Goal: Task Accomplishment & Management: Manage account settings

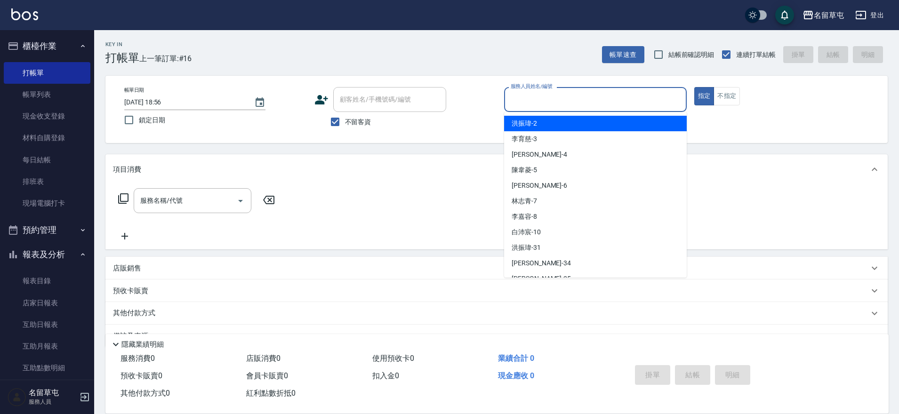
drag, startPoint x: 536, startPoint y: 102, endPoint x: 453, endPoint y: 151, distance: 97.0
click at [528, 105] on input "服務人員姓名/編號" at bounding box center [595, 99] width 174 height 16
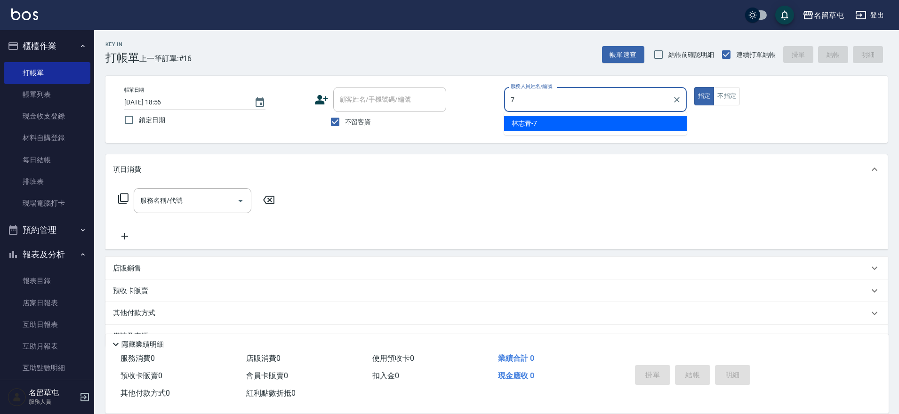
type input "[PERSON_NAME]-7"
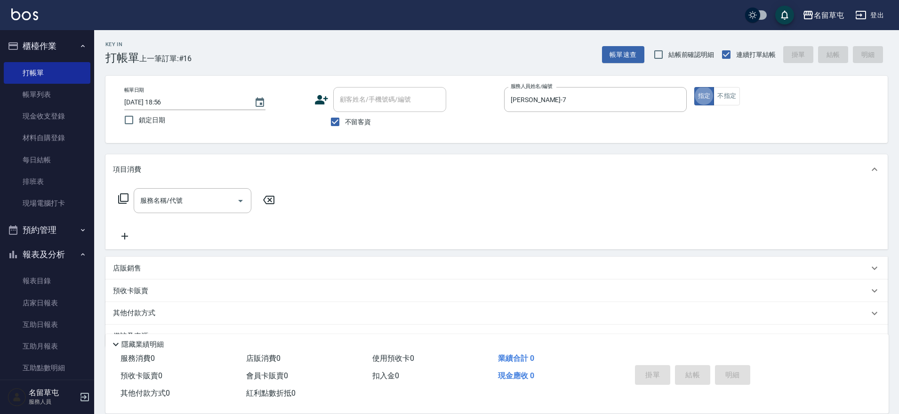
type button "true"
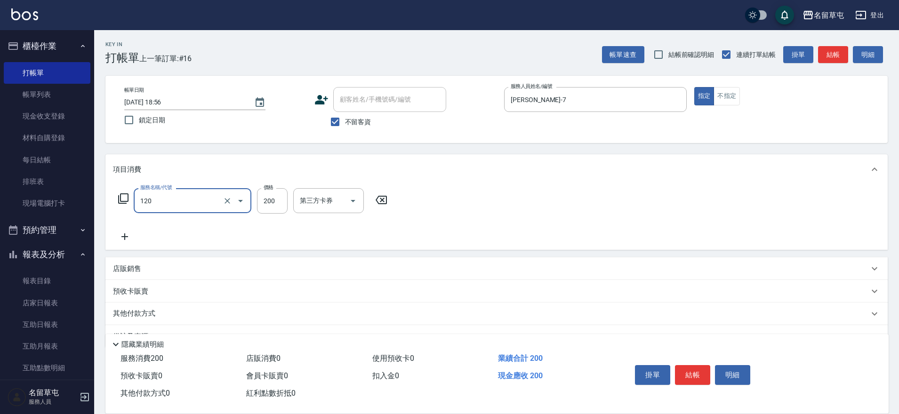
type input "New洗200(120)"
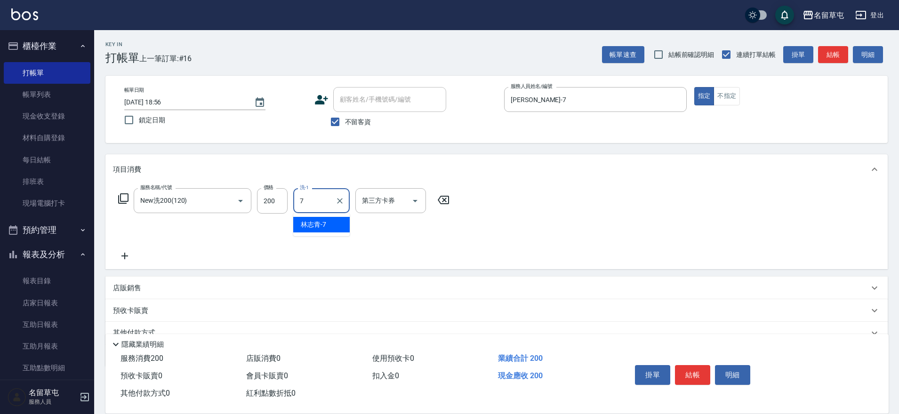
type input "[PERSON_NAME]-7"
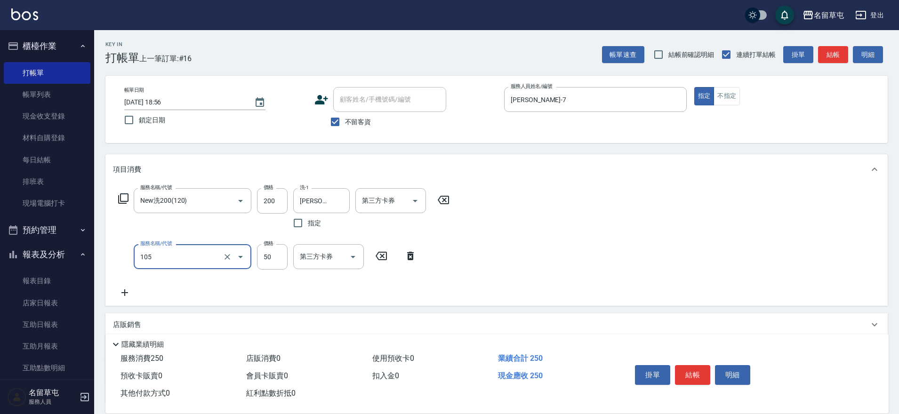
type input "精油50(105)"
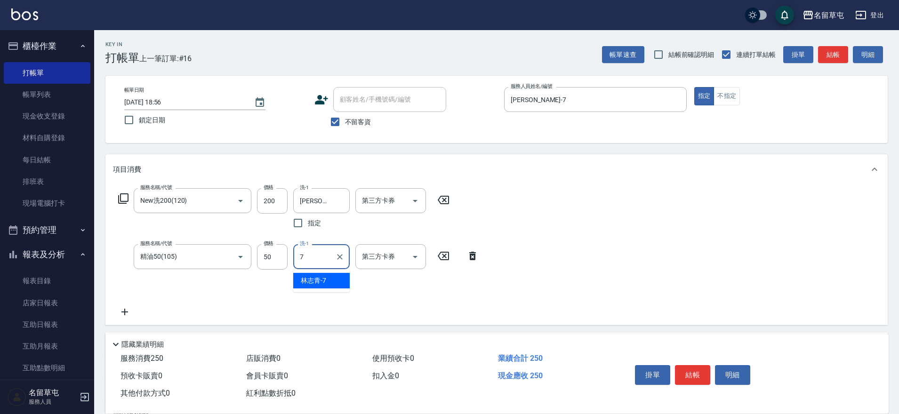
type input "[PERSON_NAME]-7"
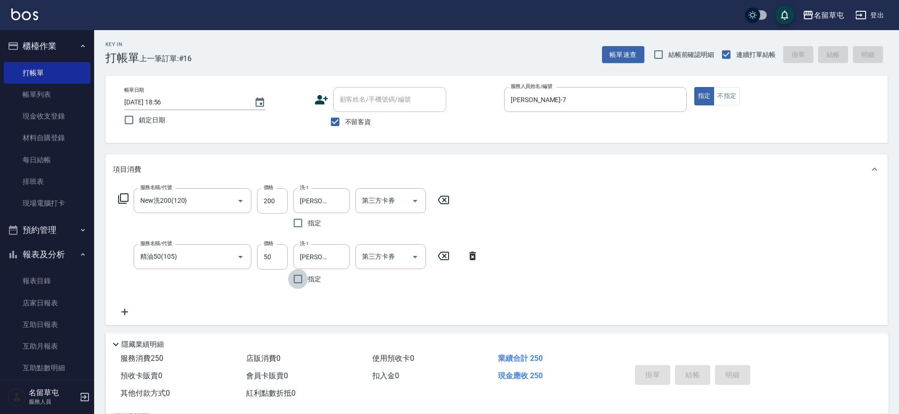
type input "[DATE] 20:12"
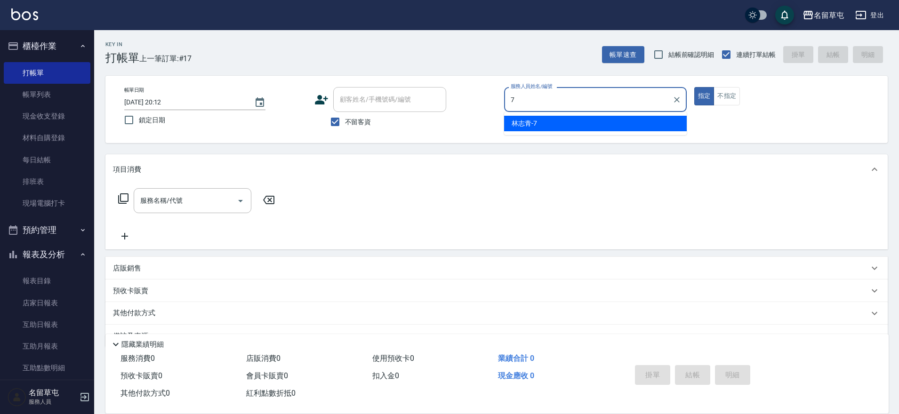
type input "[PERSON_NAME]-7"
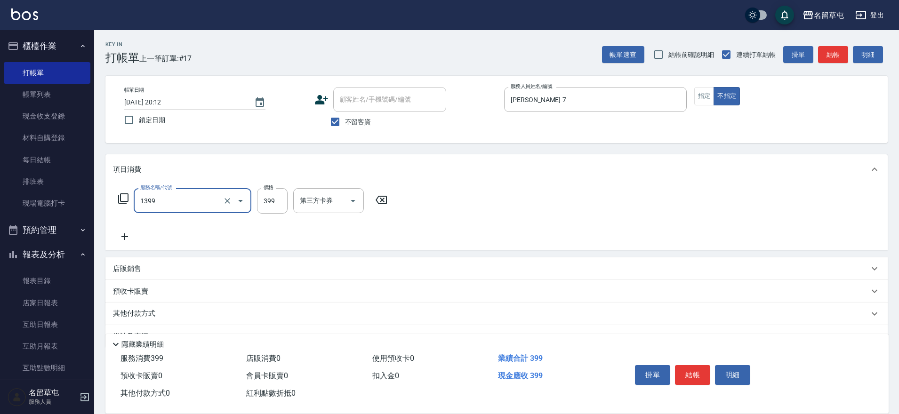
type input "海鹽洗髮399(1399)"
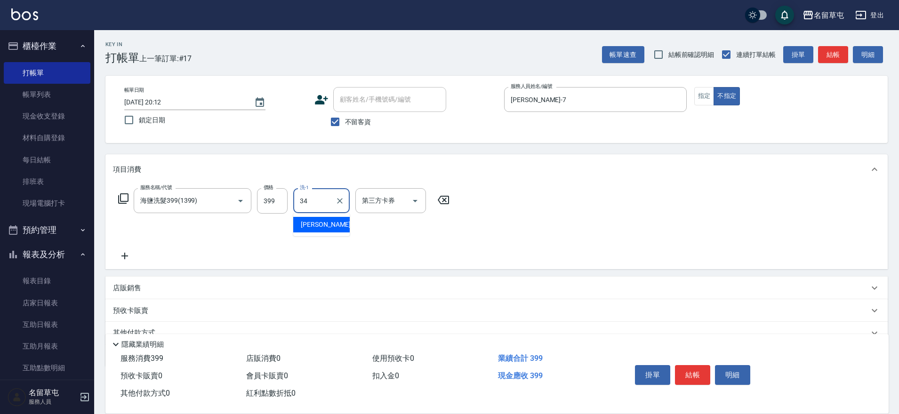
type input "[PERSON_NAME]-34"
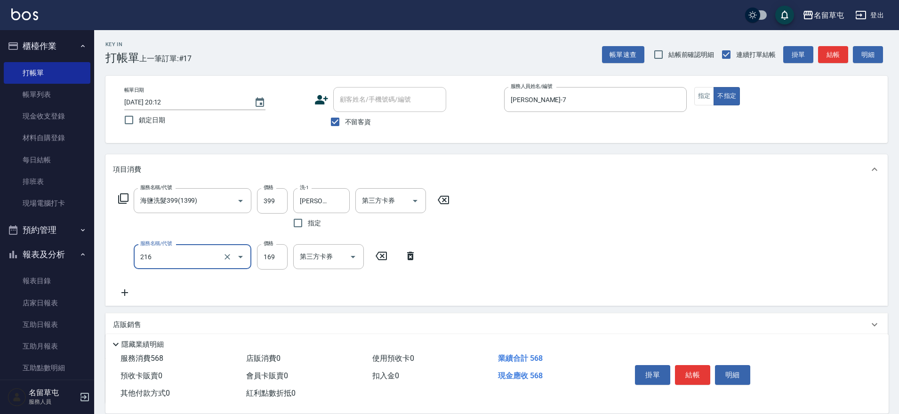
type input "剪髮169(216)"
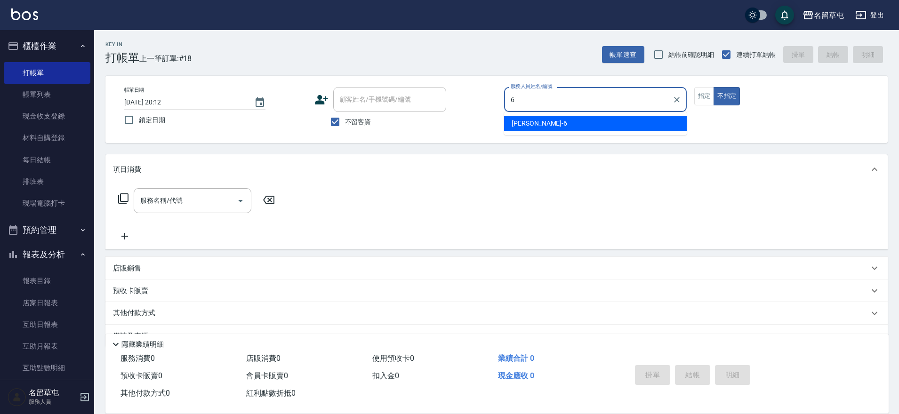
type input "[PERSON_NAME]-6"
type button "false"
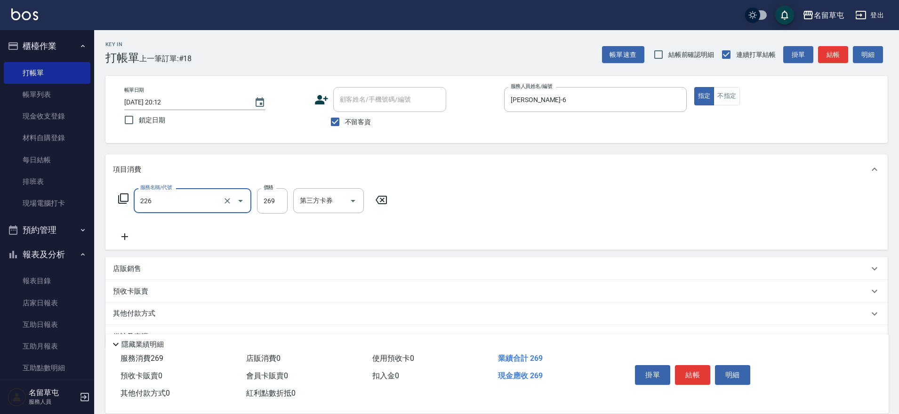
type input "洗剪269(226)"
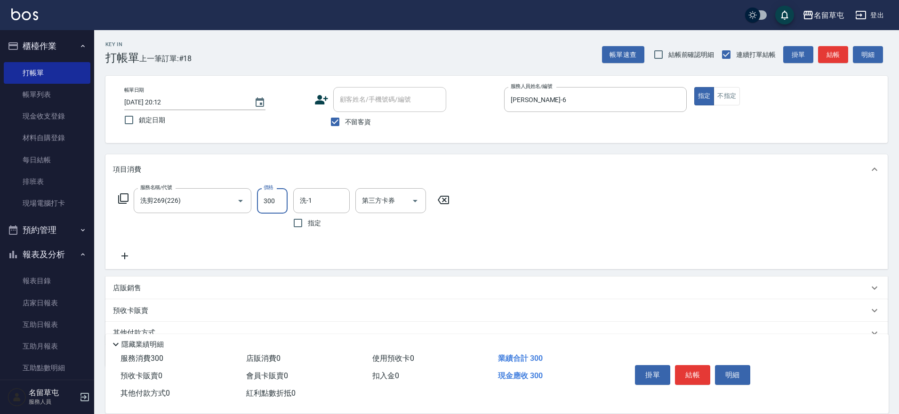
type input "300"
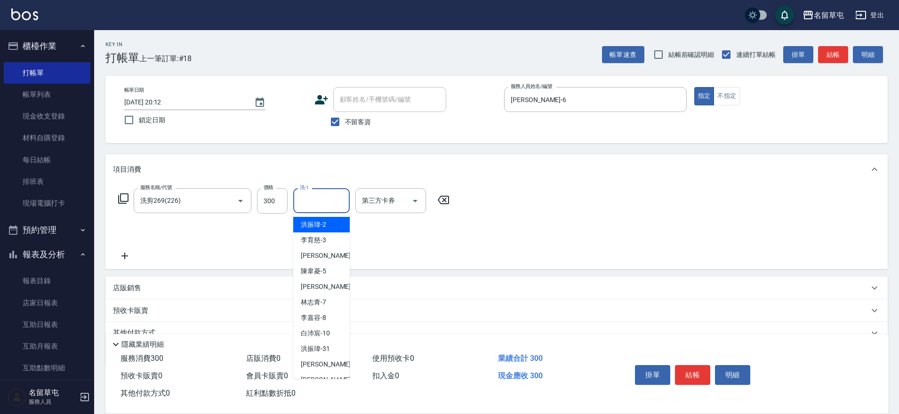
click at [309, 195] on div "洗-1 洗-1" at bounding box center [321, 200] width 56 height 25
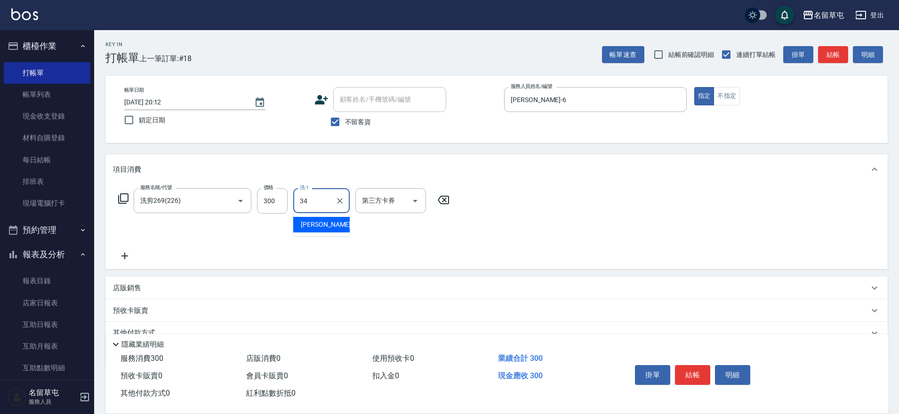
type input "[PERSON_NAME]-34"
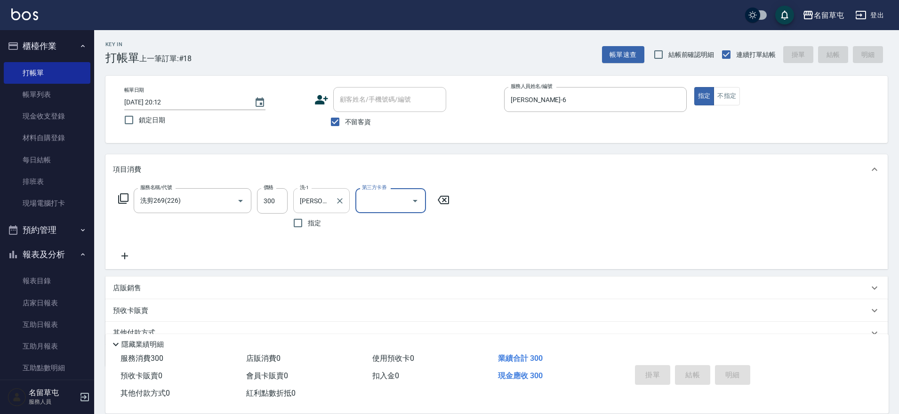
type input "[DATE] 20:13"
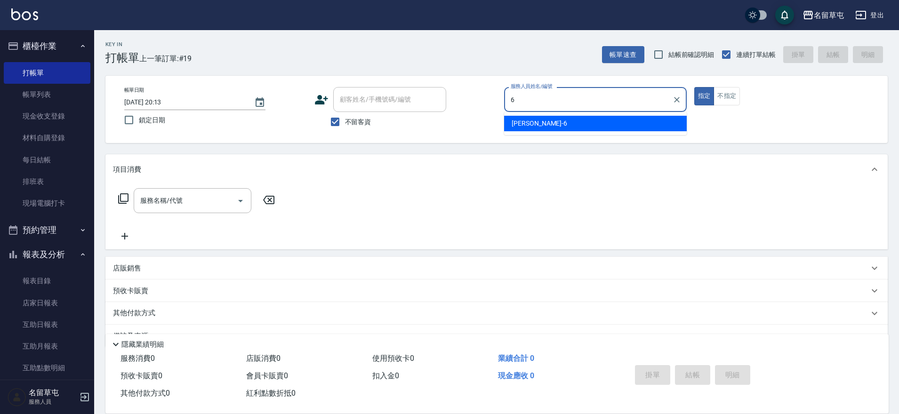
type input "[PERSON_NAME]-6"
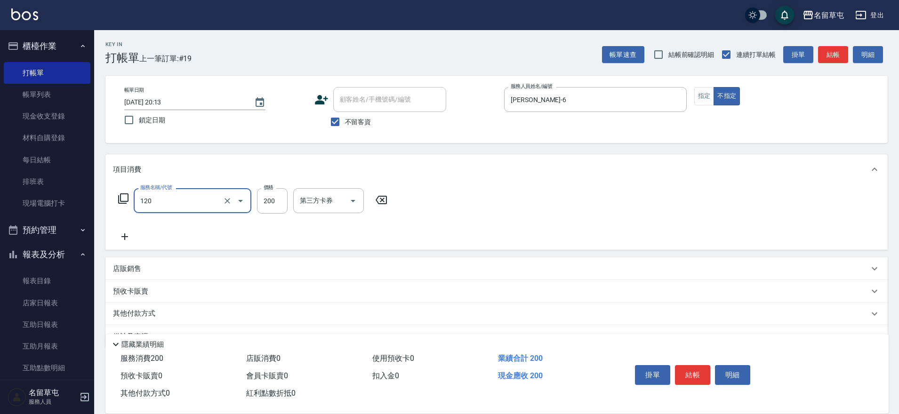
type input "New洗200(120)"
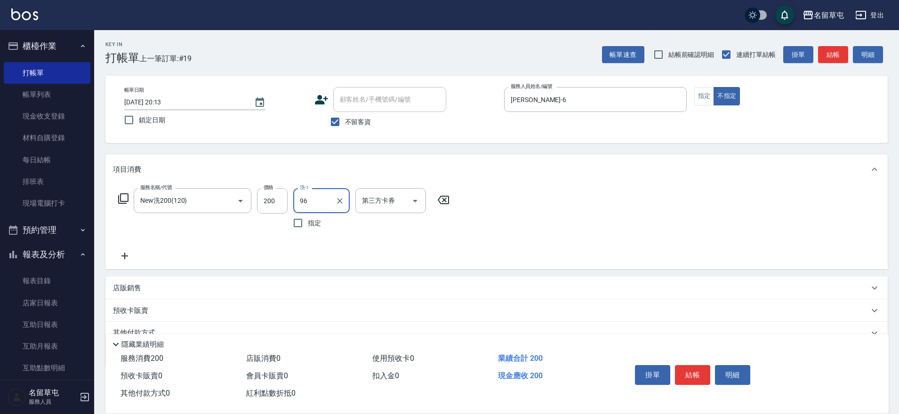
type input "9"
type input "[PERSON_NAME]-6"
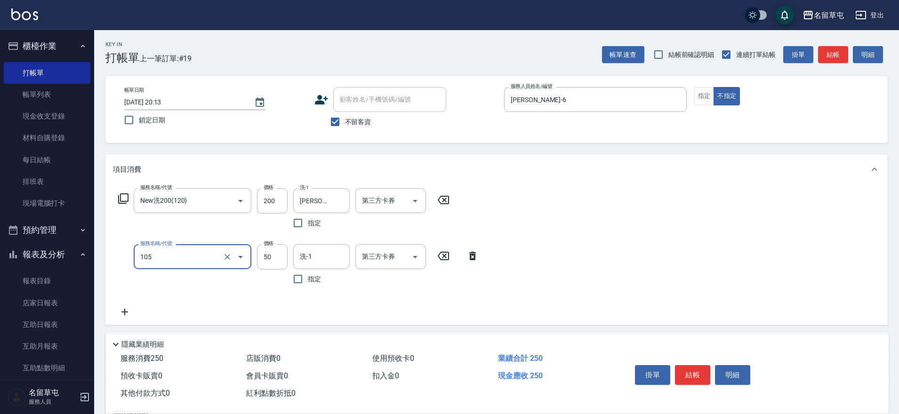
type input "精油50(105)"
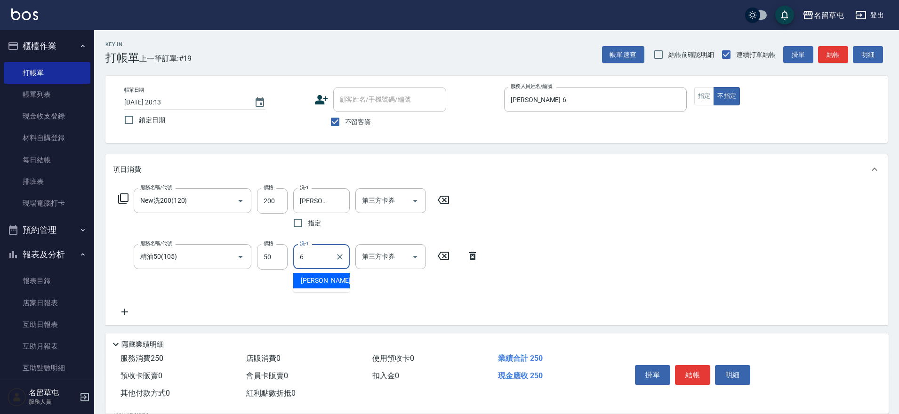
type input "[PERSON_NAME]-6"
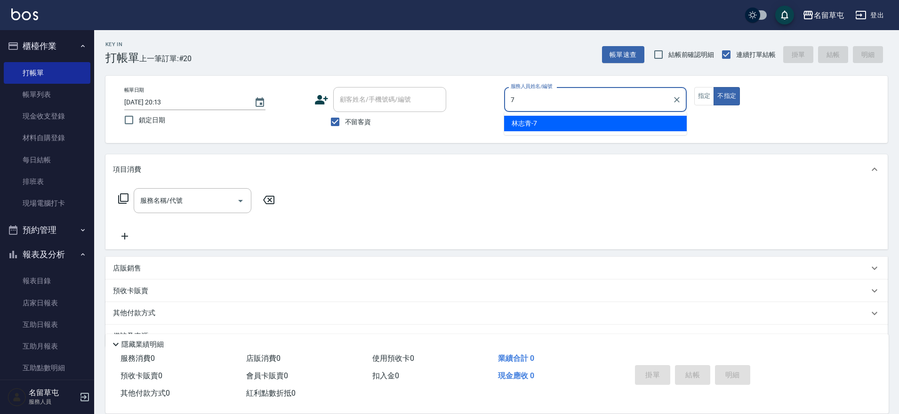
type input "[PERSON_NAME]-7"
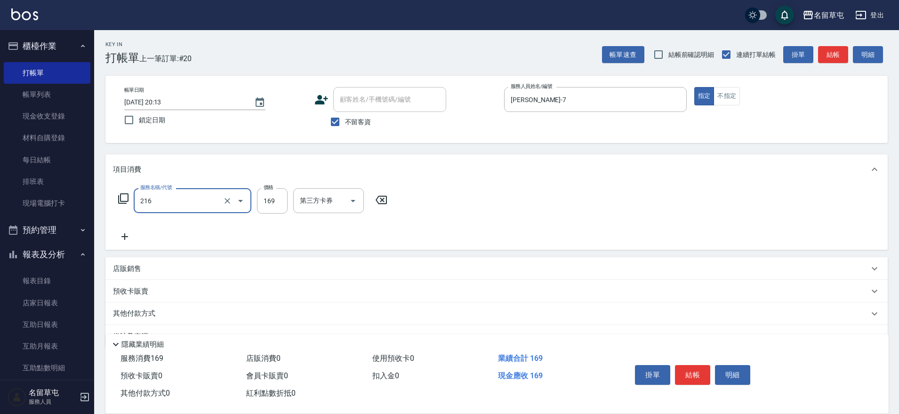
type input "剪髮169(216)"
type input "250"
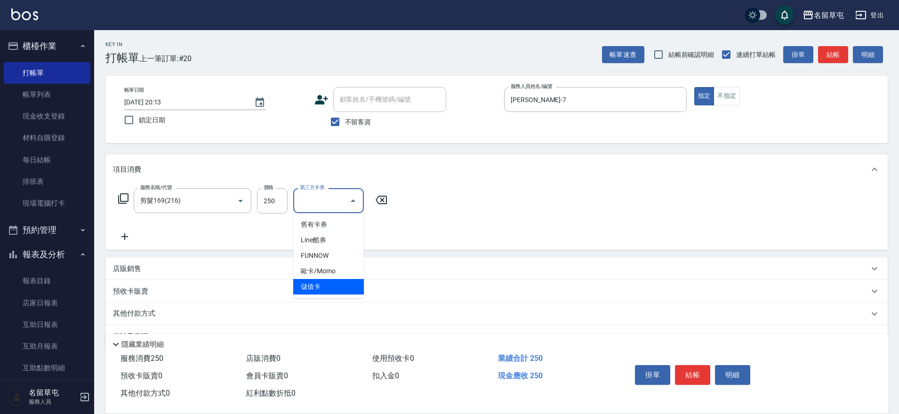
type input "儲值卡"
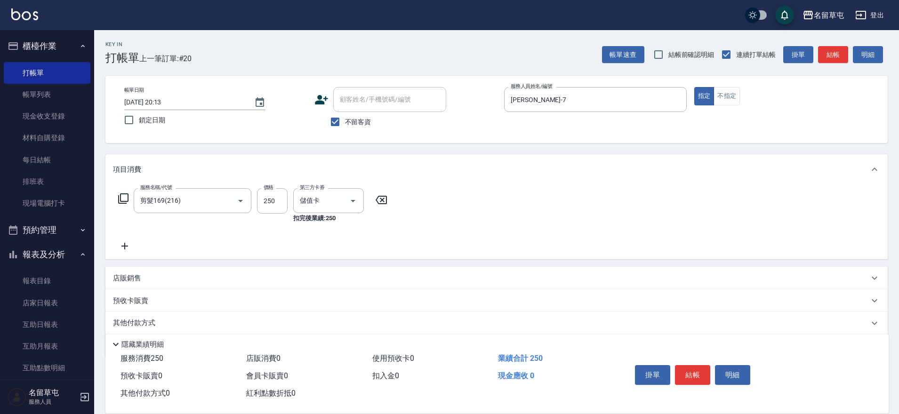
click at [347, 124] on span "不留客資" at bounding box center [358, 122] width 26 height 10
click at [345, 124] on input "不留客資" at bounding box center [335, 122] width 20 height 20
checkbox input "false"
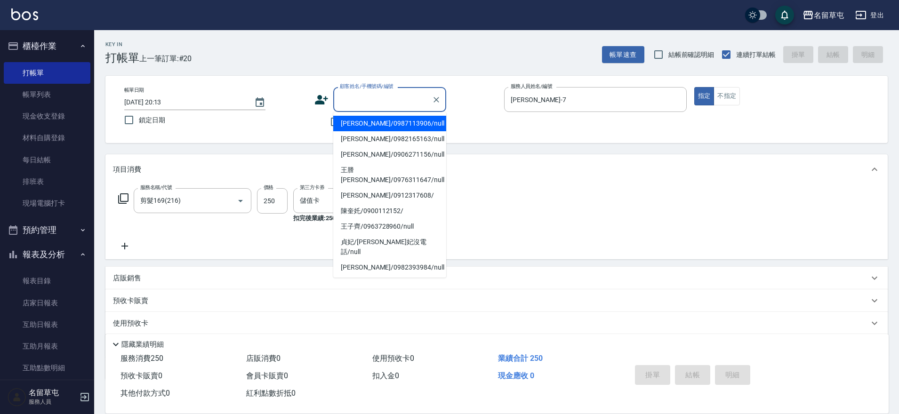
click at [355, 96] on input "顧客姓名/手機號碼/編號" at bounding box center [382, 99] width 90 height 16
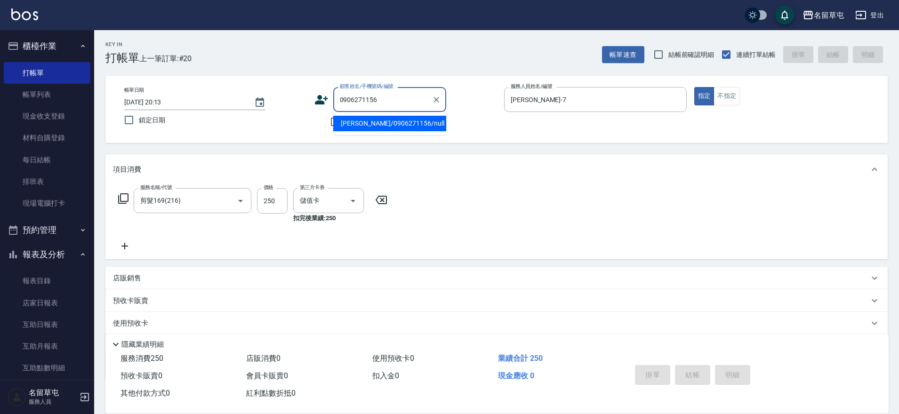
type input "[PERSON_NAME]/0906271156/null"
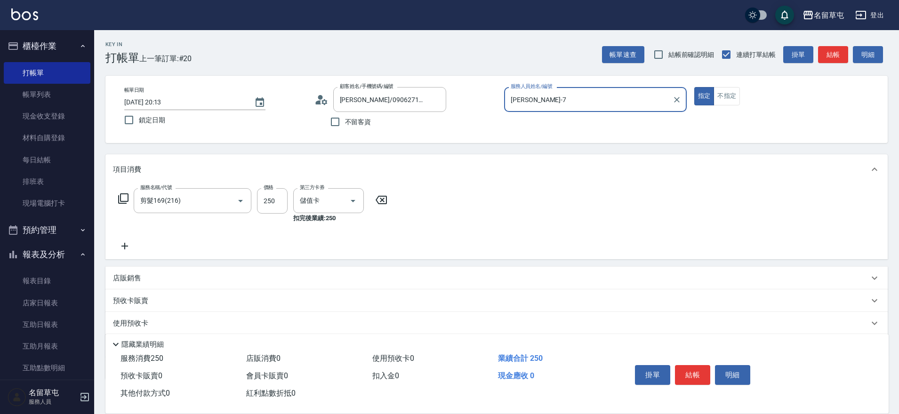
click at [694, 87] on button "指定" at bounding box center [704, 96] width 20 height 18
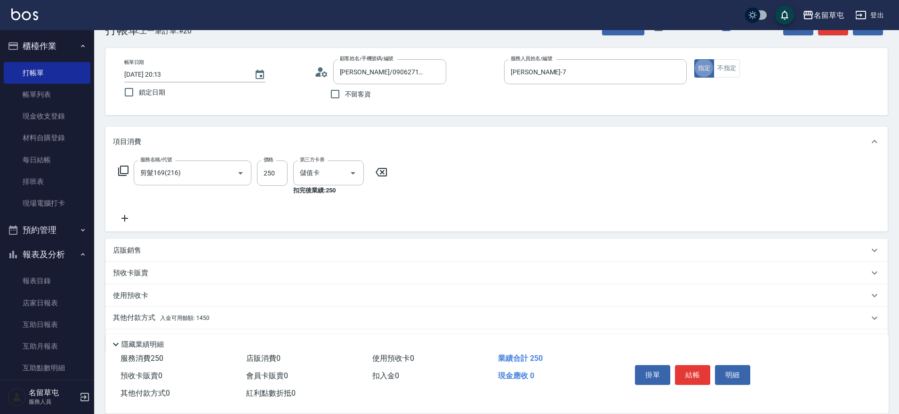
scroll to position [56, 0]
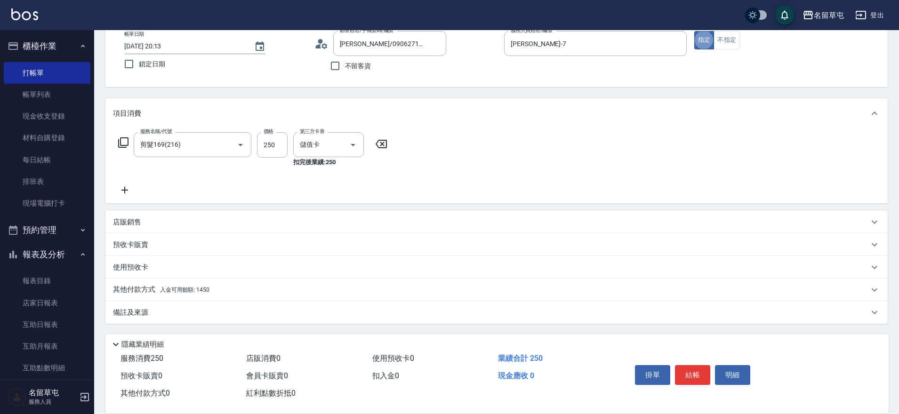
click at [116, 287] on p "其他付款方式 入金可用餘額: 1450" at bounding box center [161, 290] width 96 height 10
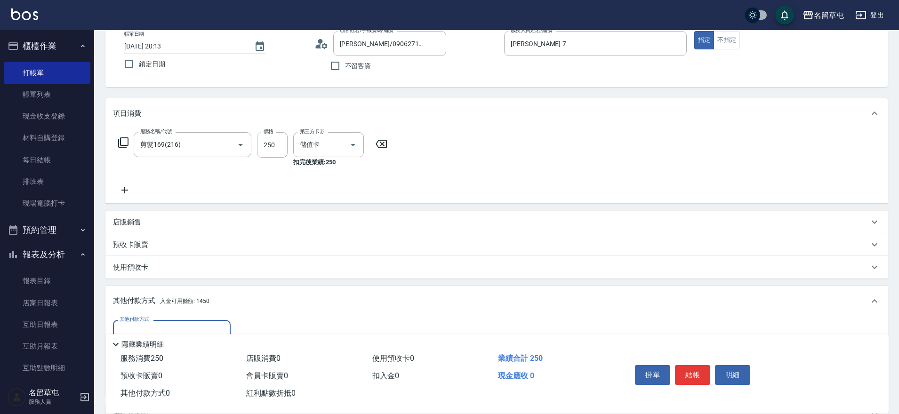
scroll to position [0, 0]
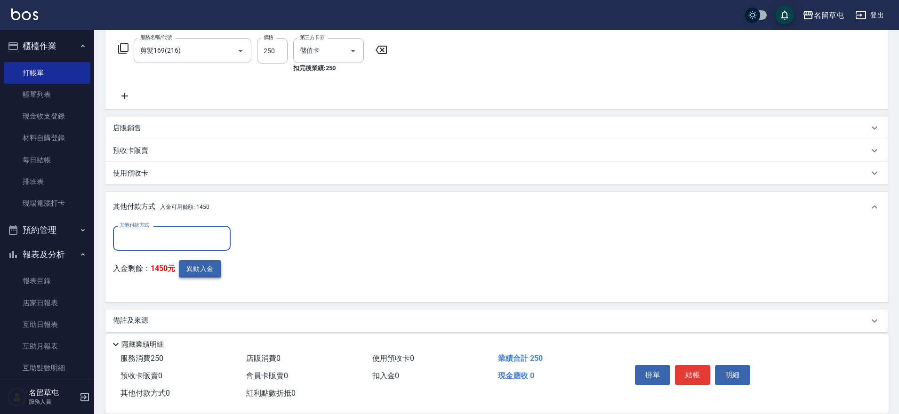
click at [194, 263] on button "異動入金" at bounding box center [200, 268] width 42 height 17
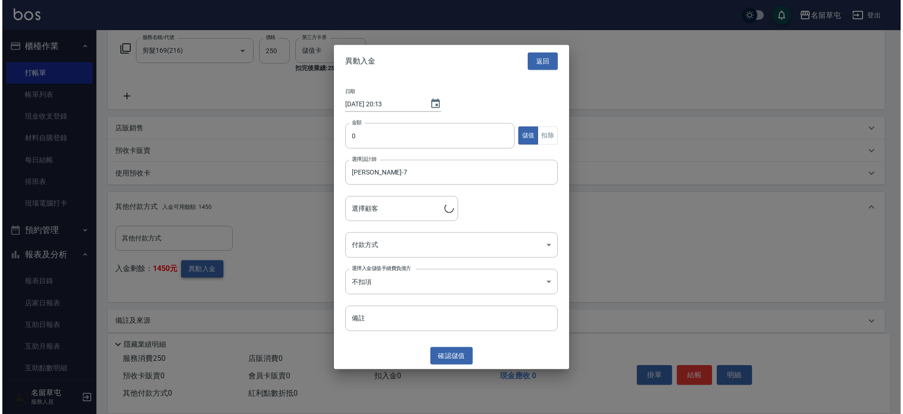
scroll to position [159, 0]
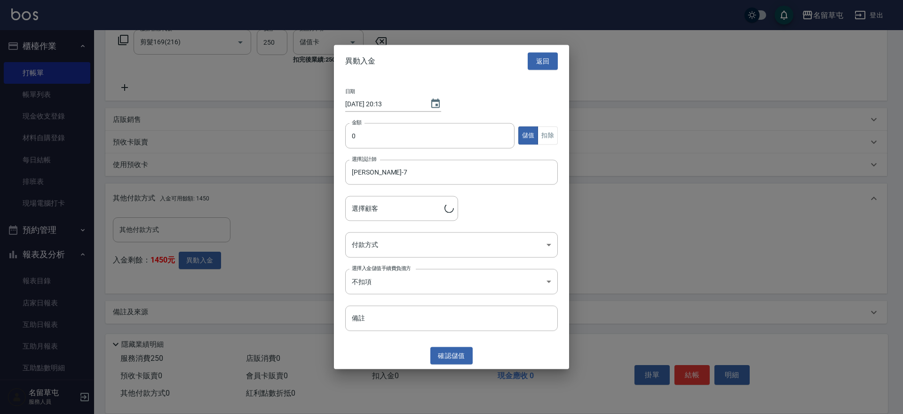
type input "[PERSON_NAME]/0906271156"
click at [401, 128] on input "0" at bounding box center [429, 135] width 169 height 25
type input "250"
click at [547, 139] on button "扣除" at bounding box center [548, 136] width 20 height 18
click at [410, 244] on body "名留草屯 登出 櫃檯作業 打帳單 帳單列表 現金收支登錄 材料自購登錄 每日結帳 排班表 現場電腦打卡 預約管理 預約管理 單日預約紀錄 單週預約紀錄 報表及…" at bounding box center [451, 127] width 903 height 573
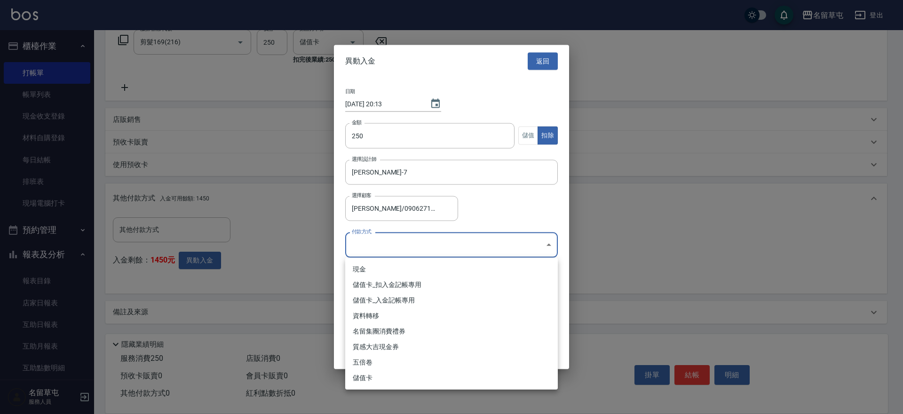
click at [377, 287] on li "儲值卡_扣入金記帳專用" at bounding box center [451, 285] width 213 height 16
type input "儲值卡_扣入金記帳專用"
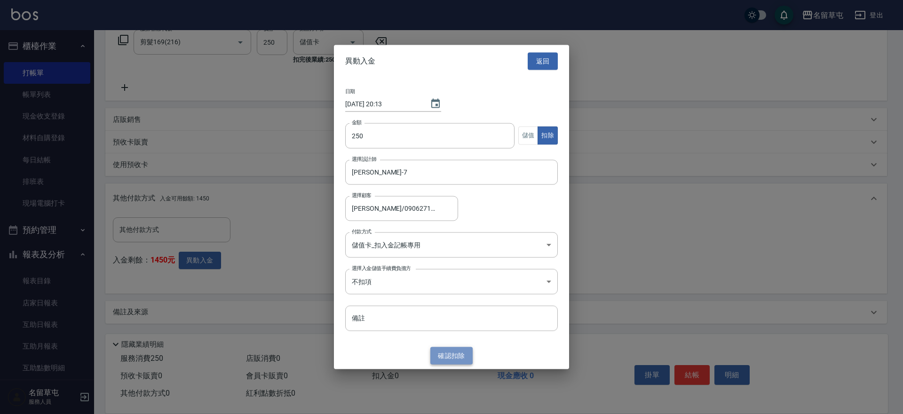
click at [464, 355] on button "確認 扣除" at bounding box center [452, 355] width 42 height 17
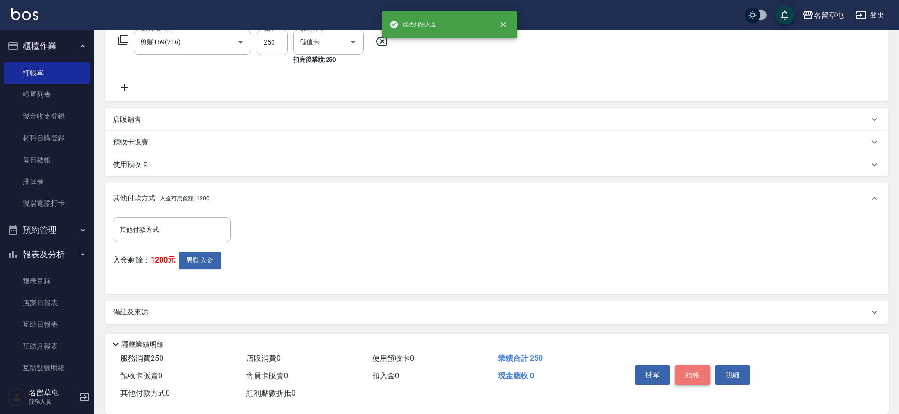
click at [687, 373] on button "結帳" at bounding box center [692, 375] width 35 height 20
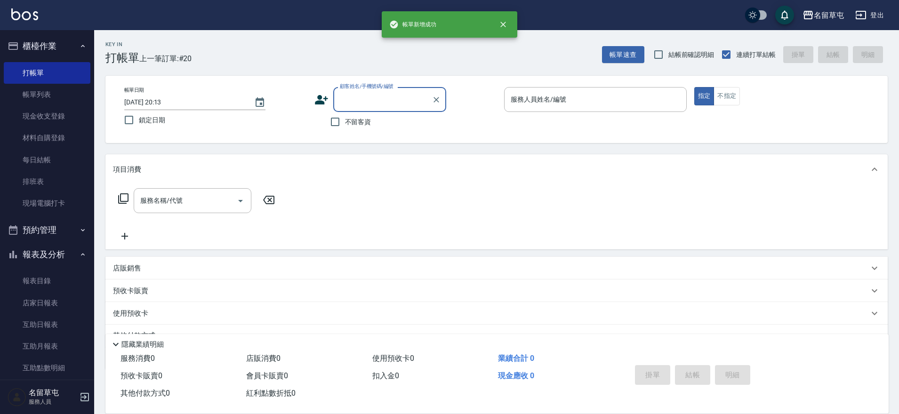
scroll to position [0, 0]
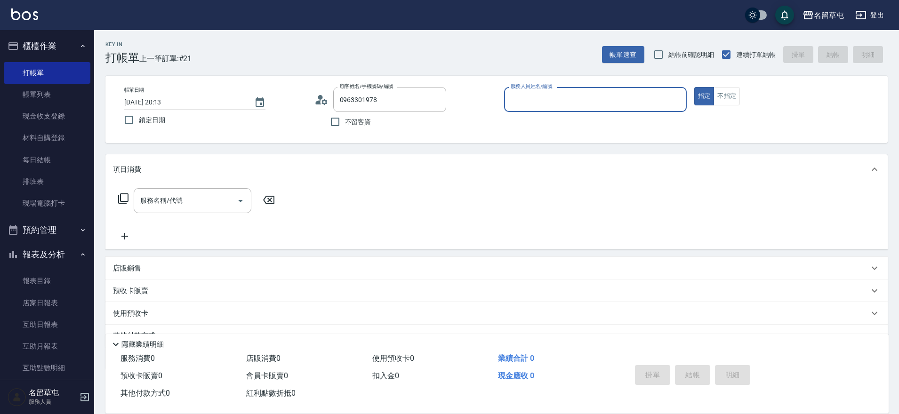
type input "[PERSON_NAME]/0963301978/null"
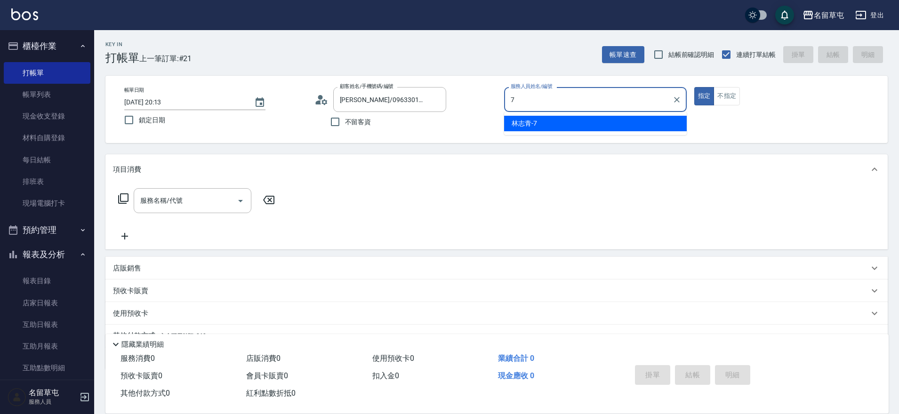
type input "[PERSON_NAME]-7"
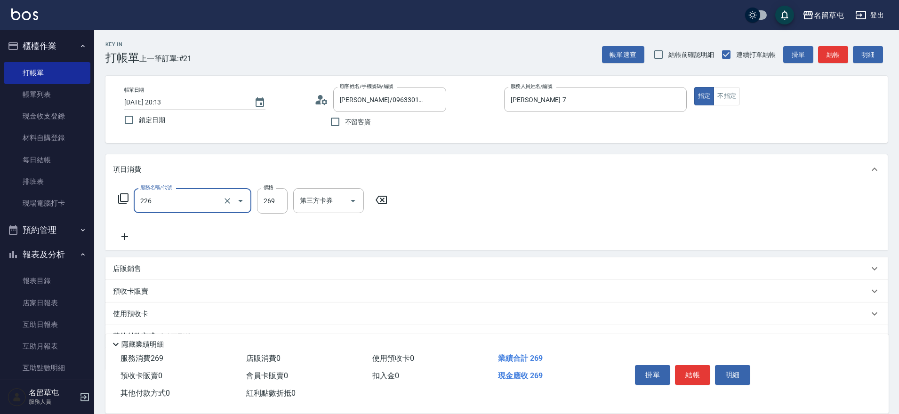
type input "洗剪269(226)"
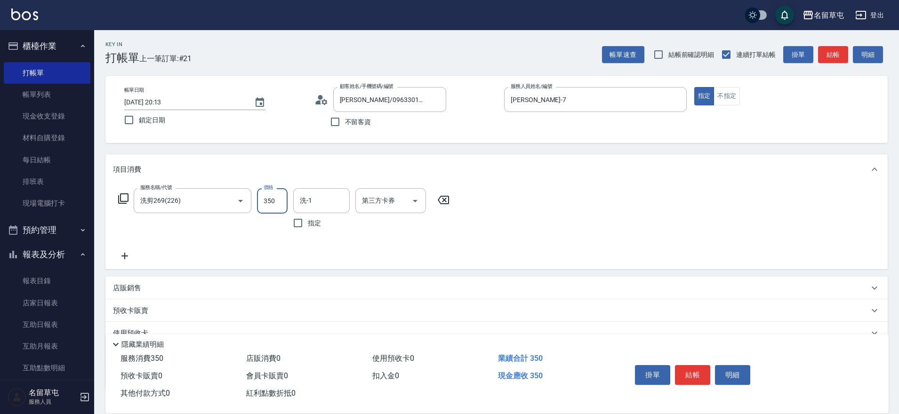
type input "350"
type input "[PERSON_NAME]-31"
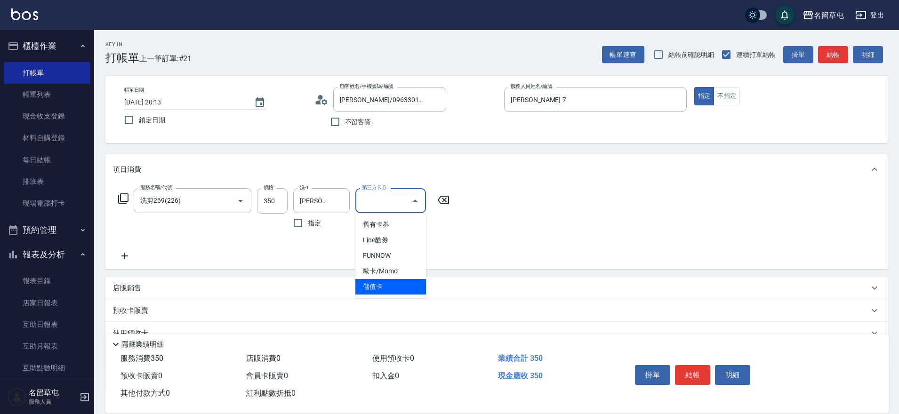
type input "儲值卡"
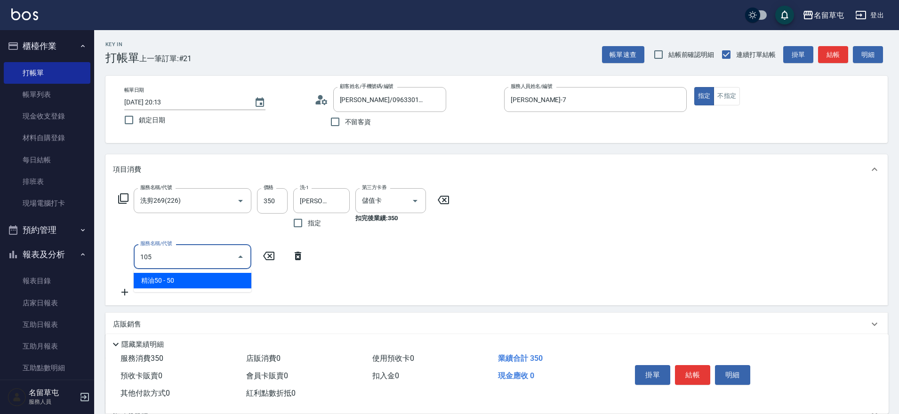
type input "精油50(105)"
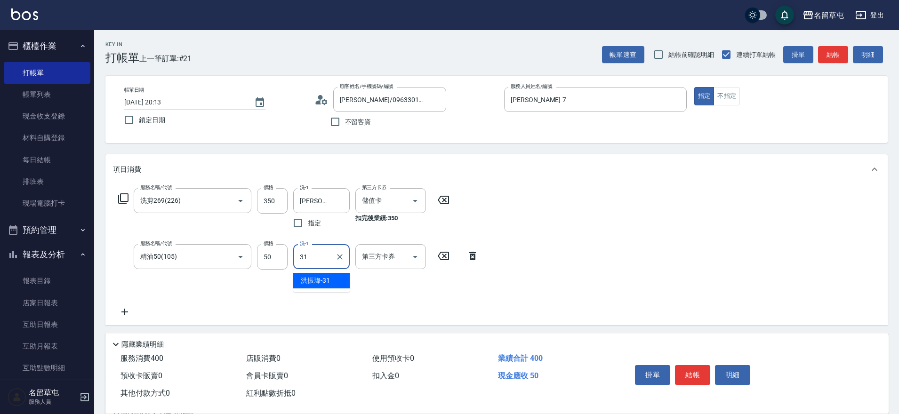
type input "[PERSON_NAME]-31"
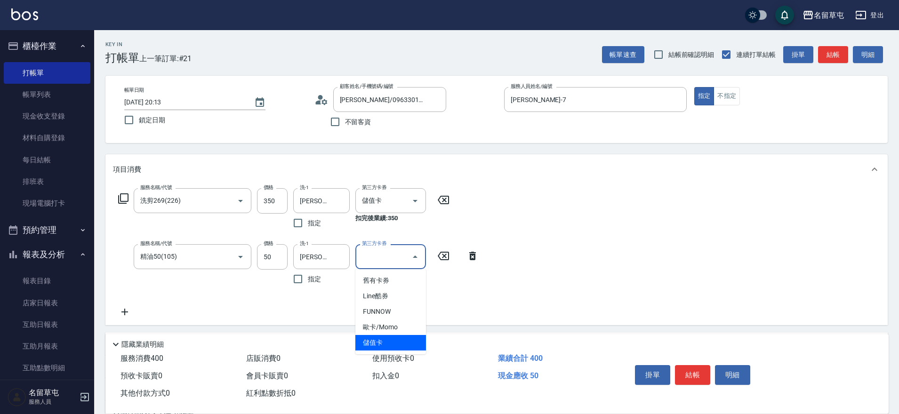
type input "儲值卡"
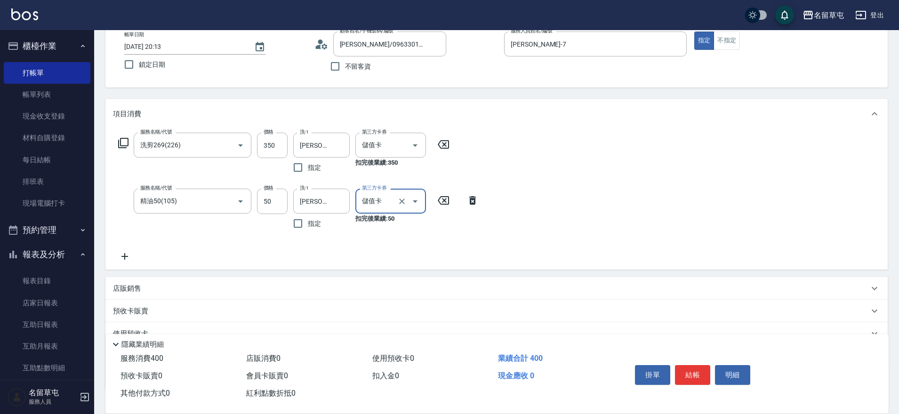
scroll to position [122, 0]
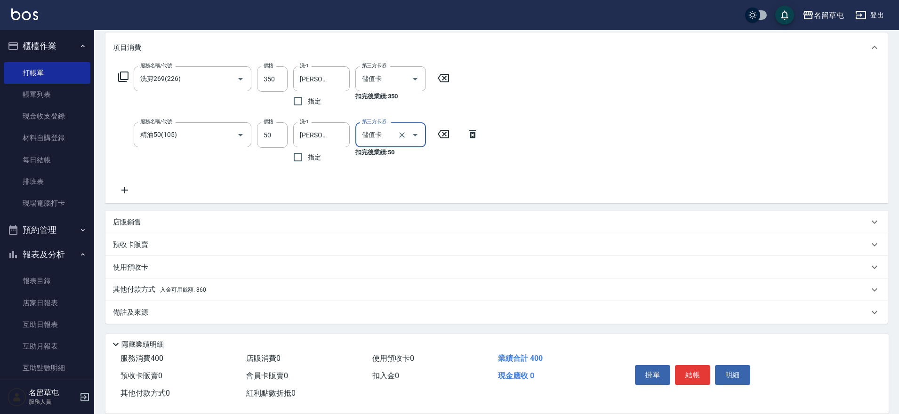
click at [149, 290] on p "其他付款方式 入金可用餘額: 860" at bounding box center [159, 290] width 93 height 10
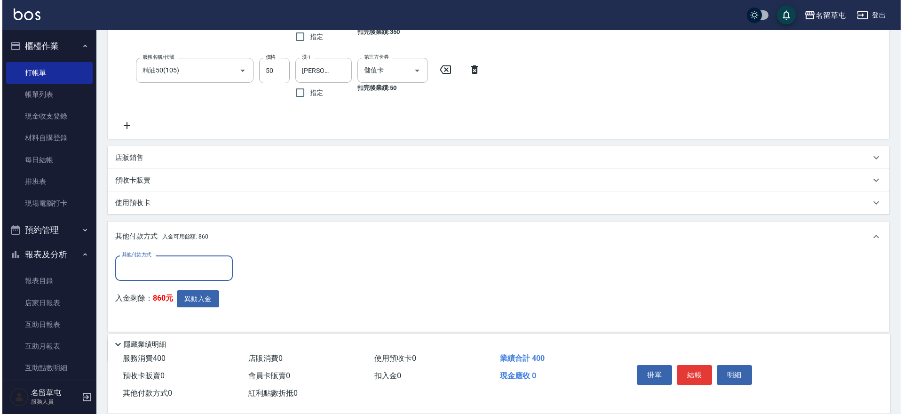
scroll to position [0, 0]
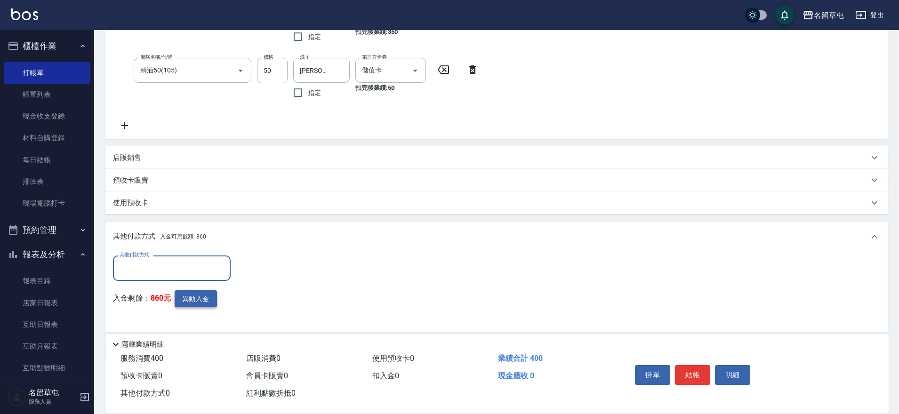
click at [194, 300] on button "異動入金" at bounding box center [196, 298] width 42 height 17
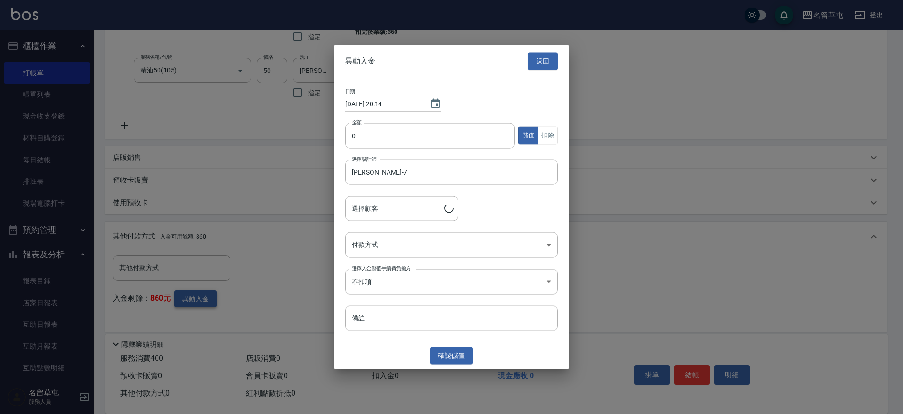
type input "[PERSON_NAME]/0963301978"
click at [407, 129] on input "0" at bounding box center [429, 135] width 169 height 25
type input "400"
drag, startPoint x: 538, startPoint y: 124, endPoint x: 539, endPoint y: 134, distance: 9.9
click at [538, 125] on div "金額 400 金額 儲值 扣除" at bounding box center [451, 141] width 213 height 37
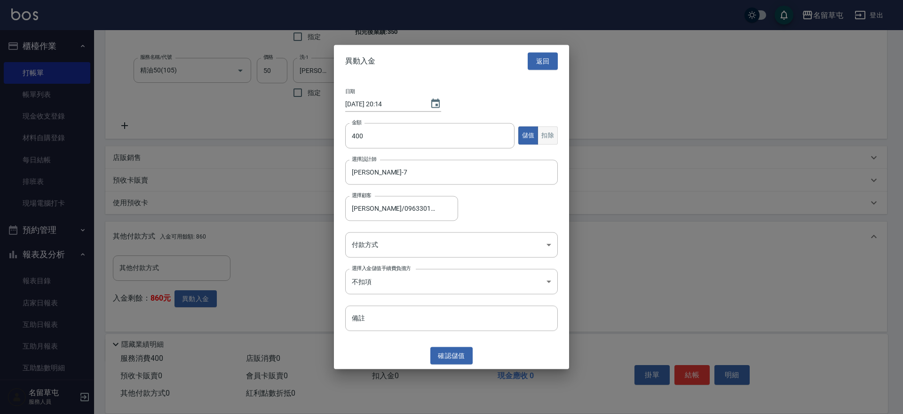
click at [539, 134] on button "扣除" at bounding box center [548, 136] width 20 height 18
click at [348, 251] on body "名留草屯 登出 櫃檯作業 打帳單 帳單列表 現金收支登錄 材料自購登錄 每日結帳 排班表 現場電腦打卡 預約管理 預約管理 單日預約紀錄 單週預約紀錄 報表及…" at bounding box center [451, 133] width 903 height 639
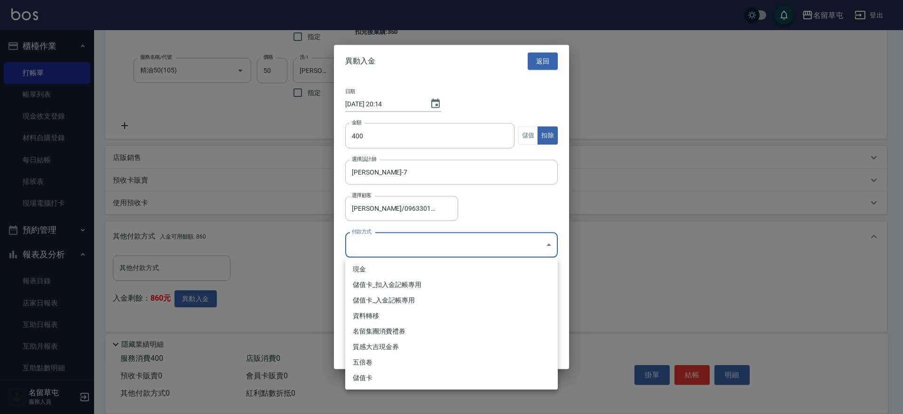
click at [387, 288] on li "儲值卡_扣入金記帳專用" at bounding box center [451, 285] width 213 height 16
type input "儲值卡_扣入金記帳專用"
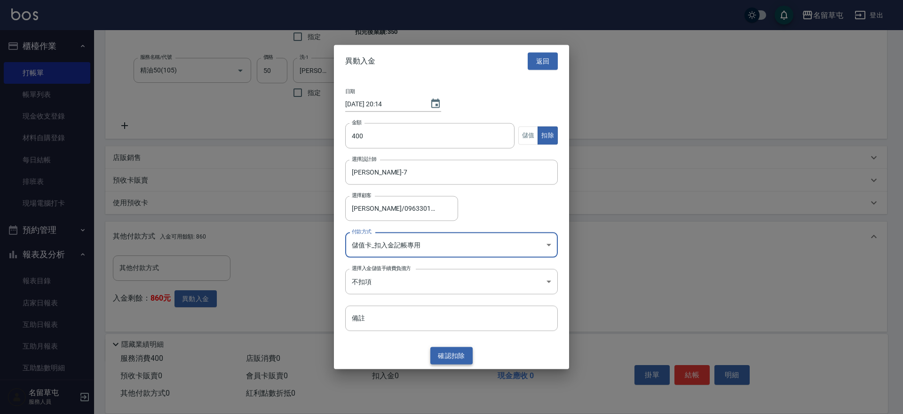
click at [440, 359] on button "確認 扣除" at bounding box center [452, 355] width 42 height 17
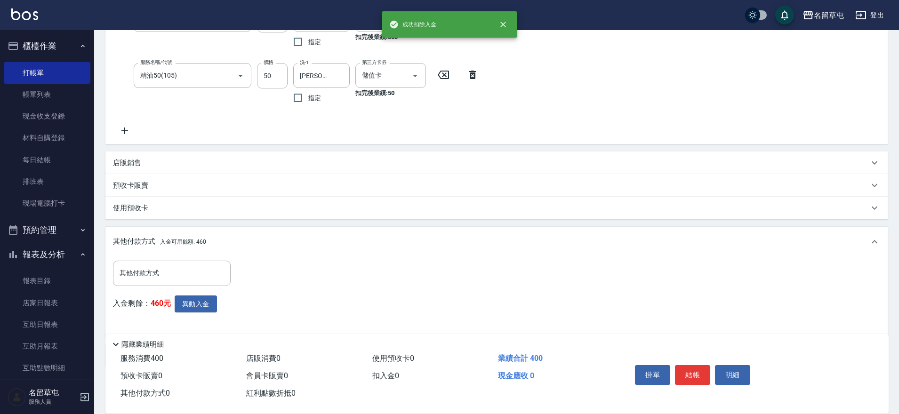
scroll to position [186, 0]
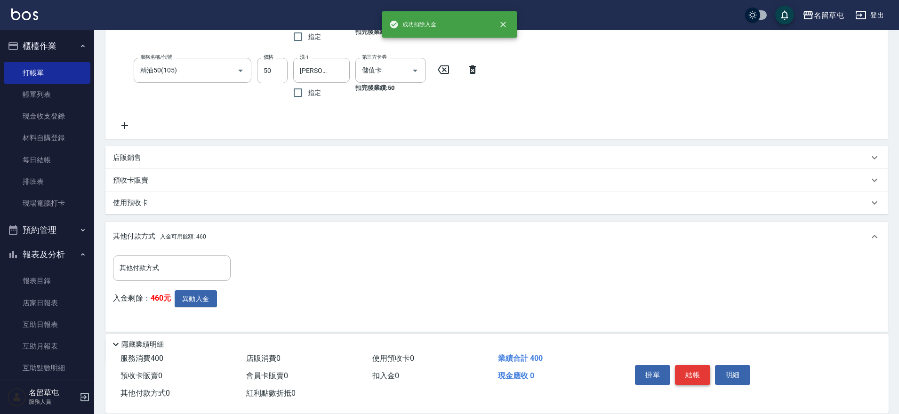
click at [701, 365] on button "結帳" at bounding box center [692, 375] width 35 height 20
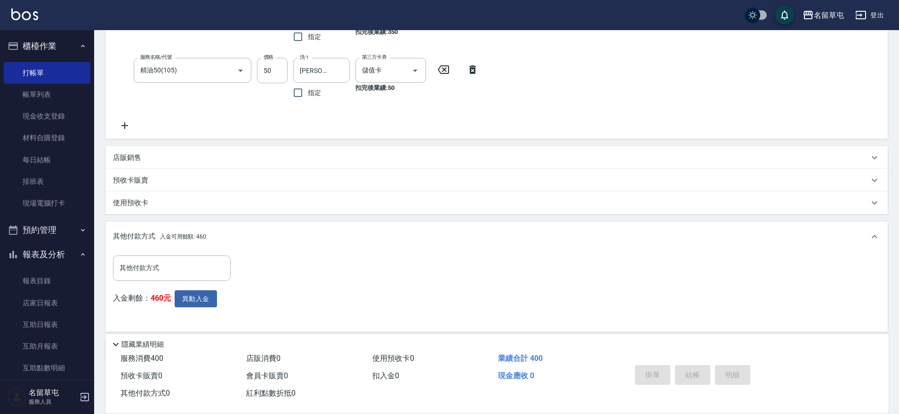
type input "[DATE] 20:14"
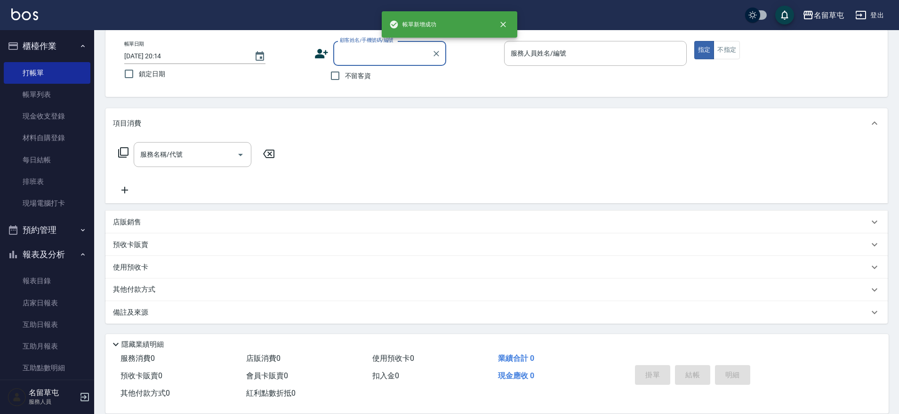
scroll to position [0, 0]
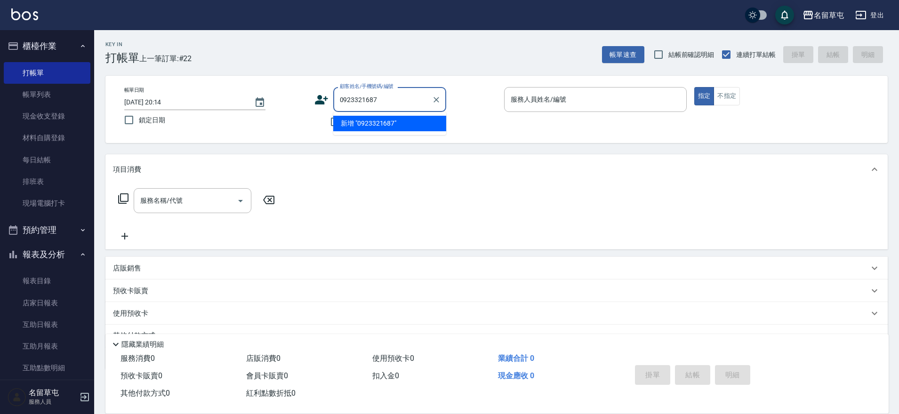
type input "[PERSON_NAME]/0923321687/"
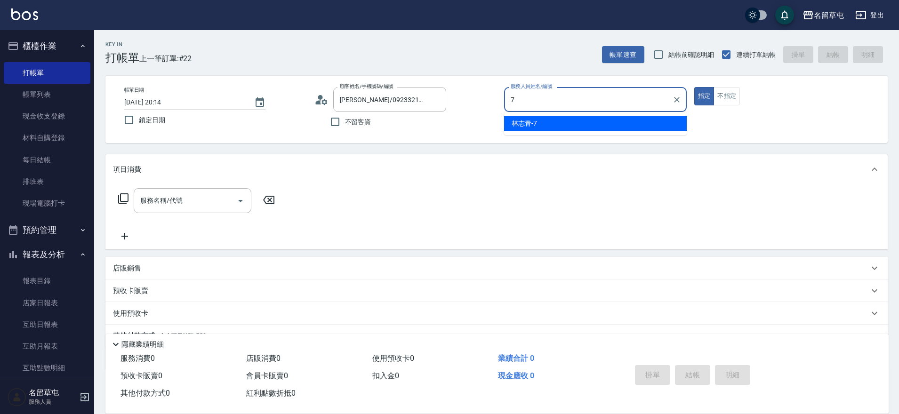
type input "[PERSON_NAME]-7"
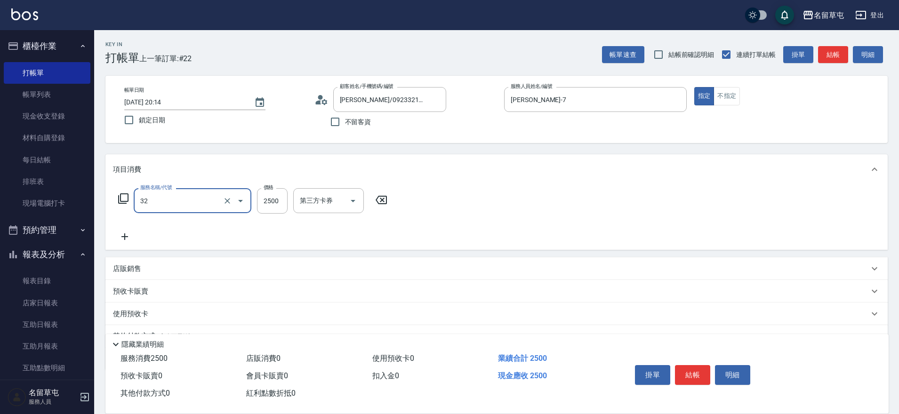
type input "燙B2500(32)"
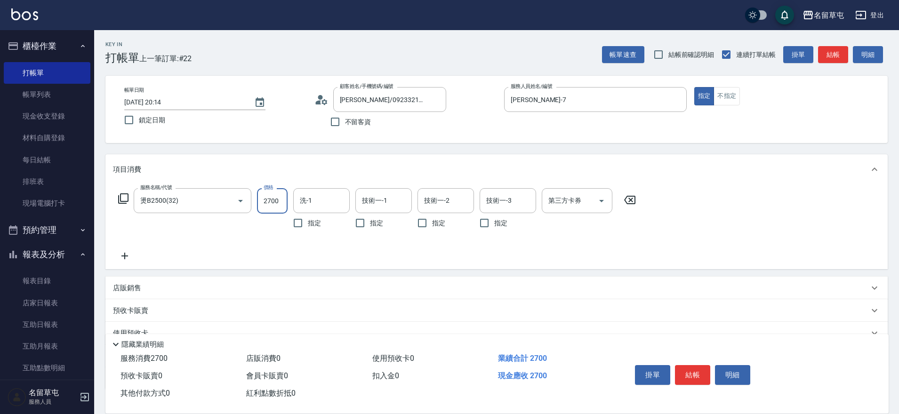
type input "2700"
type input "[PERSON_NAME]-31"
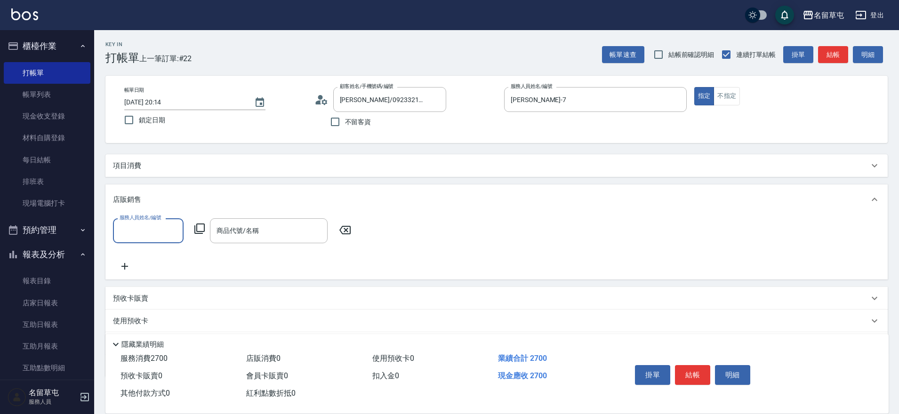
scroll to position [0, 0]
type input "[PERSON_NAME]-7"
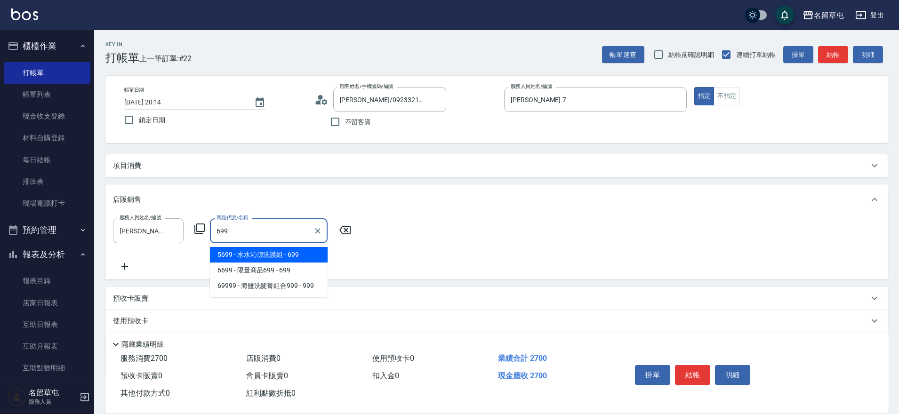
type input "[PERSON_NAME]涼洗護組"
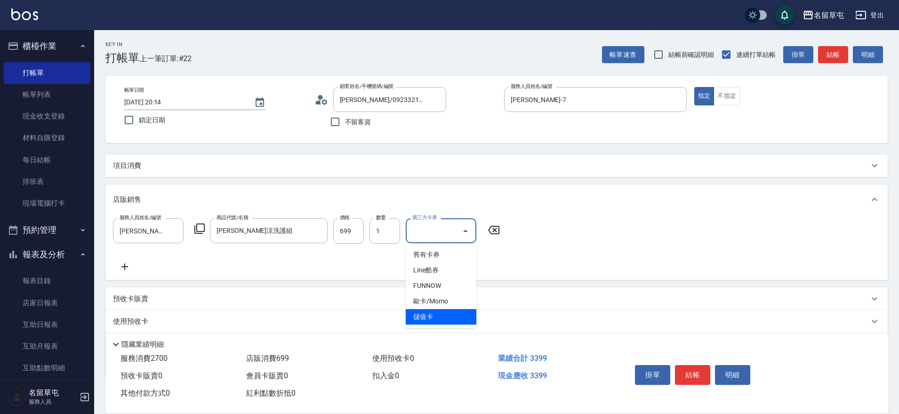
type input "儲值卡"
click at [127, 161] on p "項目消費" at bounding box center [127, 166] width 28 height 10
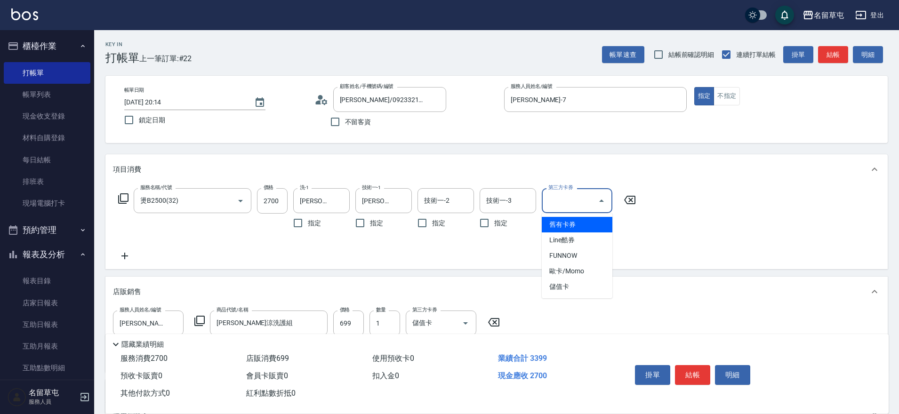
click at [572, 195] on div "第三方卡券 第三方卡券" at bounding box center [577, 200] width 71 height 25
click at [569, 291] on span "儲值卡" at bounding box center [577, 287] width 71 height 16
type input "儲值卡"
click at [128, 257] on icon at bounding box center [125, 255] width 24 height 11
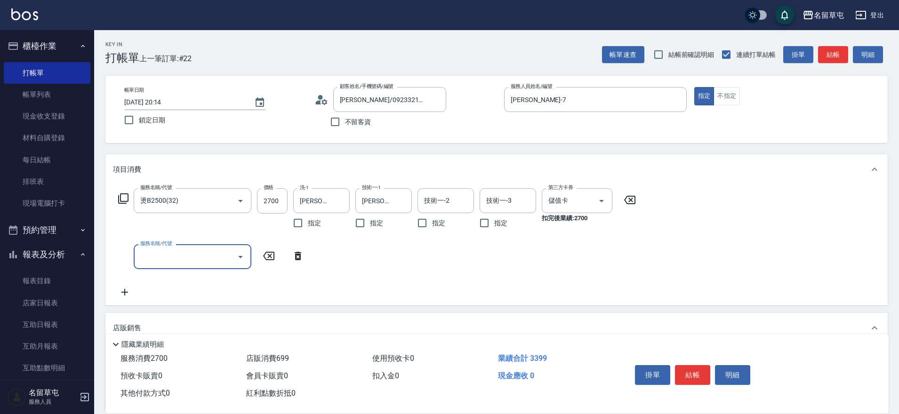
click at [182, 258] on input "服務名稱/代號" at bounding box center [185, 256] width 95 height 16
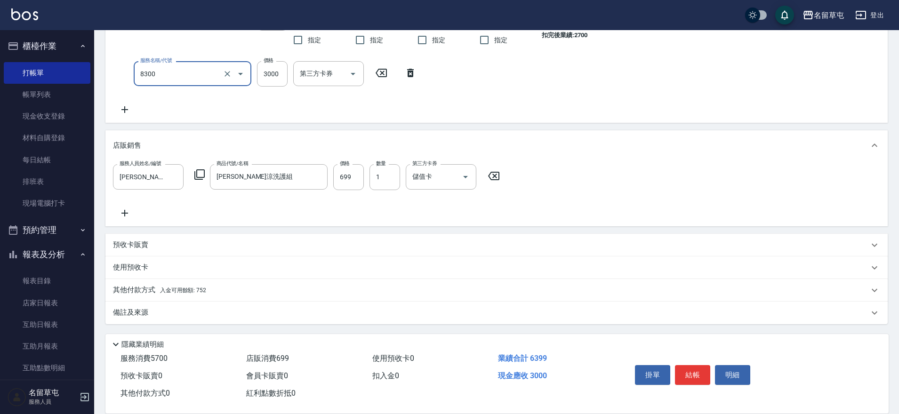
scroll to position [184, 0]
type input "儲3000(8300)"
click at [151, 288] on p "其他付款方式 入金可用餘額: 752" at bounding box center [159, 290] width 93 height 10
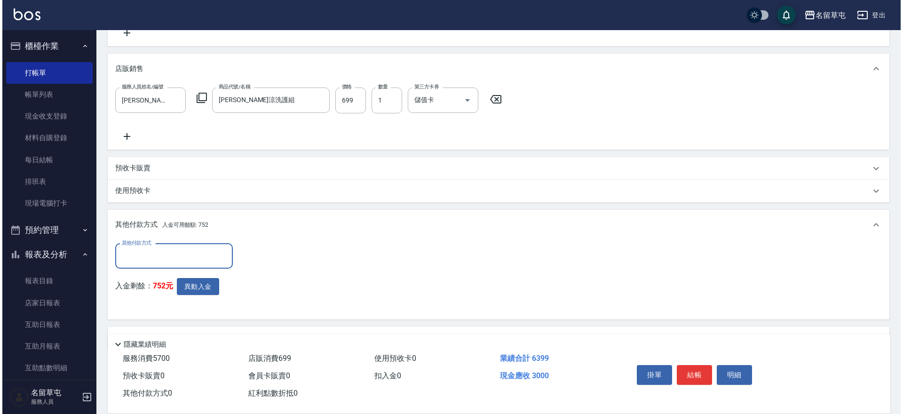
scroll to position [278, 0]
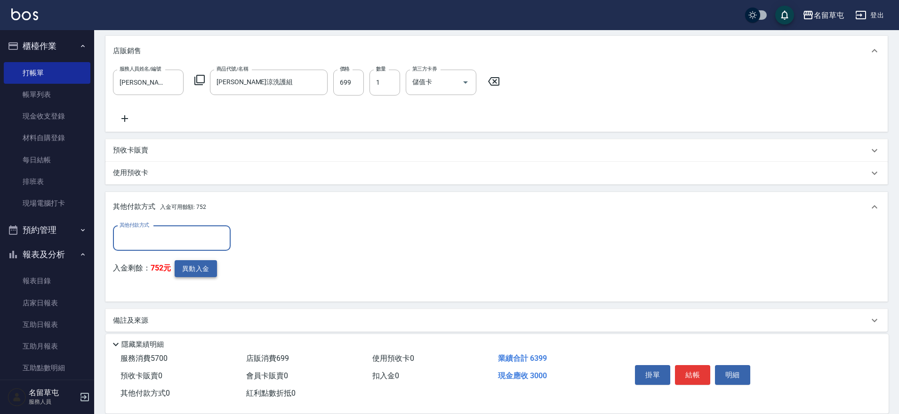
click at [203, 269] on button "異動入金" at bounding box center [196, 268] width 42 height 17
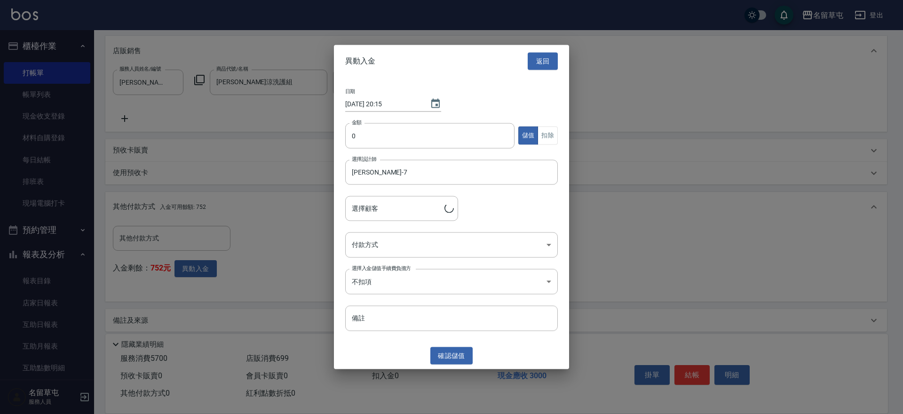
type input "[PERSON_NAME]/0923321687/"
click at [355, 144] on input "0" at bounding box center [429, 135] width 169 height 25
type input "3000"
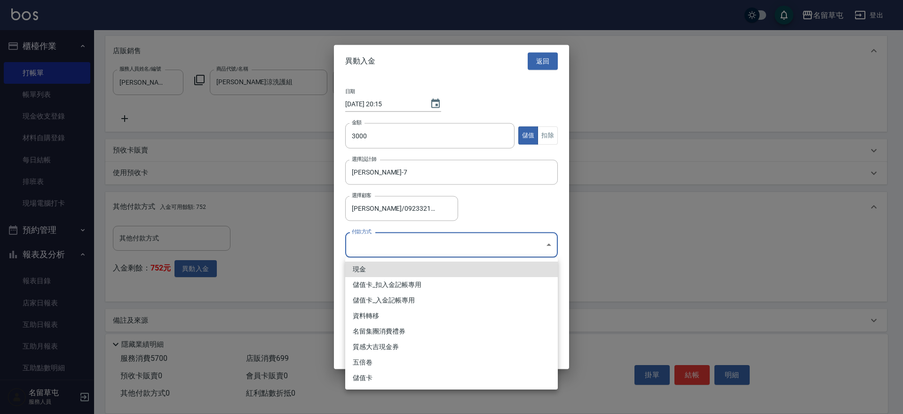
click at [405, 242] on body "名留草屯 登出 櫃檯作業 打帳單 帳單列表 現金收支登錄 材料自購登錄 每日結帳 排班表 現場電腦打卡 預約管理 預約管理 單日預約紀錄 單週預約紀錄 報表及…" at bounding box center [451, 72] width 903 height 700
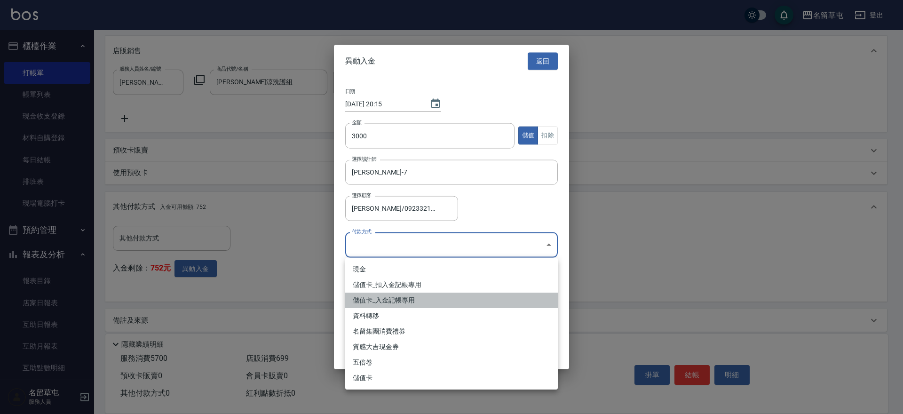
click at [384, 299] on li "儲值卡_入金記帳專用" at bounding box center [451, 301] width 213 height 16
type input "儲值卡_入金記帳專用"
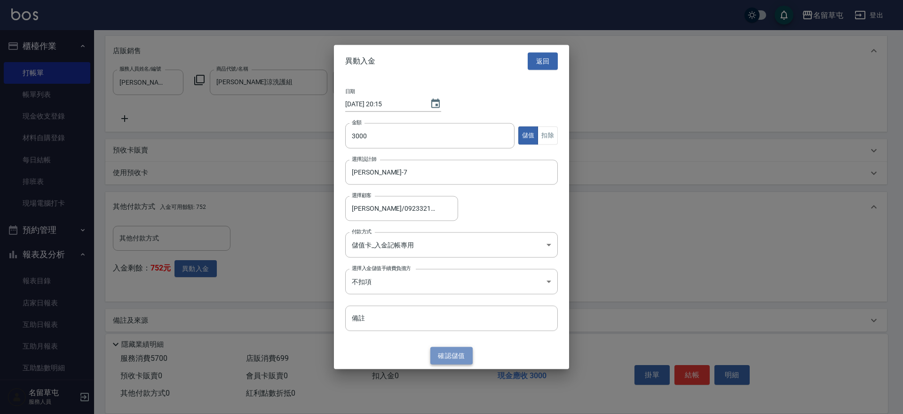
click at [459, 354] on button "確認 儲值" at bounding box center [452, 355] width 42 height 17
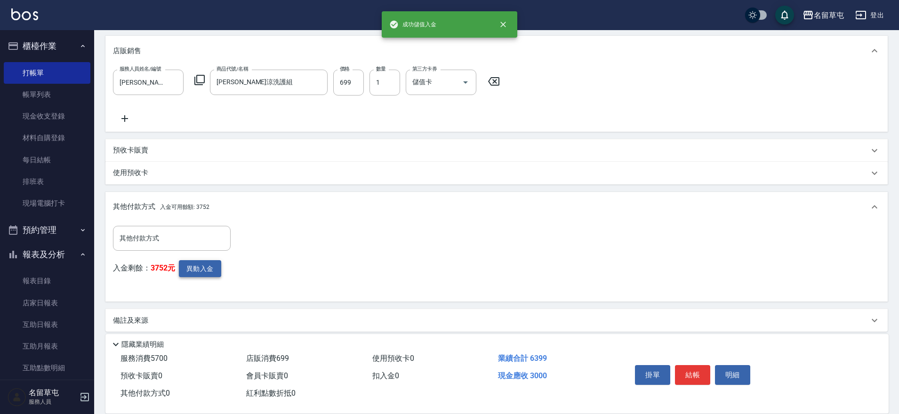
click at [204, 271] on button "異動入金" at bounding box center [200, 268] width 42 height 17
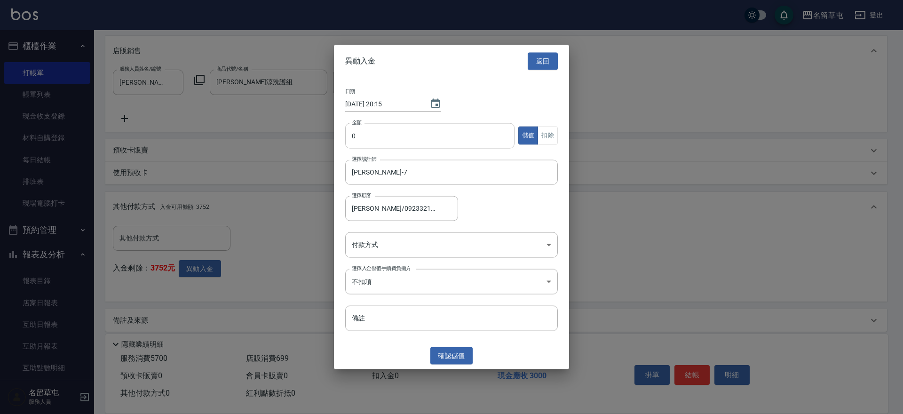
click at [377, 138] on input "0" at bounding box center [429, 135] width 169 height 25
type input "3399"
click at [552, 133] on button "扣除" at bounding box center [548, 136] width 20 height 18
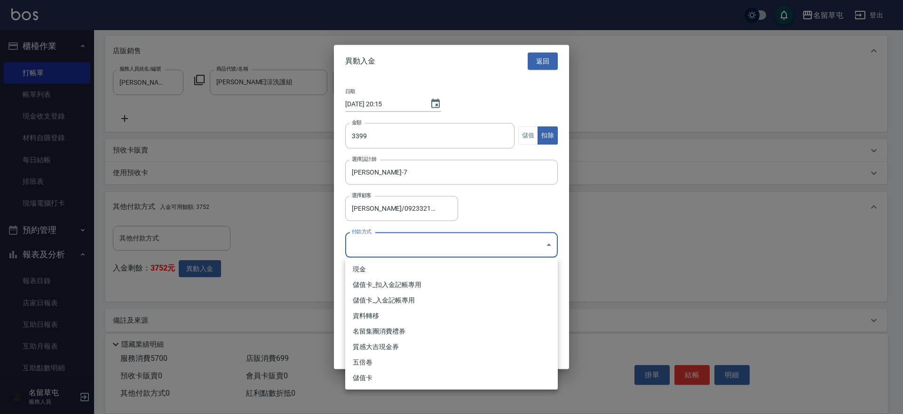
click at [421, 249] on body "名留草屯 登出 櫃檯作業 打帳單 帳單列表 現金收支登錄 材料自購登錄 每日結帳 排班表 現場電腦打卡 預約管理 預約管理 單日預約紀錄 單週預約紀錄 報表及…" at bounding box center [451, 72] width 903 height 700
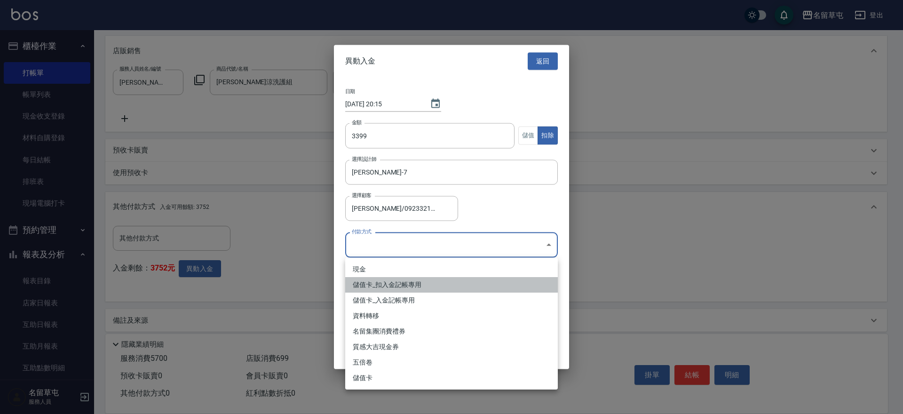
click at [357, 283] on li "儲值卡_扣入金記帳專用" at bounding box center [451, 285] width 213 height 16
type input "儲值卡_扣入金記帳專用"
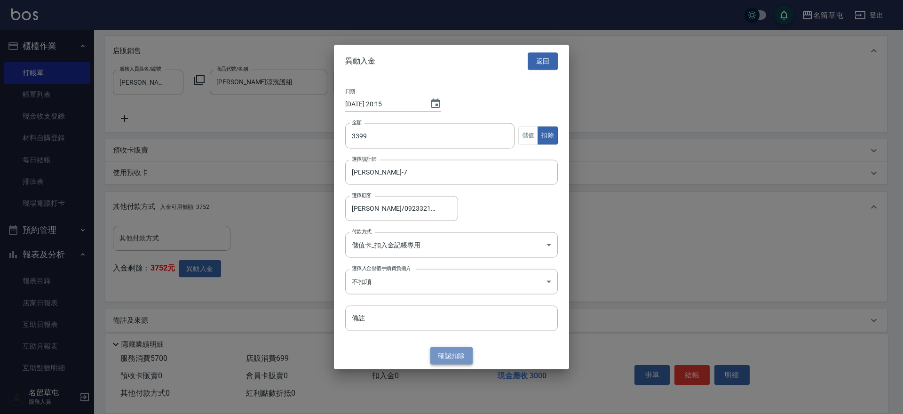
click at [457, 358] on button "確認 扣除" at bounding box center [452, 355] width 42 height 17
click at [457, 358] on div "確認 扣除" at bounding box center [451, 355] width 235 height 17
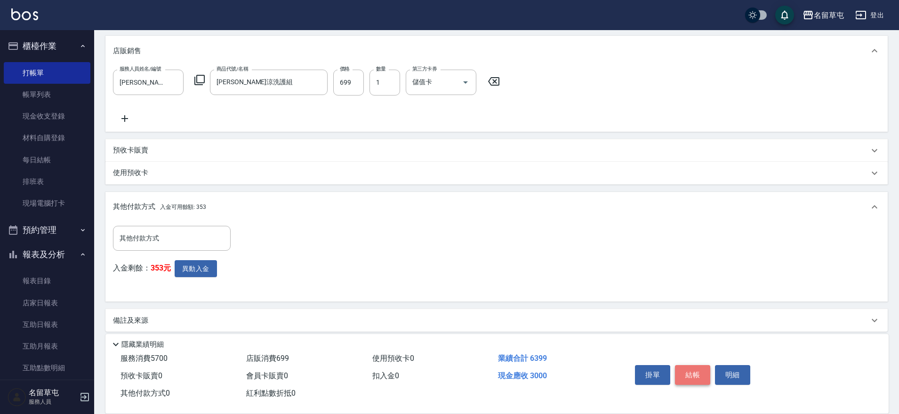
click at [694, 371] on button "結帳" at bounding box center [692, 375] width 35 height 20
type input "[DATE] 20:15"
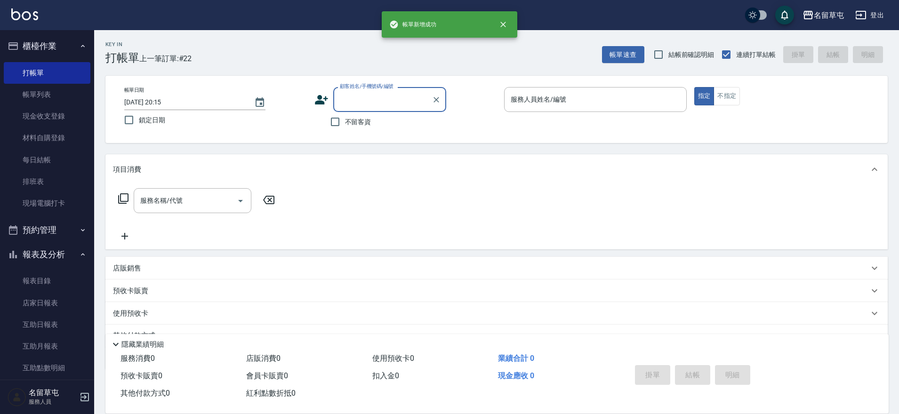
scroll to position [0, 0]
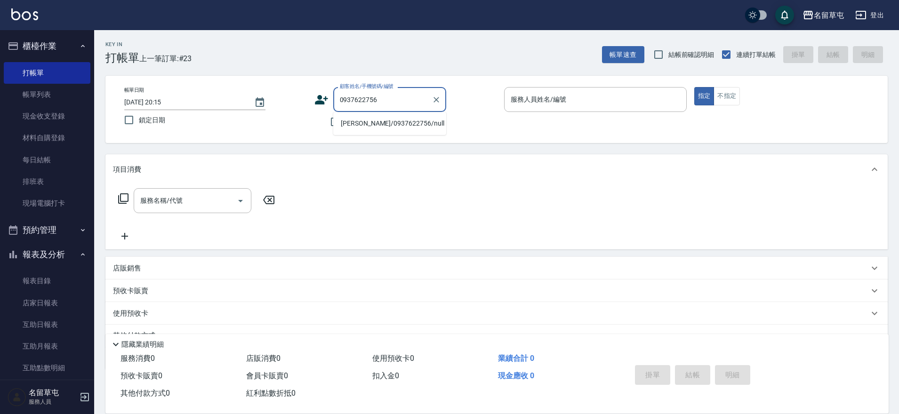
drag, startPoint x: 334, startPoint y: 99, endPoint x: 376, endPoint y: 104, distance: 42.6
click at [376, 104] on div "0937622756 顧客姓名/手機號碼/編號" at bounding box center [389, 99] width 113 height 25
type input "0937622756"
click at [381, 101] on input "顧客姓名/手機號碼/編號" at bounding box center [382, 99] width 90 height 16
click at [357, 128] on li "[PERSON_NAME]/0937622756/null" at bounding box center [389, 124] width 113 height 16
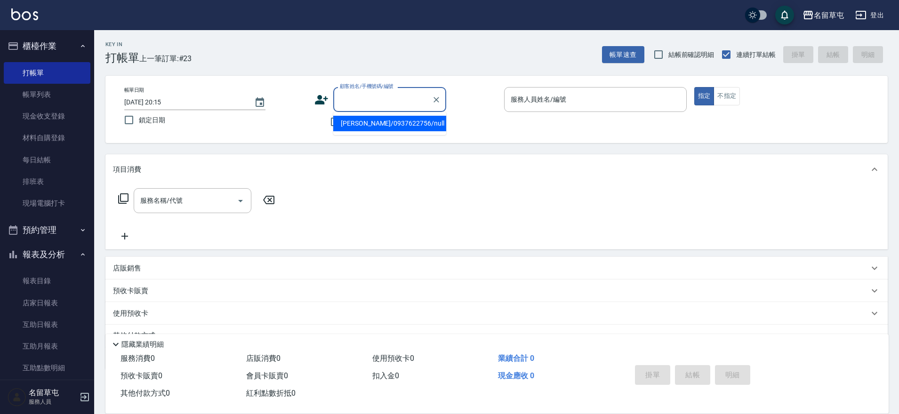
type input "[PERSON_NAME]/0937622756/null"
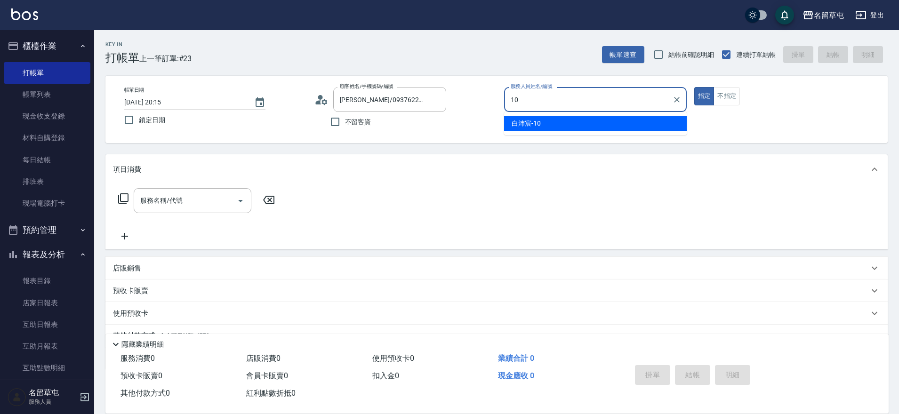
type input "[PERSON_NAME]-10"
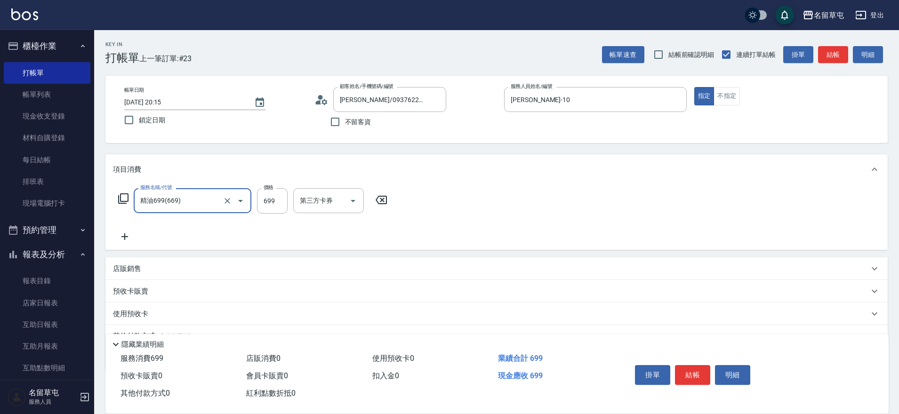
type input "精油699(669)"
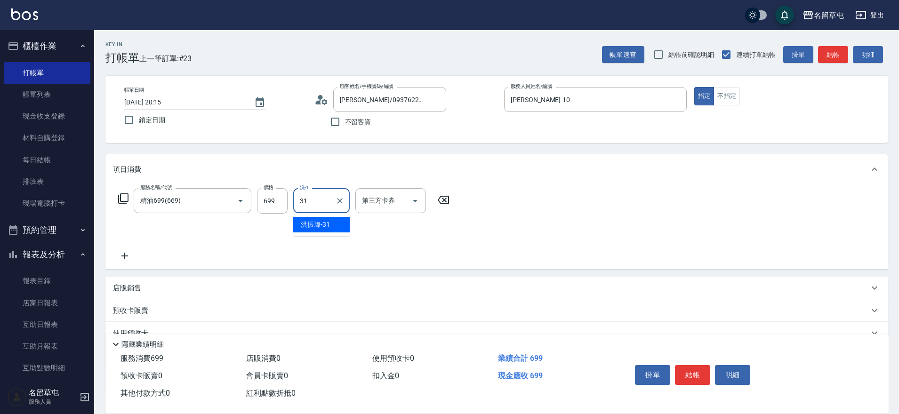
type input "[PERSON_NAME]-31"
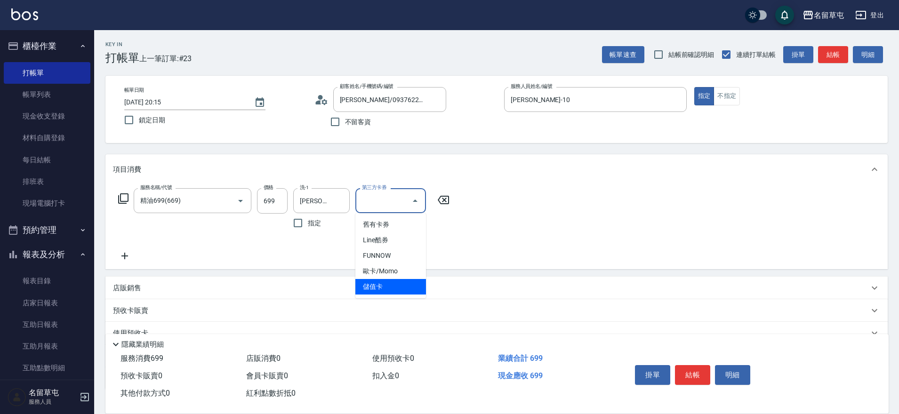
type input "儲值卡"
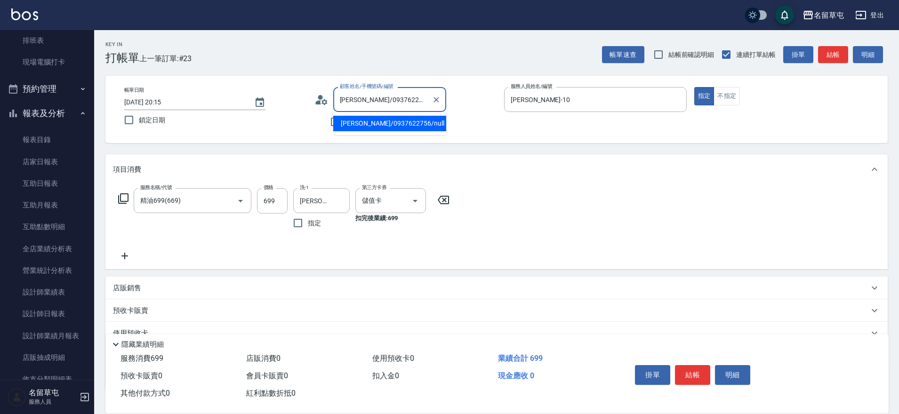
drag, startPoint x: 360, startPoint y: 100, endPoint x: 336, endPoint y: 102, distance: 23.6
click at [336, 102] on div "[PERSON_NAME]/0937622756/null 顧客姓名/手機號碼/編號" at bounding box center [389, 99] width 113 height 25
drag, startPoint x: 425, startPoint y: 99, endPoint x: 264, endPoint y: 99, distance: 160.9
click at [264, 99] on div "帳單日期 [DATE] 20:15 鎖定日期 顧客姓名/手機號碼/編號 [PERSON_NAME]/0937622756/null 顧客姓名/手機號碼/編號 …" at bounding box center [496, 109] width 759 height 45
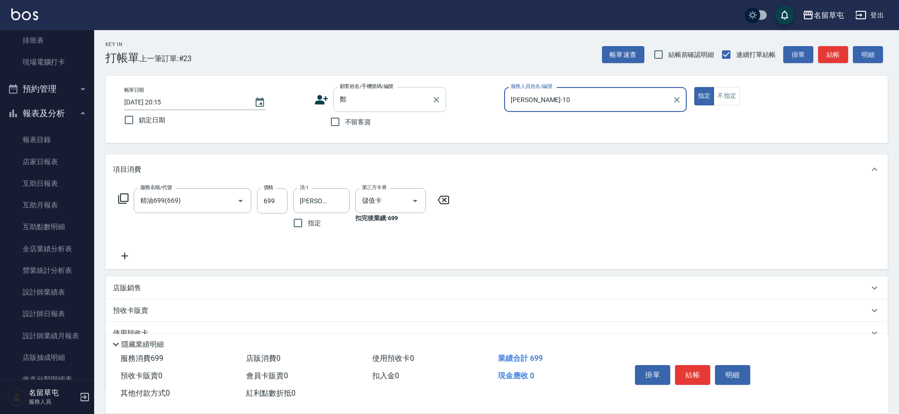
click at [362, 100] on input "鄭" at bounding box center [382, 99] width 90 height 16
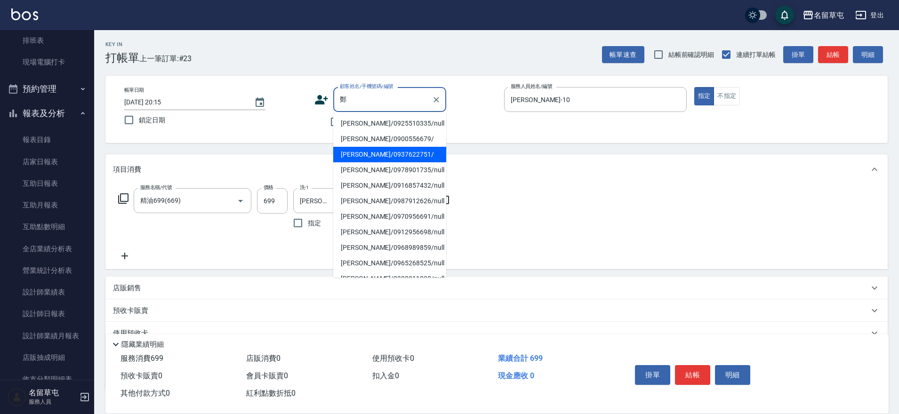
click at [361, 155] on li "[PERSON_NAME]/0937622751/" at bounding box center [389, 155] width 113 height 16
type input "[PERSON_NAME]/0937622751/"
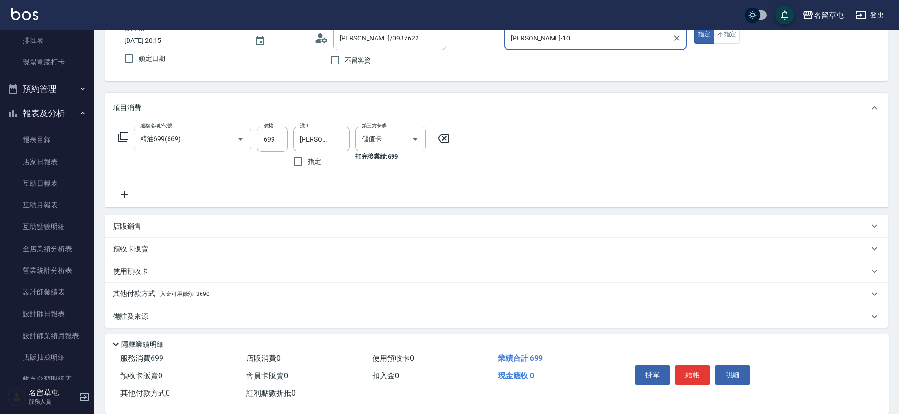
scroll to position [66, 0]
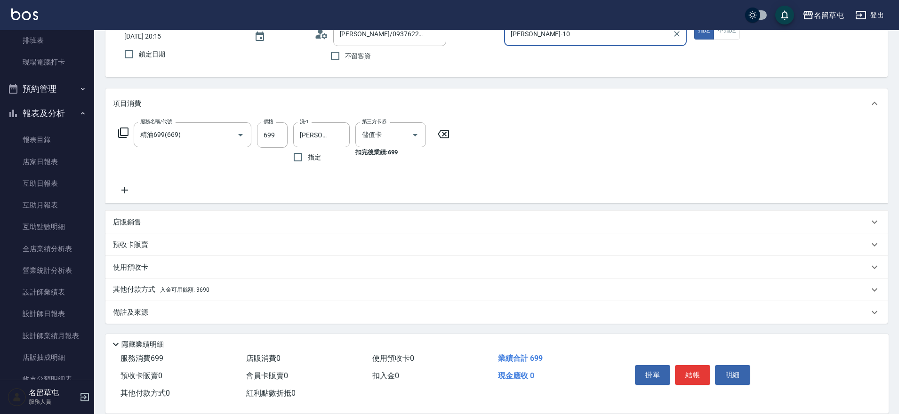
click at [148, 292] on p "其他付款方式 入金可用餘額: 3690" at bounding box center [161, 290] width 96 height 10
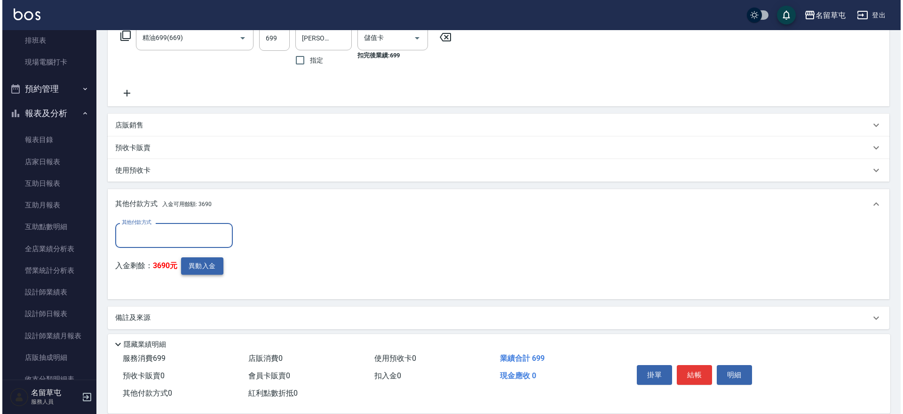
scroll to position [168, 0]
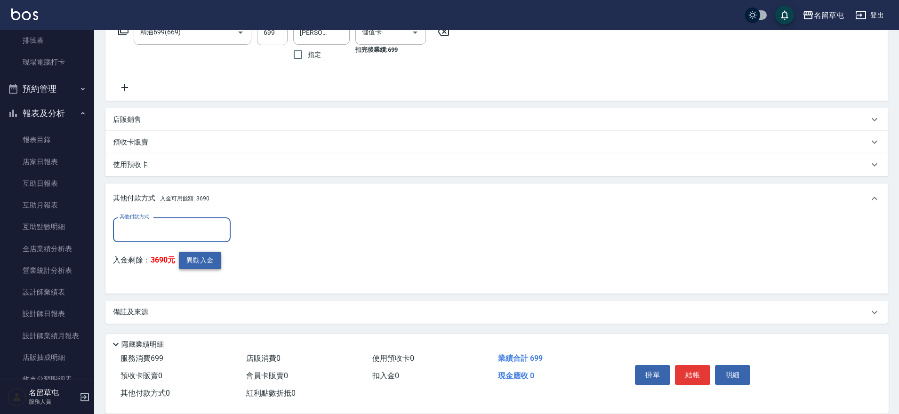
click at [196, 260] on button "異動入金" at bounding box center [200, 260] width 42 height 17
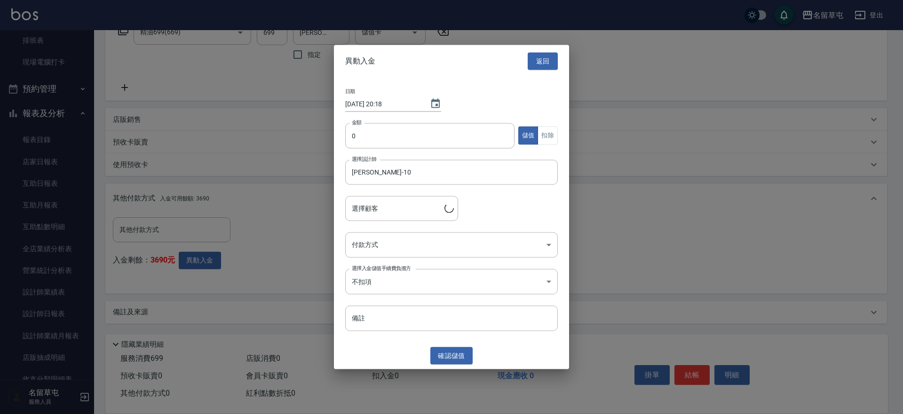
type input "[PERSON_NAME]/0937622751/"
click at [378, 130] on input "0" at bounding box center [429, 135] width 169 height 25
type input "699"
click at [545, 132] on button "扣除" at bounding box center [548, 136] width 20 height 18
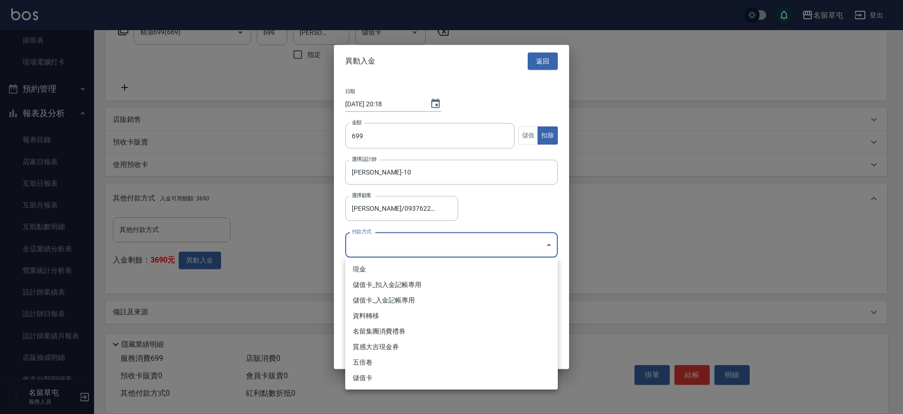
click at [424, 240] on body "名留草屯 登出 櫃檯作業 打帳單 帳單列表 現金收支登錄 材料自購登錄 每日結帳 排班表 現場電腦打卡 預約管理 預約管理 單日預約紀錄 單週預約紀錄 報表及…" at bounding box center [451, 123] width 903 height 583
click at [378, 285] on li "儲值卡_扣入金記帳專用" at bounding box center [451, 285] width 213 height 16
type input "儲值卡_扣入金記帳專用"
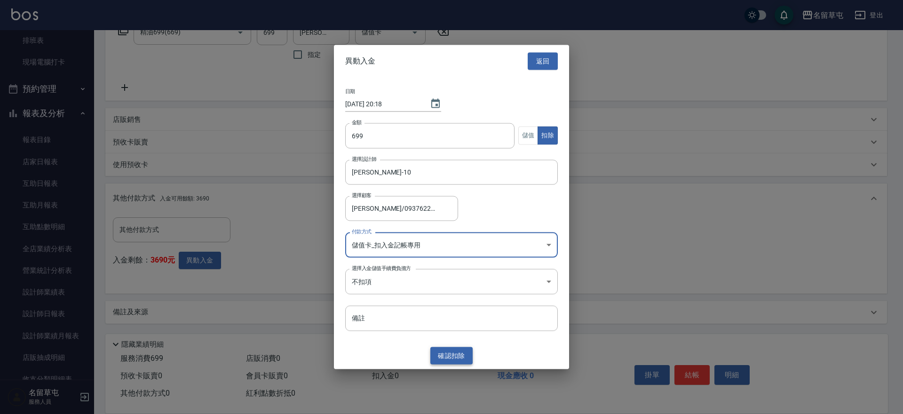
click at [439, 352] on button "確認 扣除" at bounding box center [452, 355] width 42 height 17
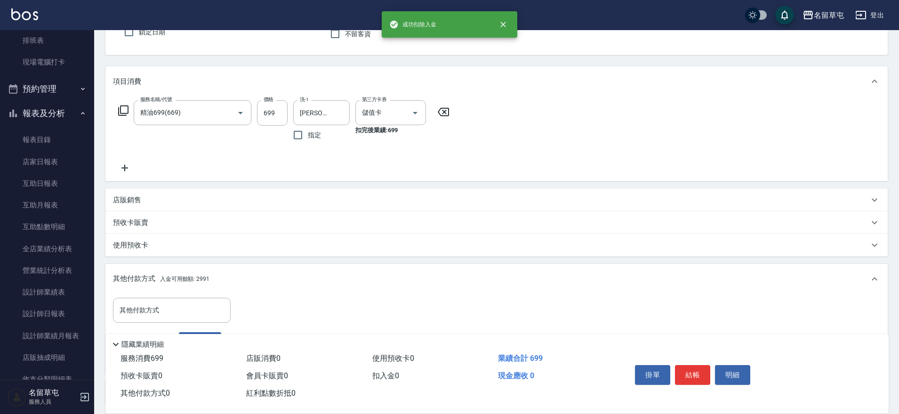
scroll to position [0, 0]
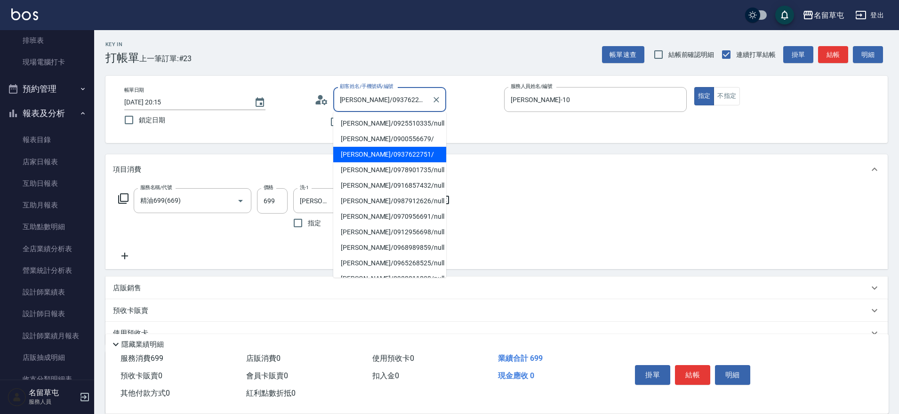
click at [400, 103] on input "[PERSON_NAME]/0937622751/" at bounding box center [382, 99] width 90 height 16
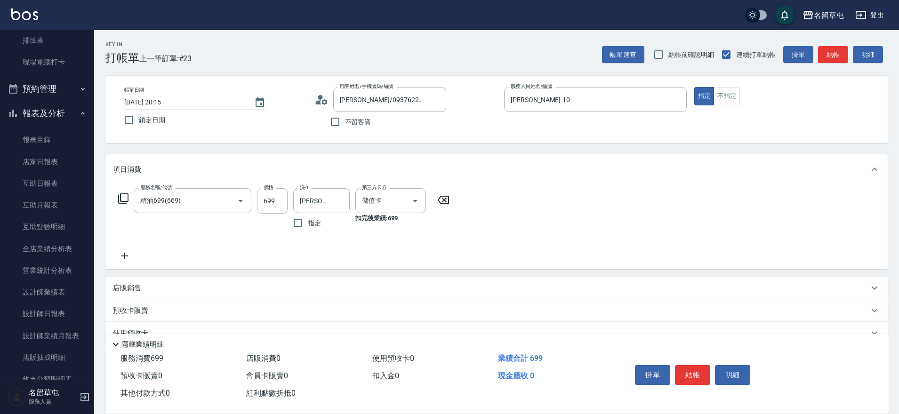
click at [264, 92] on div "帳單日期 [DATE] 20:15" at bounding box center [194, 98] width 141 height 23
click at [323, 99] on icon at bounding box center [321, 100] width 14 height 14
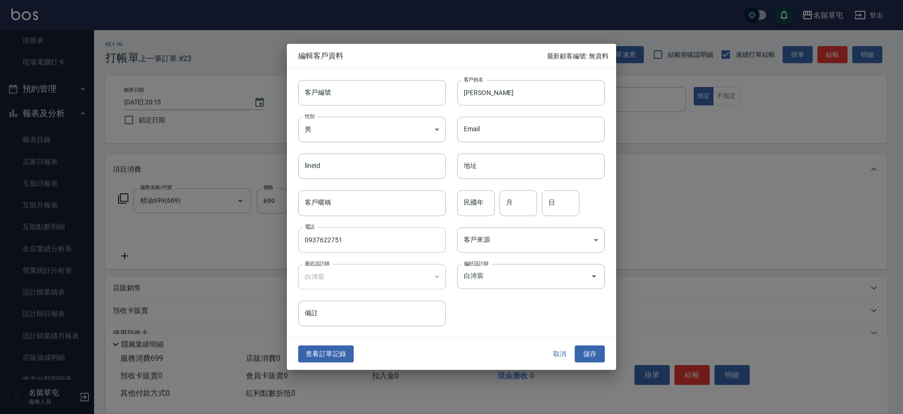
click at [374, 233] on input "0937622751" at bounding box center [372, 239] width 148 height 25
type input "0937622756"
click at [591, 352] on button "儲存" at bounding box center [590, 353] width 30 height 17
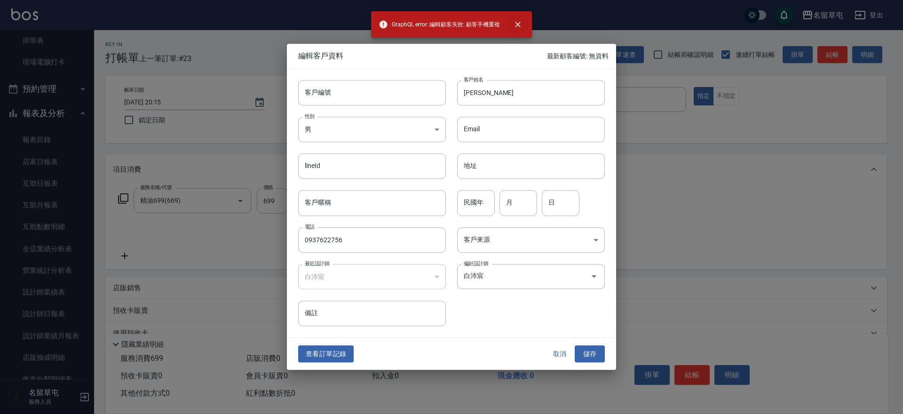
click at [517, 27] on icon "close" at bounding box center [517, 24] width 9 height 9
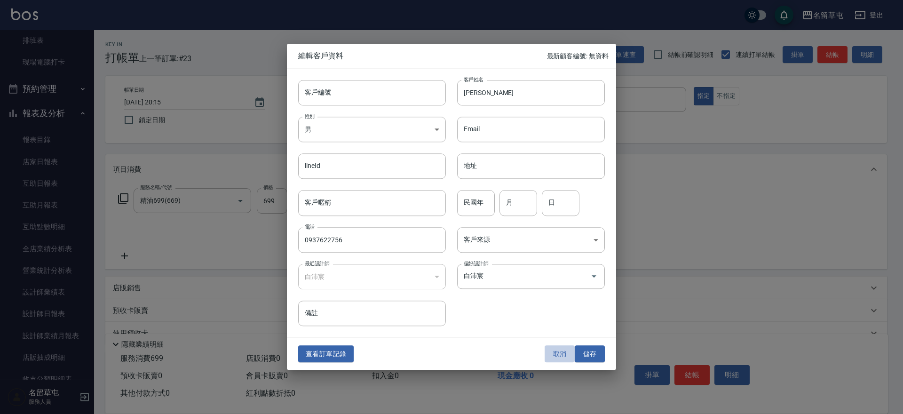
click at [558, 352] on button "取消" at bounding box center [560, 353] width 30 height 17
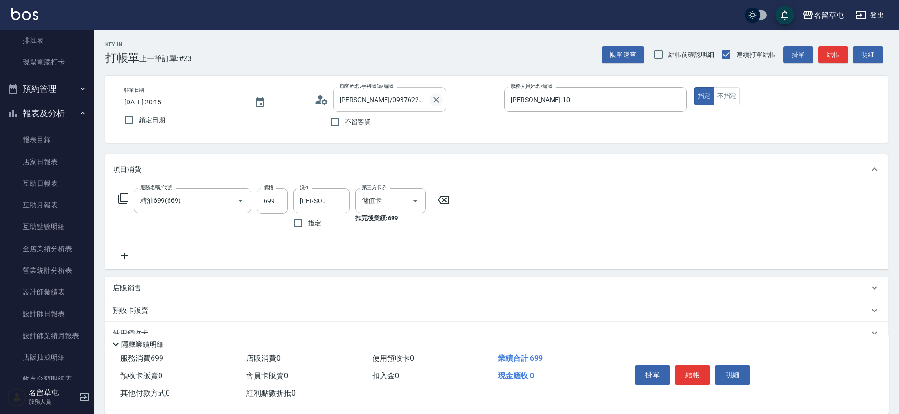
click at [436, 102] on icon "Clear" at bounding box center [436, 99] width 9 height 9
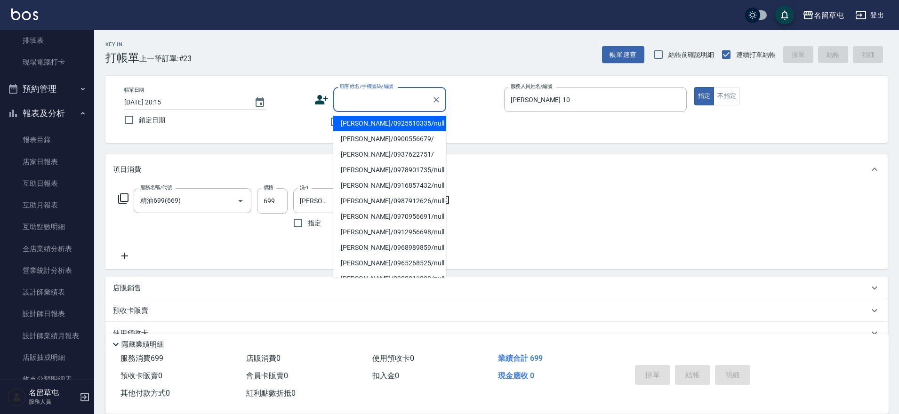
click at [360, 104] on input "顧客姓名/手機號碼/編號" at bounding box center [382, 99] width 90 height 16
click at [360, 101] on input "顧客姓名/手機號碼/編號" at bounding box center [382, 99] width 90 height 16
type input "0"
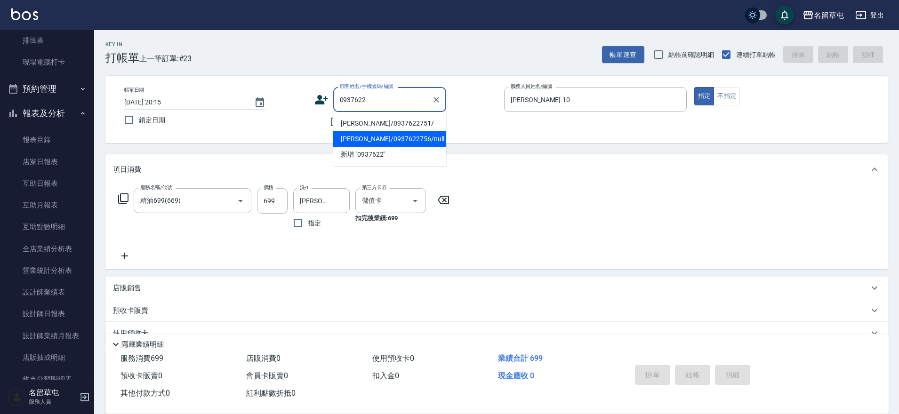
click at [399, 135] on li "[PERSON_NAME]/0937622756/null" at bounding box center [389, 139] width 113 height 16
type input "[PERSON_NAME]/0937622756/null"
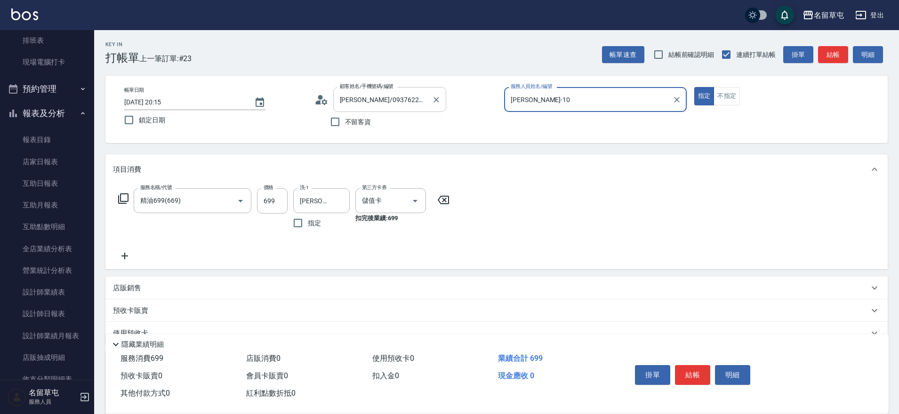
click at [424, 100] on input "[PERSON_NAME]/0937622756/null" at bounding box center [382, 99] width 90 height 16
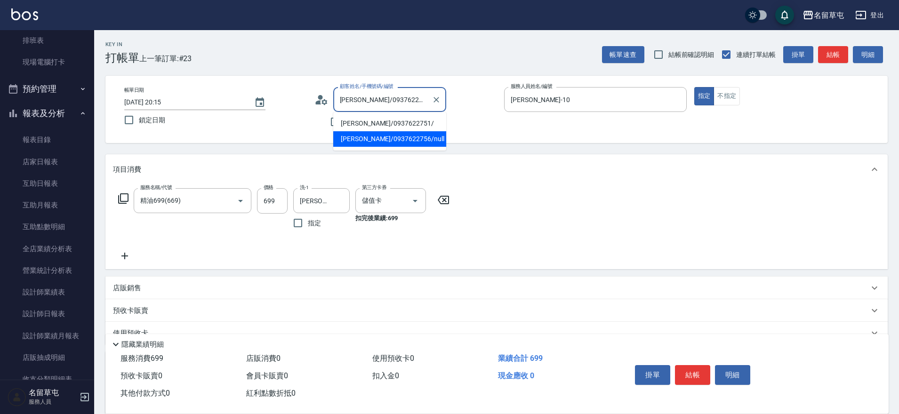
click at [400, 138] on li "[PERSON_NAME]/0937622756/null" at bounding box center [389, 139] width 113 height 16
click at [316, 99] on icon at bounding box center [321, 100] width 14 height 14
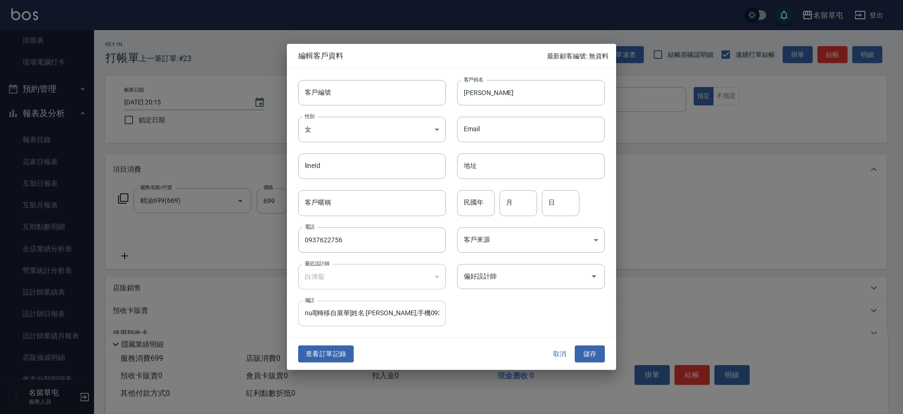
click at [420, 316] on input "null[轉移自展華]姓名:[PERSON_NAME];手機0937622756;性別女;生日[DEMOGRAPHIC_DATA]。[轉移自展華]姓名:[PE…" at bounding box center [372, 313] width 148 height 25
click at [560, 352] on button "取消" at bounding box center [560, 353] width 30 height 17
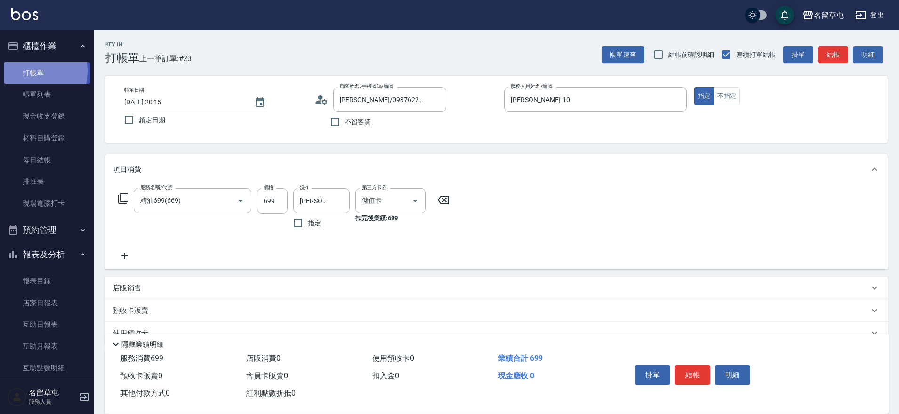
click at [35, 71] on link "打帳單" at bounding box center [47, 73] width 87 height 22
click at [433, 100] on icon "Clear" at bounding box center [436, 99] width 9 height 9
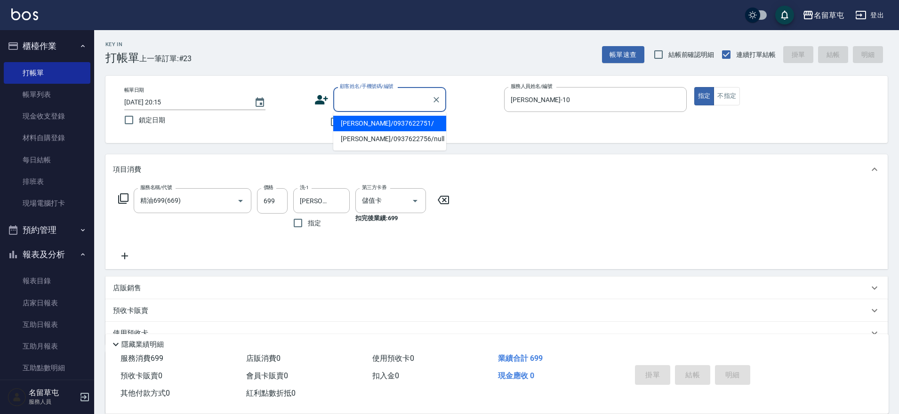
click at [371, 106] on input "顧客姓名/手機號碼/編號" at bounding box center [382, 99] width 90 height 16
type input "[PERSON_NAME]/0920913289/null"
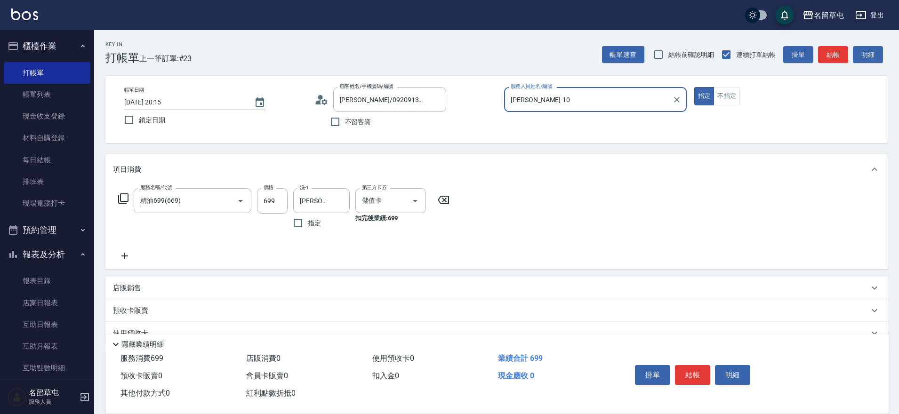
click at [694, 87] on button "指定" at bounding box center [704, 96] width 20 height 18
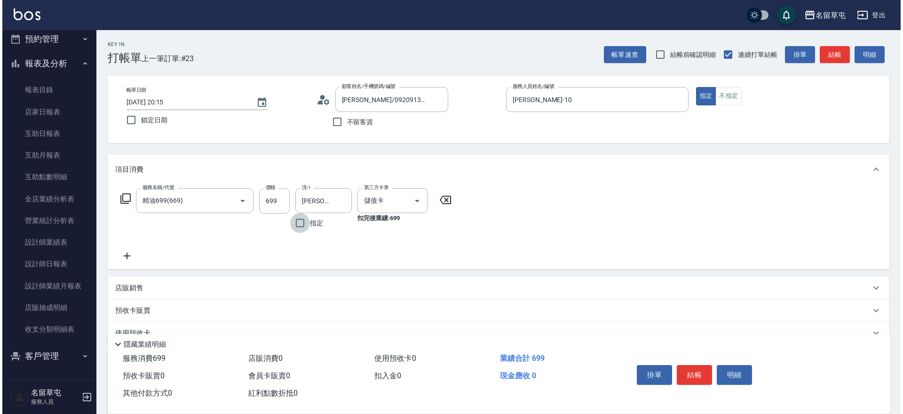
scroll to position [141, 0]
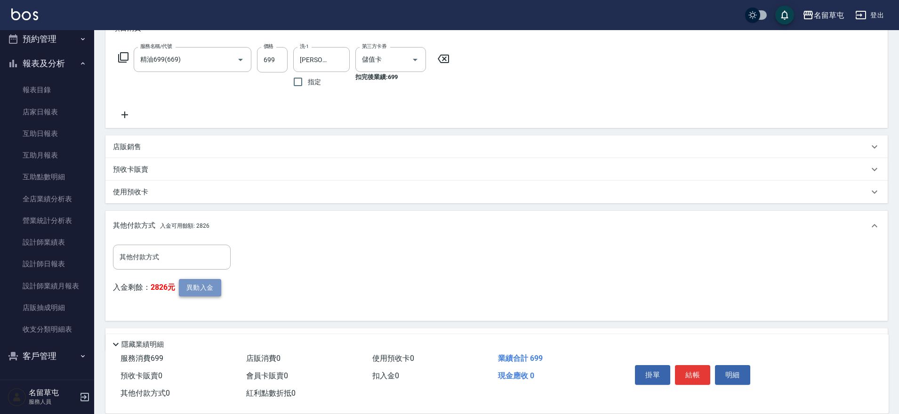
click at [213, 293] on button "異動入金" at bounding box center [200, 287] width 42 height 17
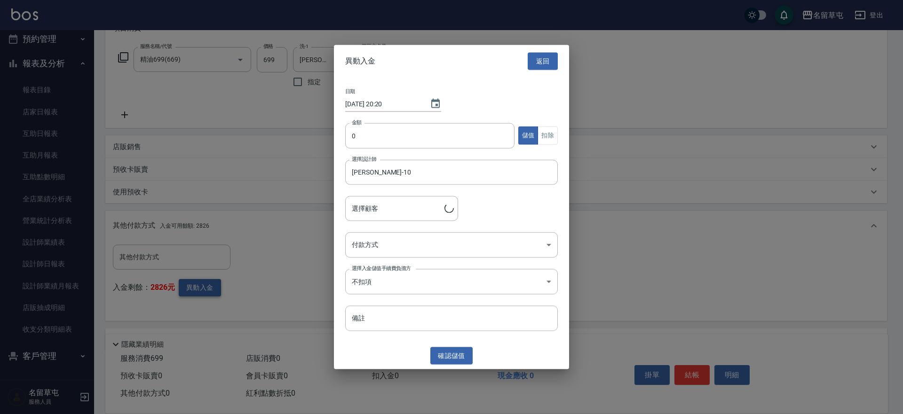
type input "[PERSON_NAME]/0920913289"
click at [401, 124] on input "0" at bounding box center [429, 135] width 169 height 25
type input "699"
click at [546, 138] on button "扣除" at bounding box center [548, 136] width 20 height 18
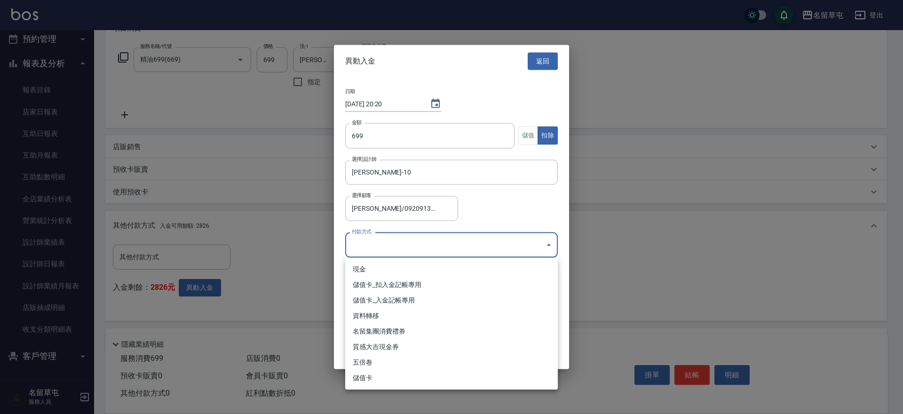
click at [434, 237] on body "名留草屯 登出 櫃檯作業 打帳單 帳單列表 現金收支登錄 材料自購登錄 每日結帳 排班表 現場電腦打卡 預約管理 預約管理 單日預約紀錄 單週預約紀錄 報表及…" at bounding box center [451, 150] width 903 height 583
click at [418, 288] on li "儲值卡_扣入金記帳專用" at bounding box center [451, 285] width 213 height 16
type input "儲值卡_扣入金記帳專用"
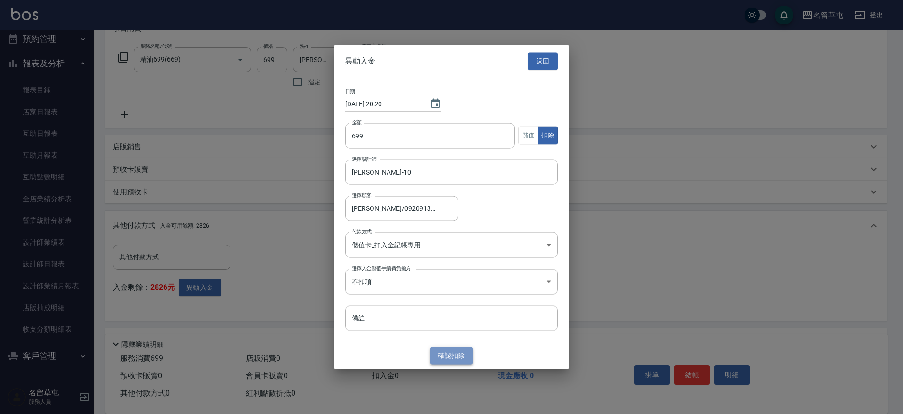
click at [459, 358] on button "確認 扣除" at bounding box center [452, 355] width 42 height 17
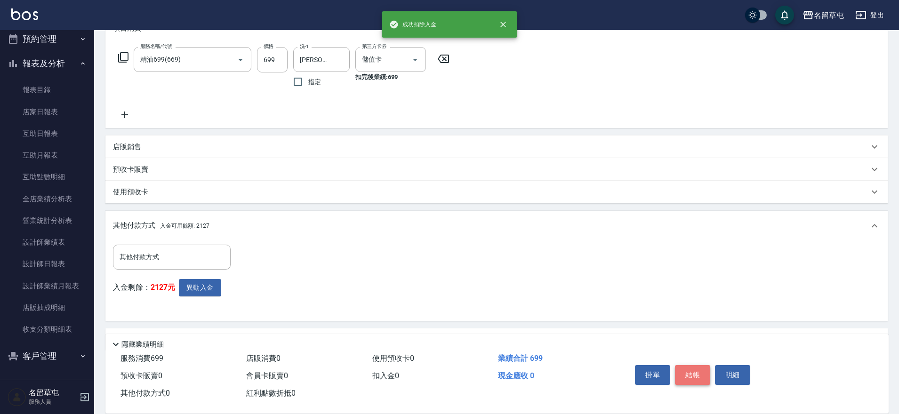
click at [691, 376] on button "結帳" at bounding box center [692, 375] width 35 height 20
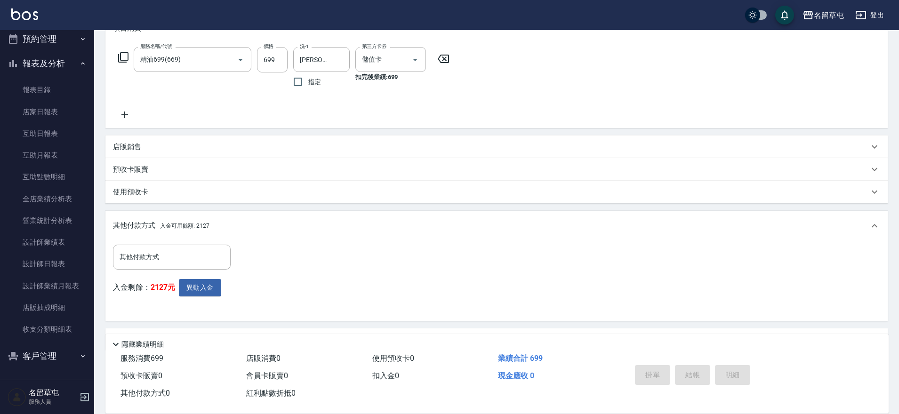
type input "[DATE] 20:20"
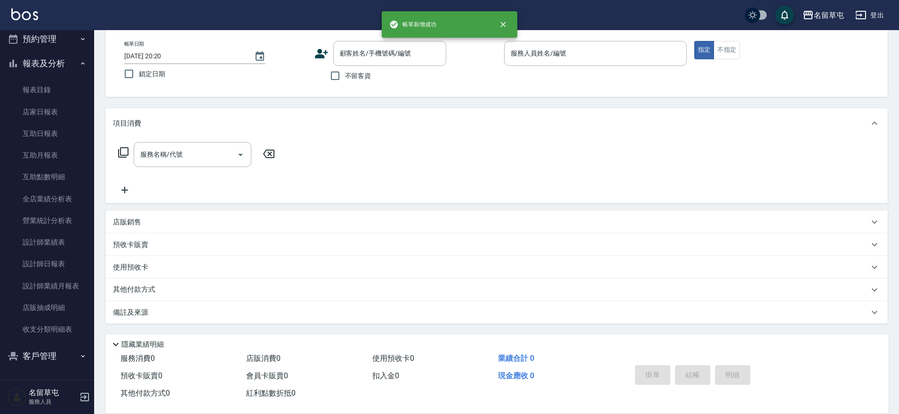
scroll to position [0, 0]
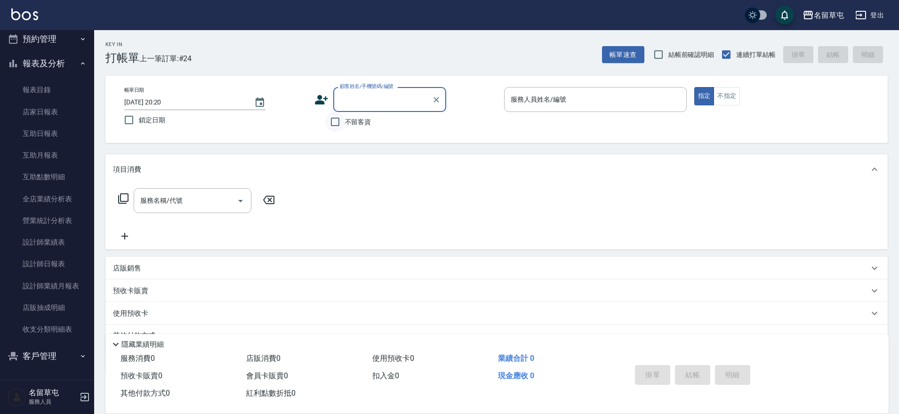
click at [338, 120] on input "不留客資" at bounding box center [335, 122] width 20 height 20
checkbox input "true"
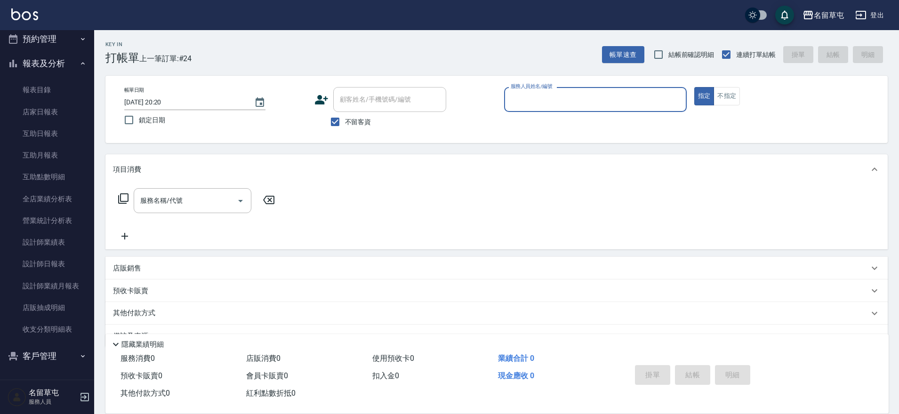
type input "陳奎奼/0900112152/"
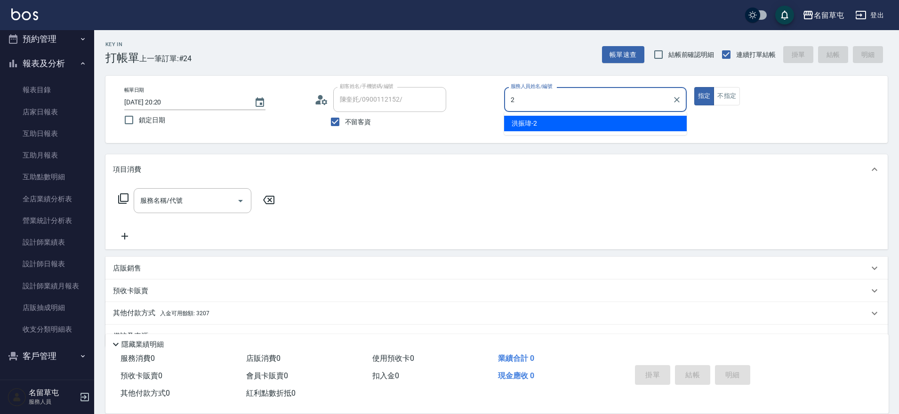
type input "[PERSON_NAME]-2"
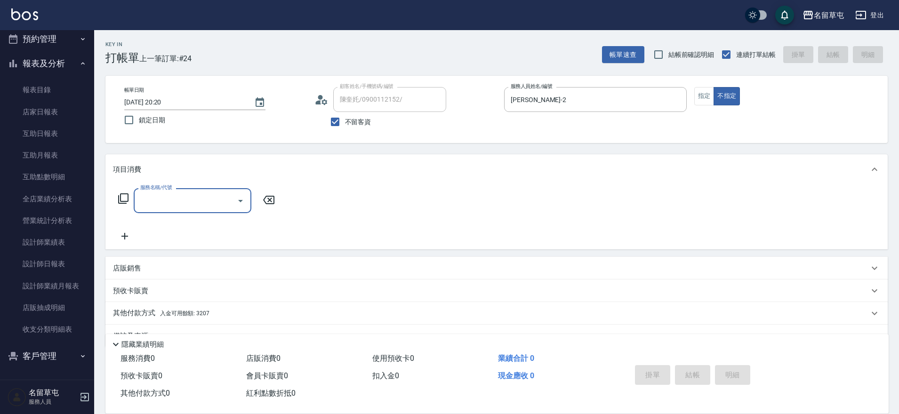
type input "2"
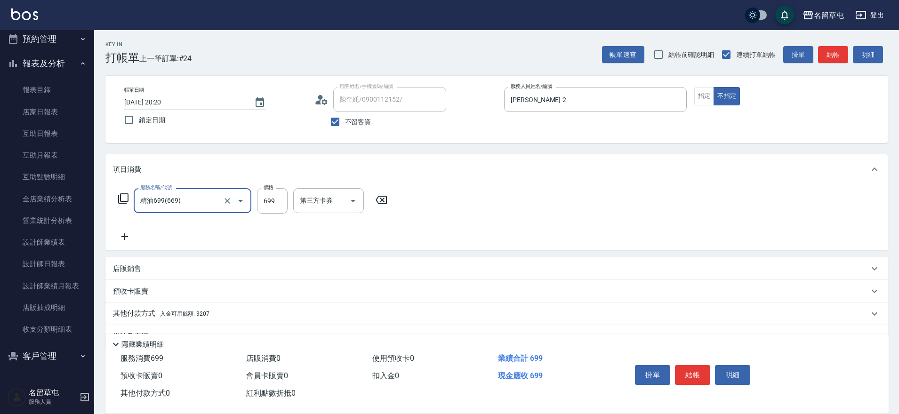
type input "精油699(669)"
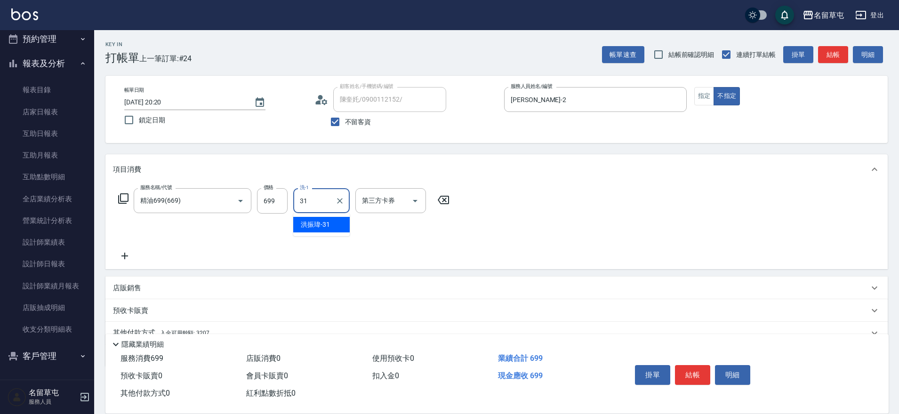
type input "[PERSON_NAME]-31"
click at [342, 123] on input "不留客資" at bounding box center [335, 122] width 20 height 20
checkbox input "false"
click at [433, 101] on icon "Clear" at bounding box center [436, 99] width 9 height 9
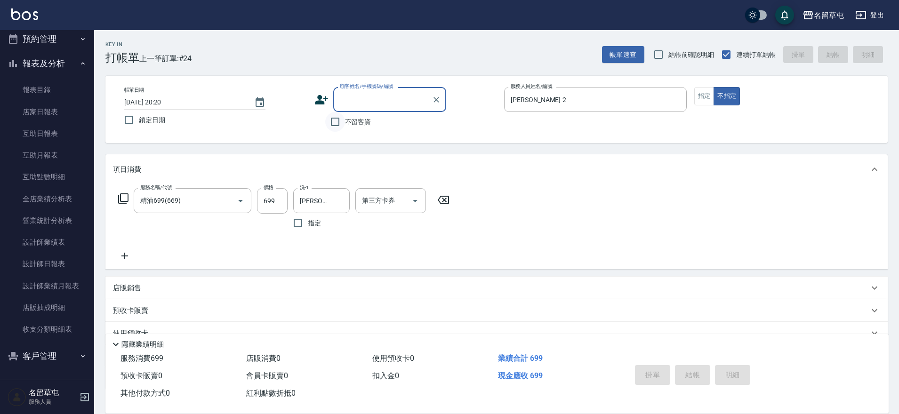
click at [339, 124] on input "不留客資" at bounding box center [335, 122] width 20 height 20
checkbox input "true"
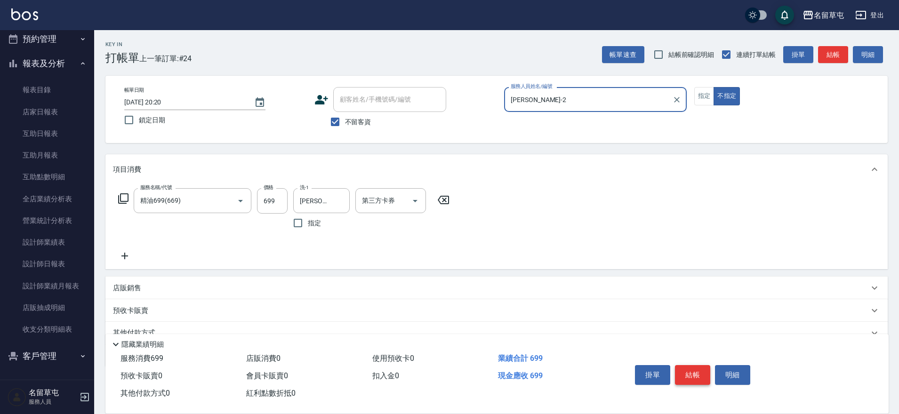
click at [689, 368] on button "結帳" at bounding box center [692, 375] width 35 height 20
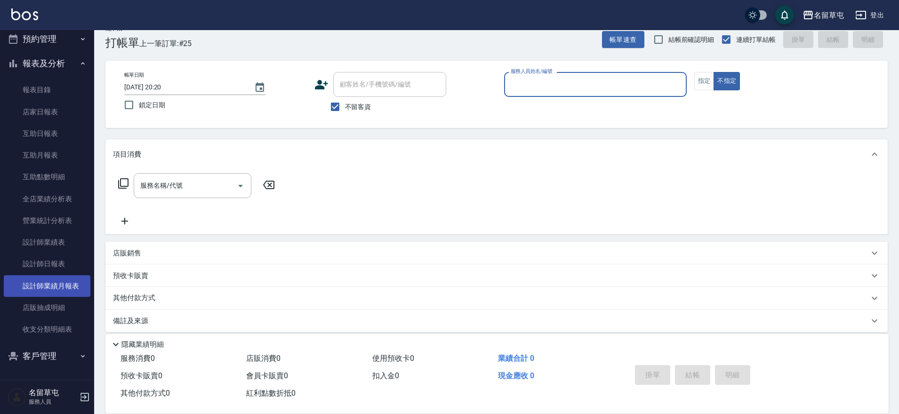
scroll to position [24, 0]
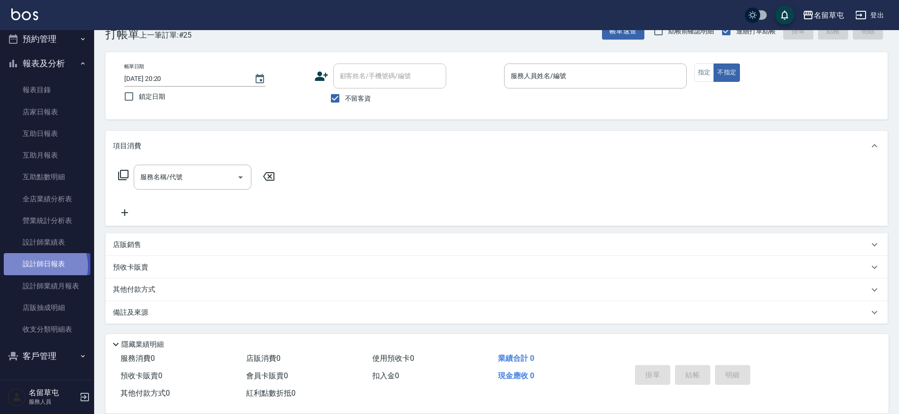
click at [42, 266] on link "設計師日報表" at bounding box center [47, 264] width 87 height 22
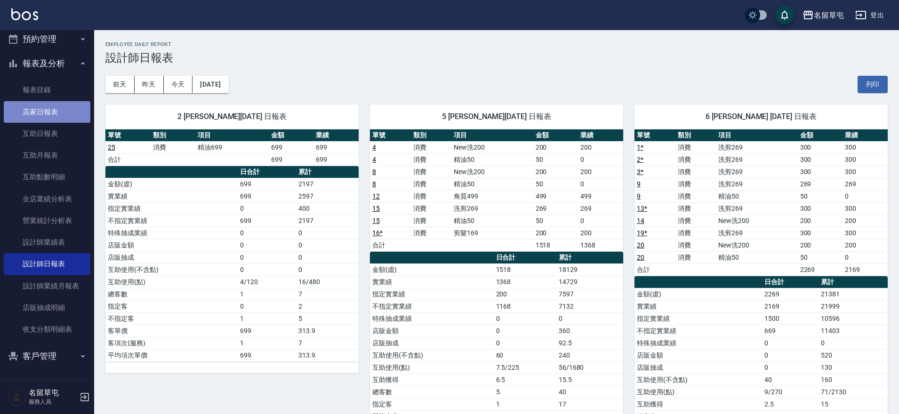
click at [59, 115] on link "店家日報表" at bounding box center [47, 112] width 87 height 22
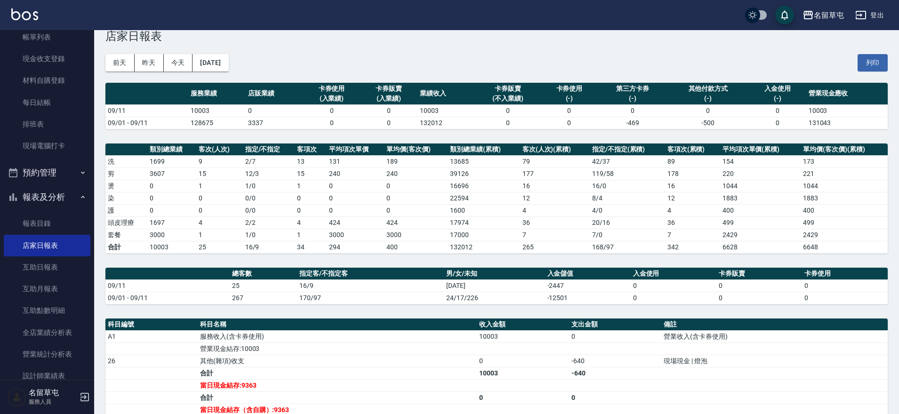
scroll to position [3, 0]
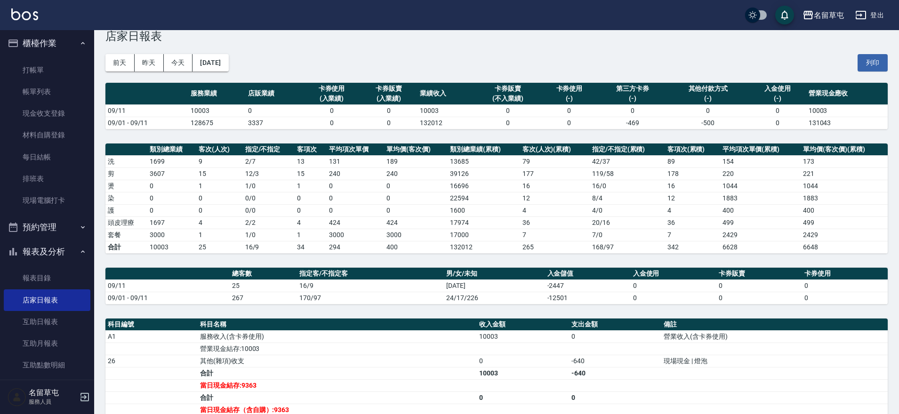
click at [52, 58] on ul "打帳單 帳單列表 現金收支登錄 材料自購登錄 每日結帳 排班表 現場電腦打卡" at bounding box center [47, 136] width 87 height 160
click at [49, 75] on link "打帳單" at bounding box center [47, 70] width 87 height 22
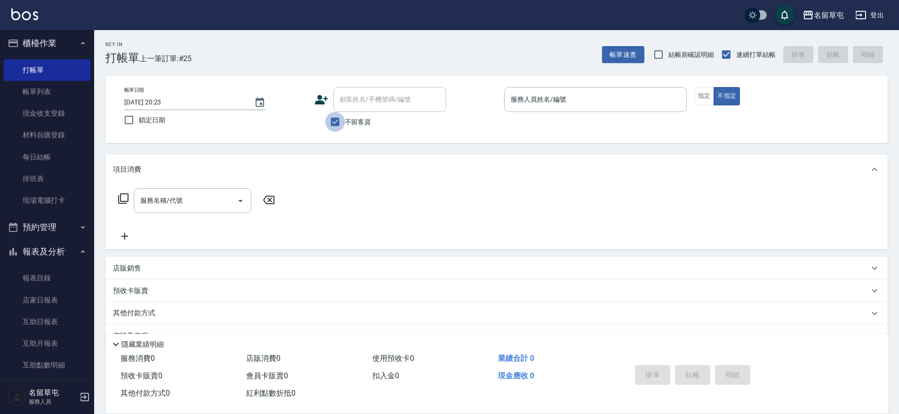
click at [335, 127] on input "不留客資" at bounding box center [335, 122] width 20 height 20
checkbox input "false"
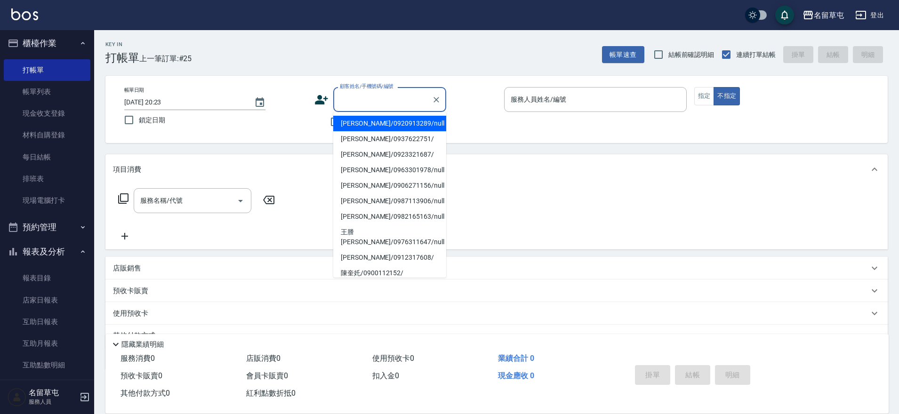
click at [396, 97] on input "顧客姓名/手機號碼/編號" at bounding box center [382, 99] width 90 height 16
click at [380, 144] on li "[PERSON_NAME]/0937622751/" at bounding box center [389, 139] width 113 height 16
type input "[PERSON_NAME]/0937622751/"
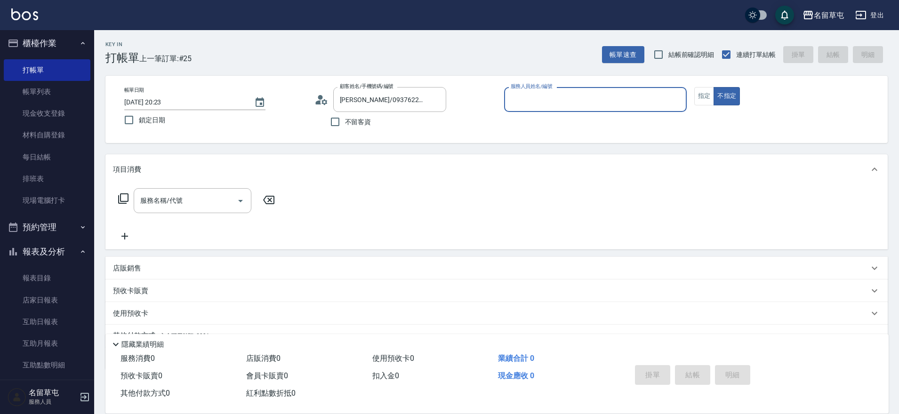
type input "[PERSON_NAME]-10"
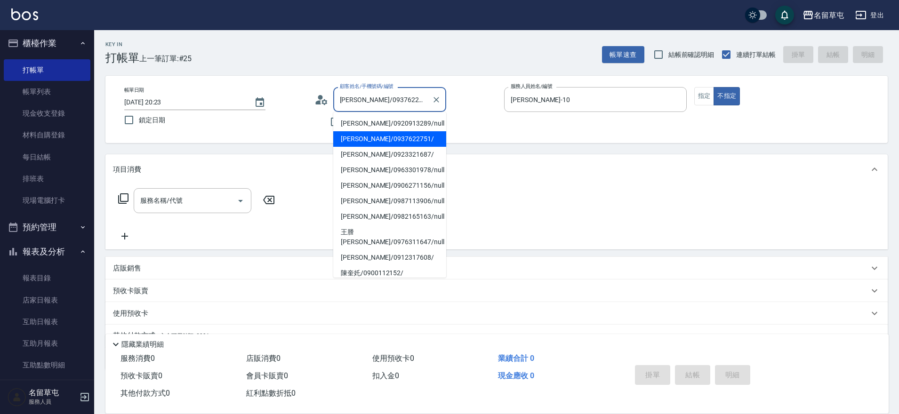
click at [414, 103] on input "[PERSON_NAME]/0937622751/" at bounding box center [382, 99] width 90 height 16
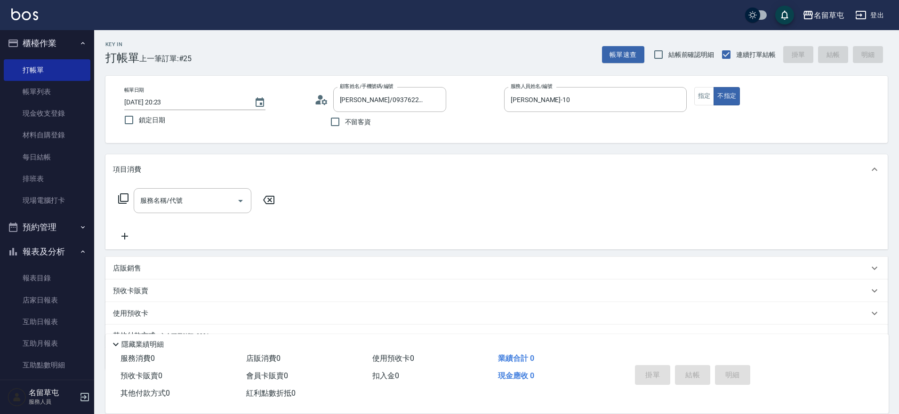
click at [509, 179] on div "項目消費" at bounding box center [496, 169] width 782 height 30
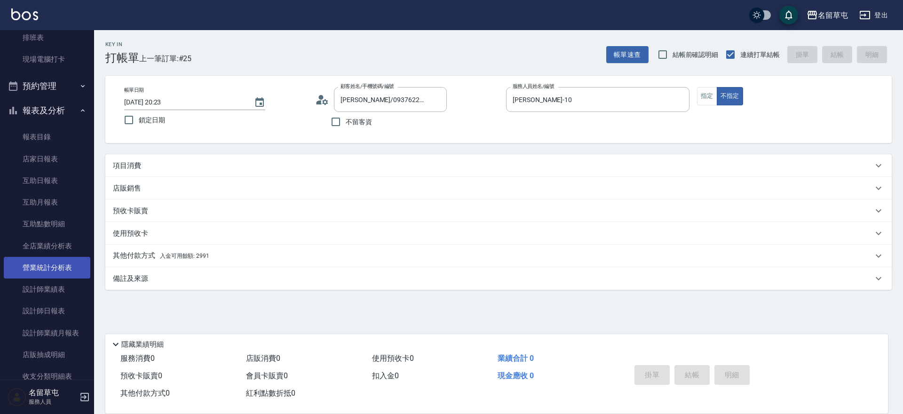
scroll to position [191, 0]
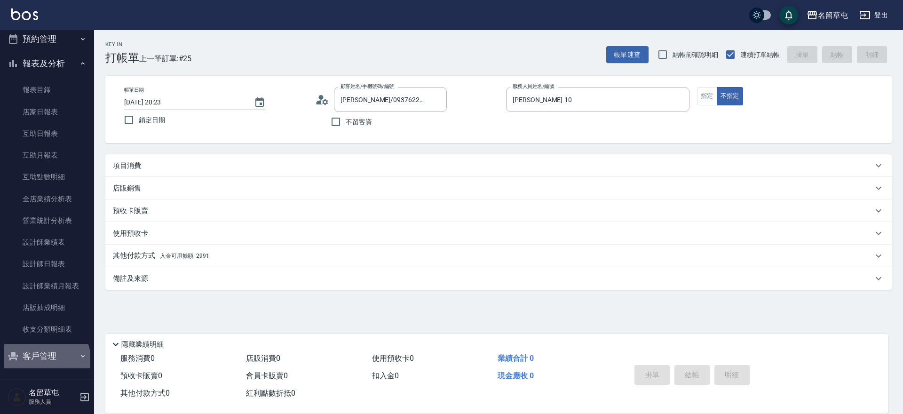
click at [46, 359] on button "客戶管理" at bounding box center [47, 356] width 87 height 24
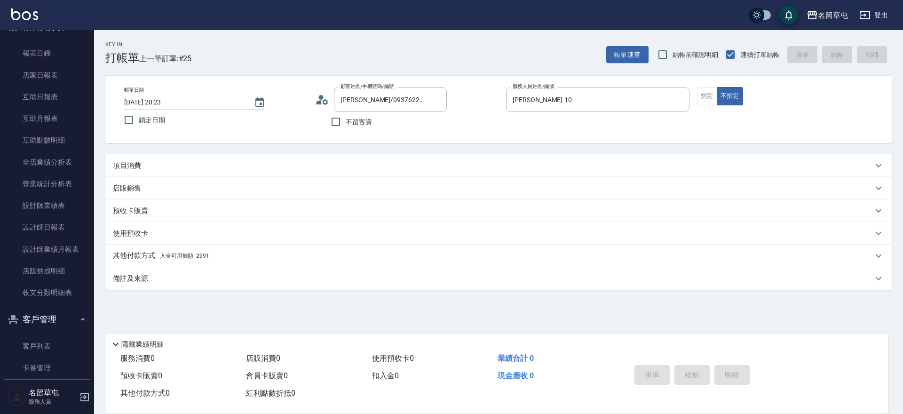
scroll to position [264, 0]
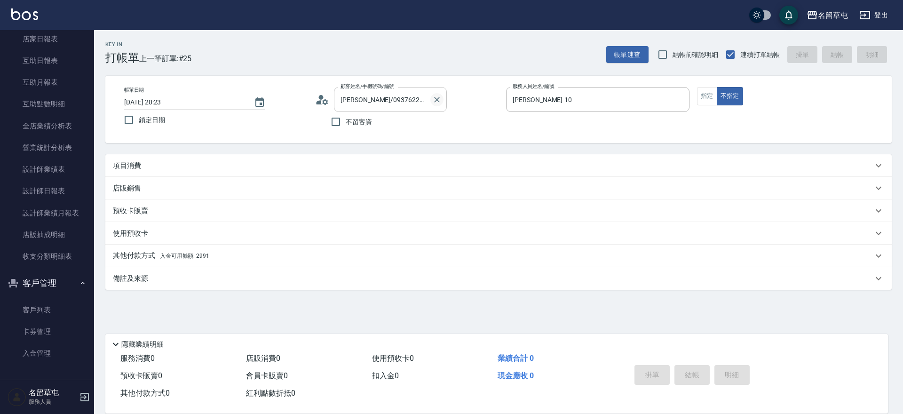
click at [433, 100] on icon "Clear" at bounding box center [436, 99] width 9 height 9
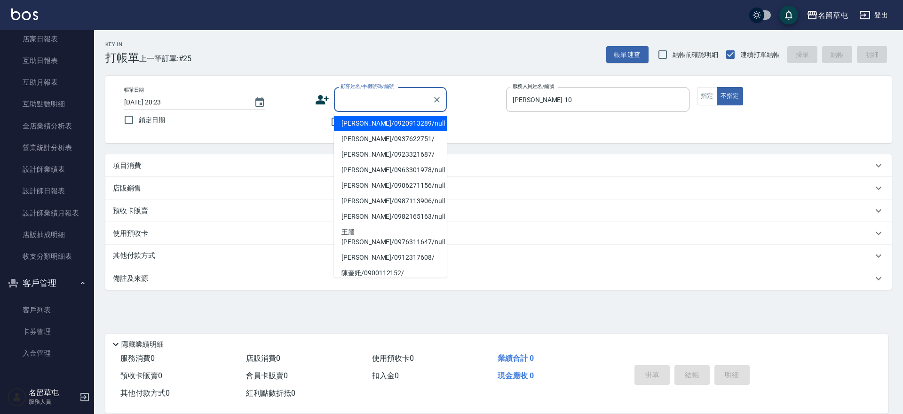
click at [354, 99] on input "顧客姓名/手機號碼/編號" at bounding box center [383, 99] width 90 height 16
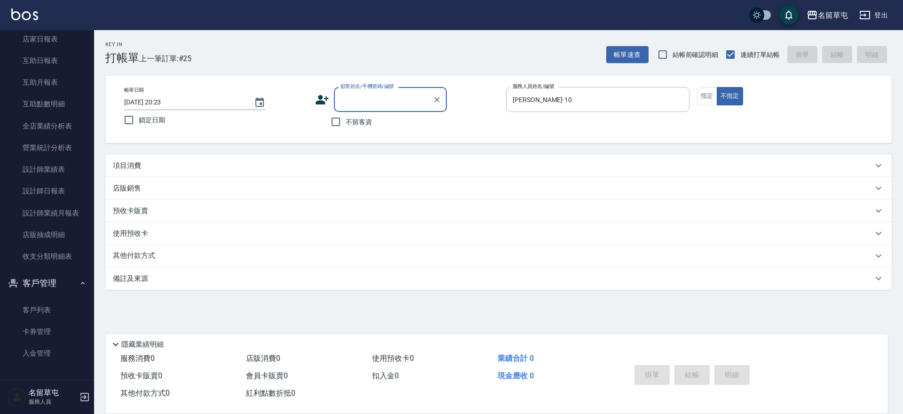
click at [370, 107] on input "顧客姓名/手機號碼/編號" at bounding box center [383, 99] width 90 height 16
click at [381, 127] on li "[PERSON_NAME]/0937622756/null" at bounding box center [390, 124] width 113 height 16
type input "[PERSON_NAME]/0937622756/null"
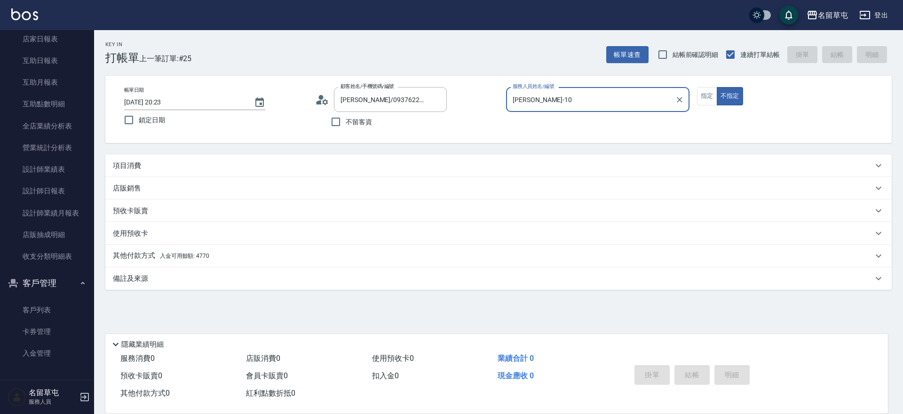
click at [319, 99] on icon at bounding box center [322, 100] width 14 height 14
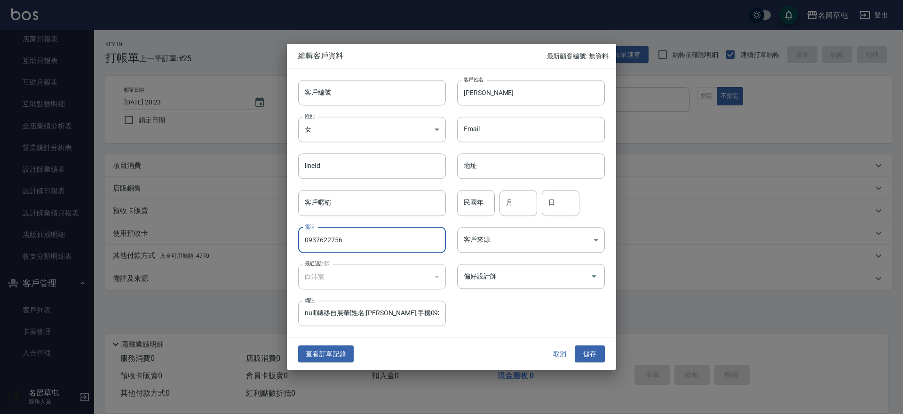
drag, startPoint x: 369, startPoint y: 244, endPoint x: 248, endPoint y: 244, distance: 120.9
click at [249, 243] on div "編輯客戶資料 最新顧客編號: 無資料 客戶編號 客戶編號 客戶姓名 [PERSON_NAME] 客戶姓名 性別 女 [DEMOGRAPHIC_DATA] 性別…" at bounding box center [451, 207] width 903 height 414
type input "123"
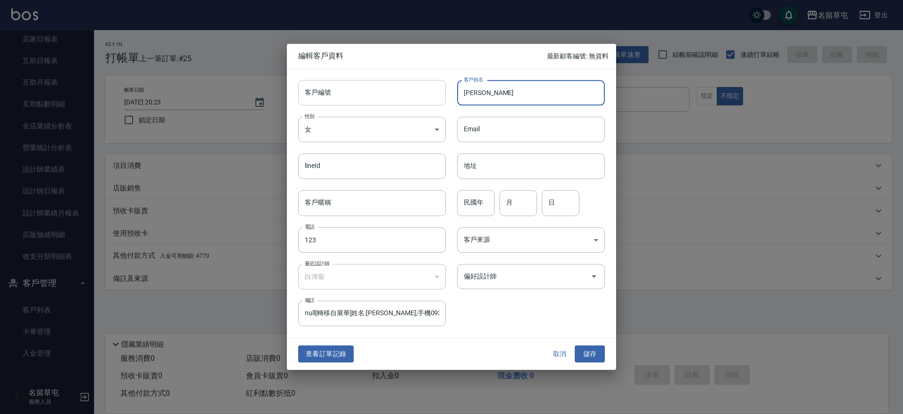
drag, startPoint x: 514, startPoint y: 92, endPoint x: 441, endPoint y: 80, distance: 73.9
click at [441, 80] on div "客戶編號 客戶編號 客戶姓名 [PERSON_NAME] 客戶姓名 性別 女 [DEMOGRAPHIC_DATA] 性別 Email Email lineId…" at bounding box center [446, 197] width 318 height 257
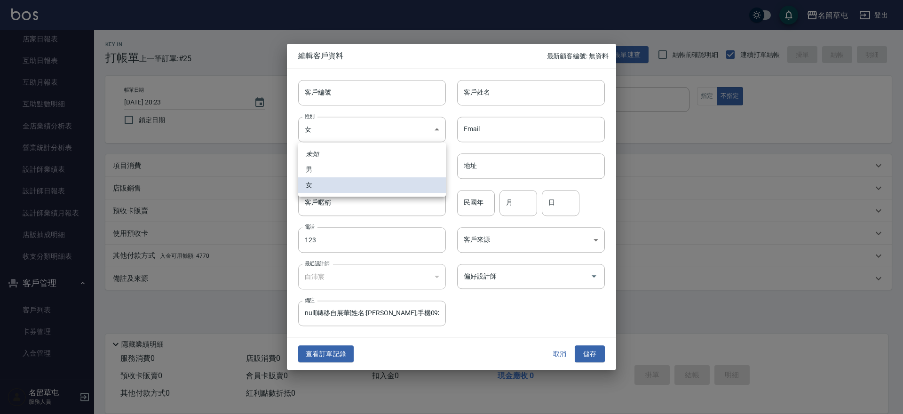
drag, startPoint x: 338, startPoint y: 135, endPoint x: 209, endPoint y: 126, distance: 128.8
click at [210, 126] on body "名留草屯 登出 櫃檯作業 打帳單 帳單列表 現金收支登錄 材料自購登錄 每日結帳 排班表 現場電腦打卡 預約管理 預約管理 單日預約紀錄 單週預約紀錄 報表及…" at bounding box center [451, 207] width 903 height 414
click at [348, 126] on div at bounding box center [451, 207] width 903 height 414
click at [321, 132] on body "名留草屯 登出 櫃檯作業 打帳單 帳單列表 現金收支登錄 材料自購登錄 每日結帳 排班表 現場電腦打卡 預約管理 預約管理 單日預約紀錄 單週預約紀錄 報表及…" at bounding box center [451, 207] width 903 height 414
click at [322, 157] on li "未知" at bounding box center [372, 154] width 148 height 16
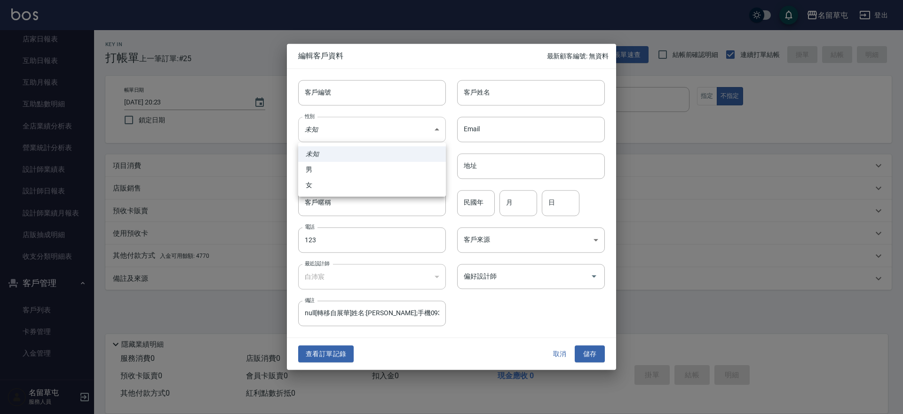
click at [341, 130] on body "名留草屯 登出 櫃檯作業 打帳單 帳單列表 現金收支登錄 材料自購登錄 每日結帳 排班表 現場電腦打卡 預約管理 預約管理 單日預約紀錄 單週預約紀錄 報表及…" at bounding box center [451, 207] width 903 height 414
click at [311, 184] on li "女" at bounding box center [372, 185] width 148 height 16
type input "[DEMOGRAPHIC_DATA]"
click at [564, 359] on button "取消" at bounding box center [560, 353] width 30 height 17
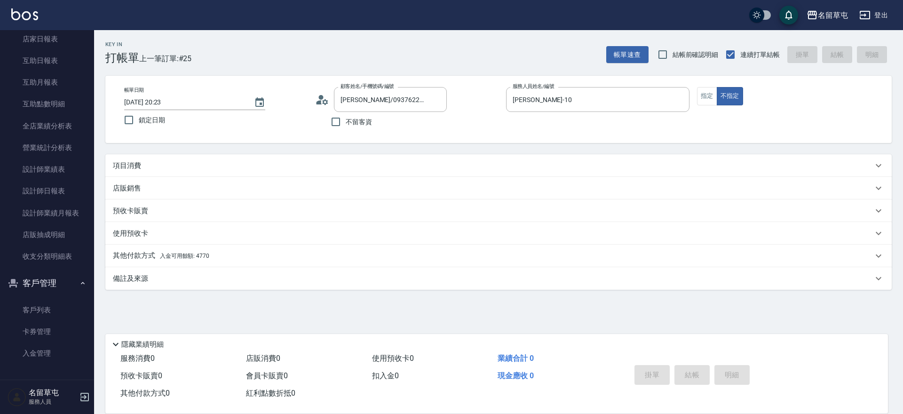
click at [320, 103] on icon at bounding box center [320, 102] width 6 height 4
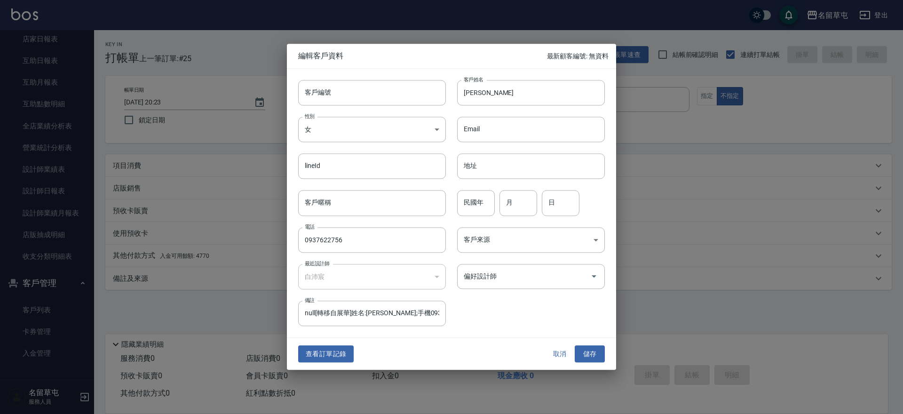
drag, startPoint x: 398, startPoint y: 241, endPoint x: 241, endPoint y: 200, distance: 161.4
click at [247, 202] on div "編輯客戶資料 最新顧客編號: 無資料 客戶編號 客戶編號 客戶姓名 [PERSON_NAME] 客戶姓名 性別 女 [DEMOGRAPHIC_DATA] 性別…" at bounding box center [451, 207] width 903 height 414
type input "123"
click at [593, 350] on button "儲存" at bounding box center [590, 353] width 30 height 17
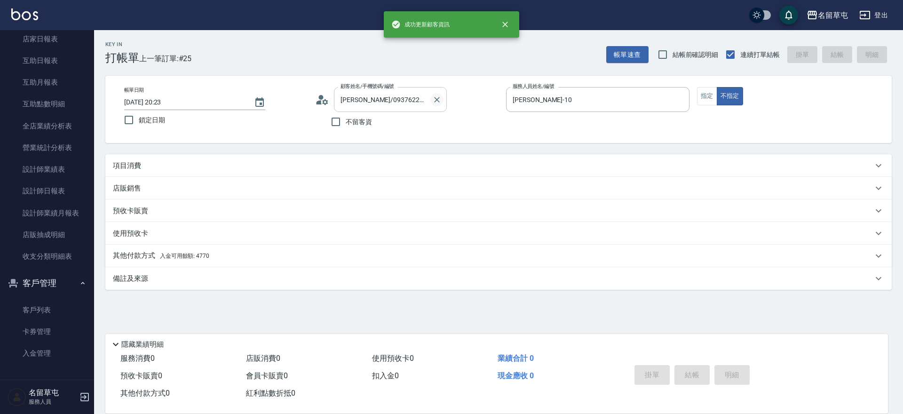
click at [436, 98] on icon "Clear" at bounding box center [436, 99] width 9 height 9
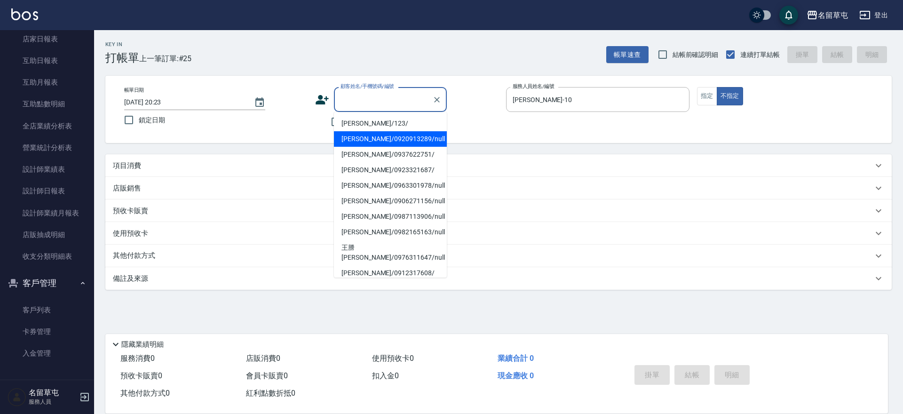
click at [353, 96] on input "顧客姓名/手機號碼/編號" at bounding box center [383, 99] width 90 height 16
click at [371, 120] on li "[PERSON_NAME]/123/" at bounding box center [390, 124] width 113 height 16
type input "[PERSON_NAME]/123/"
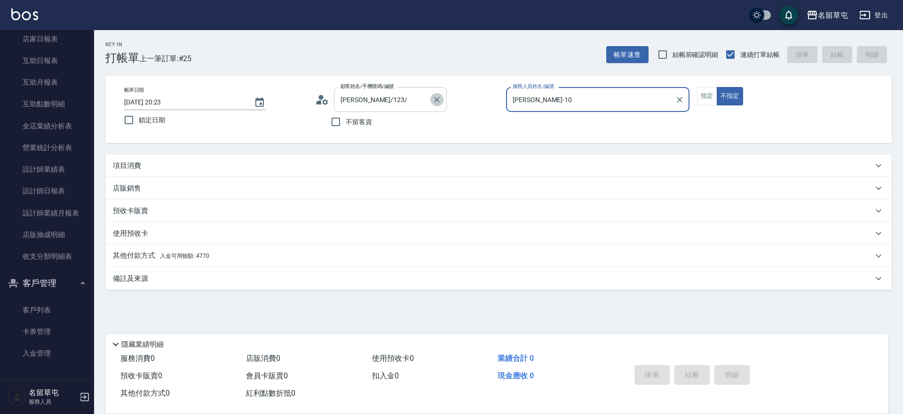
click at [437, 100] on icon "Clear" at bounding box center [437, 100] width 6 height 6
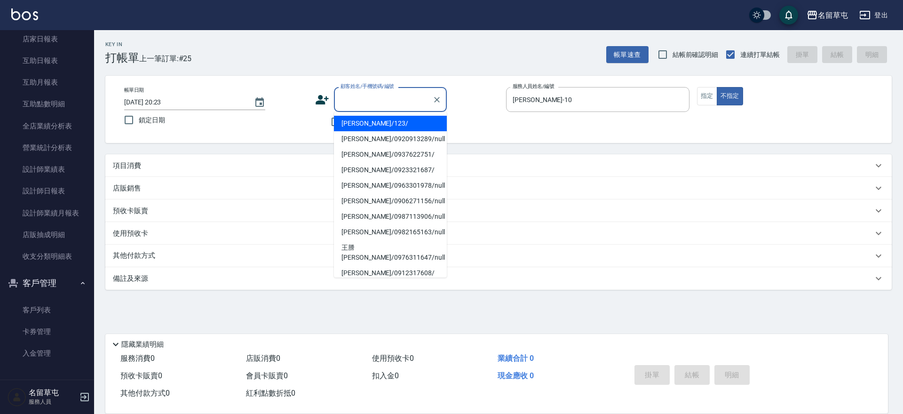
click at [348, 100] on input "顧客姓名/手機號碼/編號" at bounding box center [383, 99] width 90 height 16
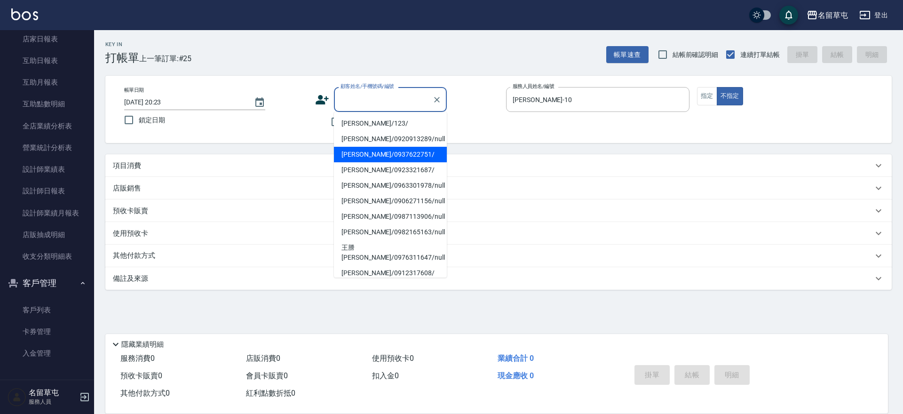
click at [367, 154] on li "[PERSON_NAME]/0937622751/" at bounding box center [390, 155] width 113 height 16
type input "[PERSON_NAME]/0937622751/"
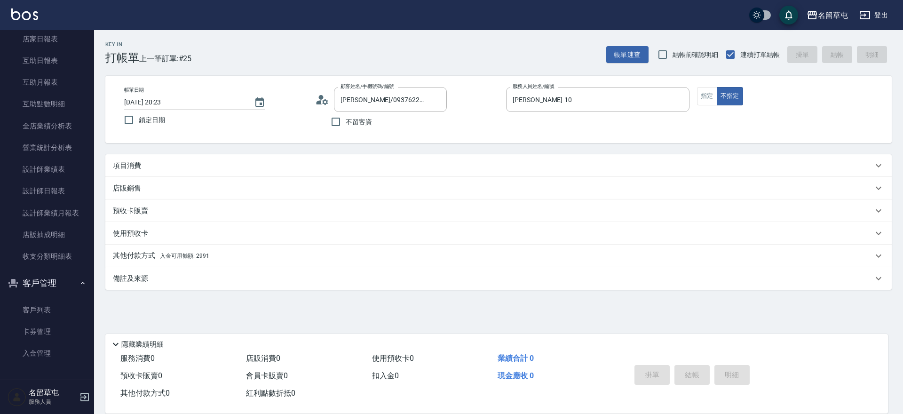
click at [325, 105] on icon at bounding box center [322, 100] width 14 height 14
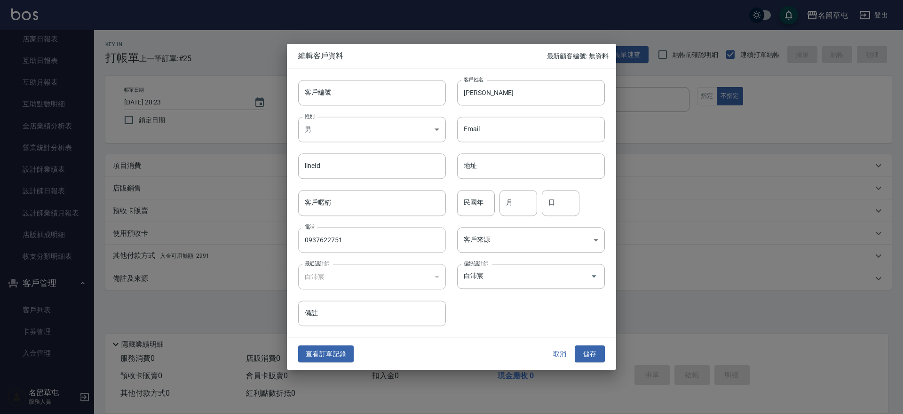
click at [372, 235] on input "0937622751" at bounding box center [372, 239] width 148 height 25
type input "0937622756"
click at [596, 347] on button "儲存" at bounding box center [590, 353] width 30 height 17
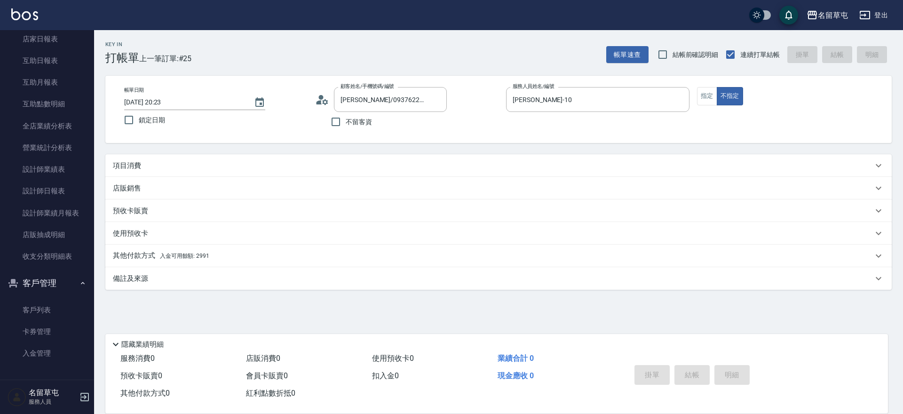
click at [141, 169] on p "項目消費" at bounding box center [127, 166] width 28 height 10
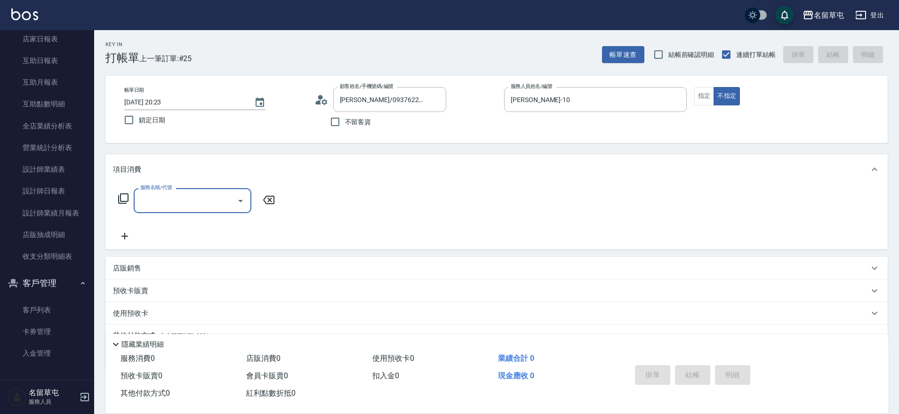
scroll to position [0, 0]
click at [166, 200] on input "服務名稱/代號" at bounding box center [185, 200] width 95 height 16
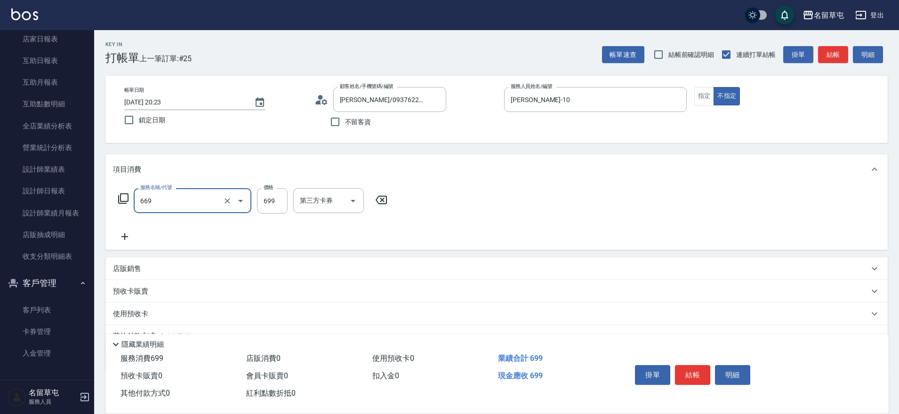
type input "精油699(669)"
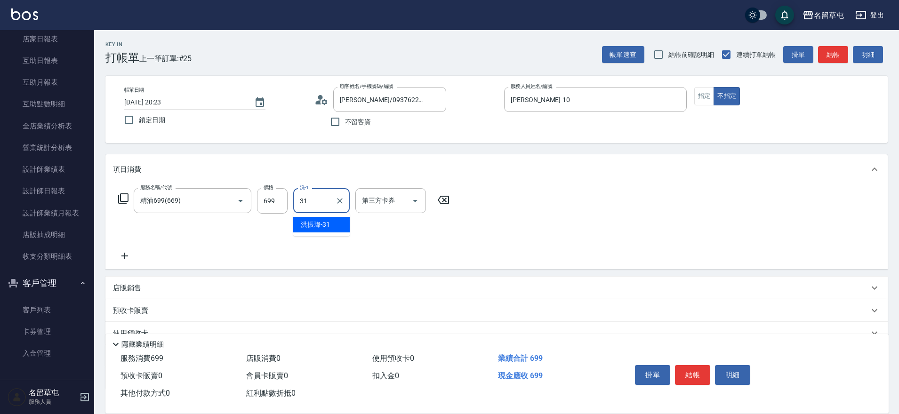
type input "[PERSON_NAME]-31"
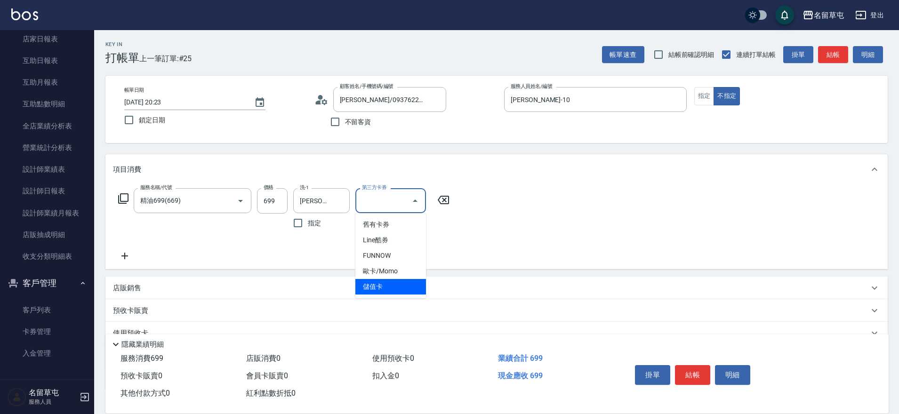
type input "儲值卡"
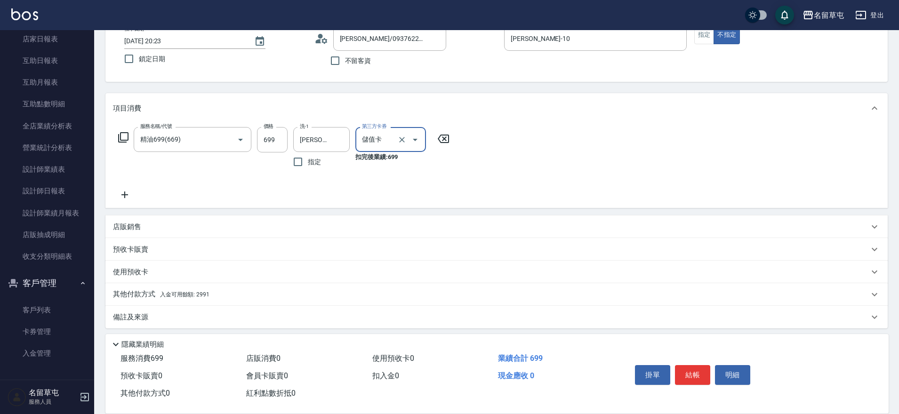
scroll to position [66, 0]
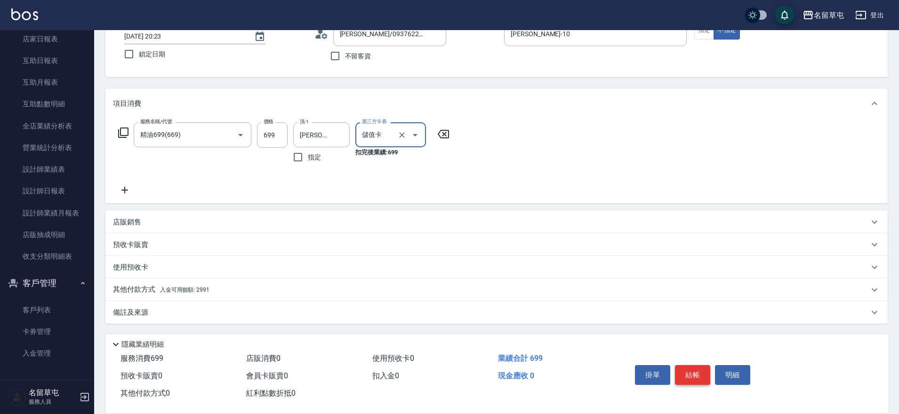
click at [693, 376] on button "結帳" at bounding box center [692, 375] width 35 height 20
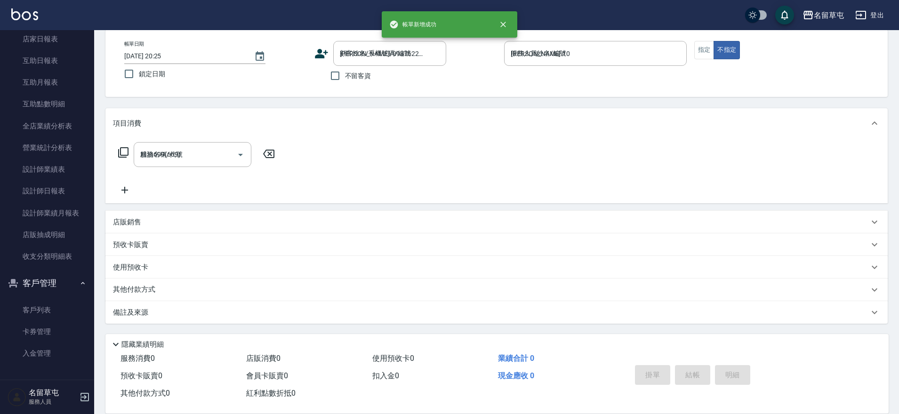
type input "[DATE] 20:25"
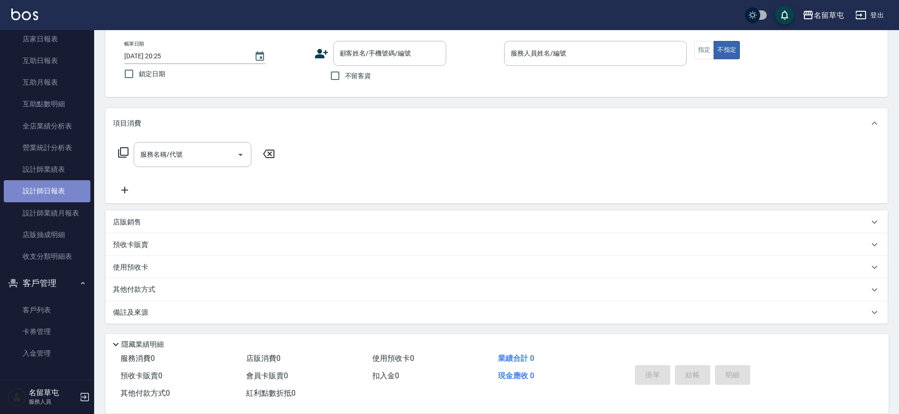
click at [48, 199] on link "設計師日報表" at bounding box center [47, 191] width 87 height 22
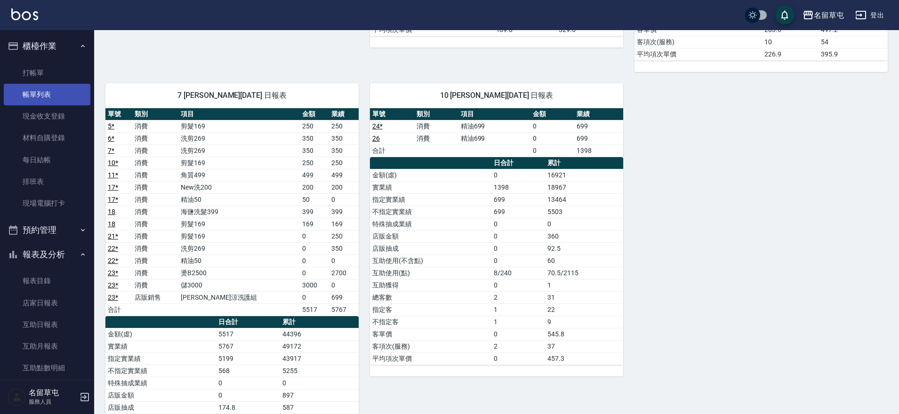
click at [41, 99] on link "帳單列表" at bounding box center [47, 95] width 87 height 22
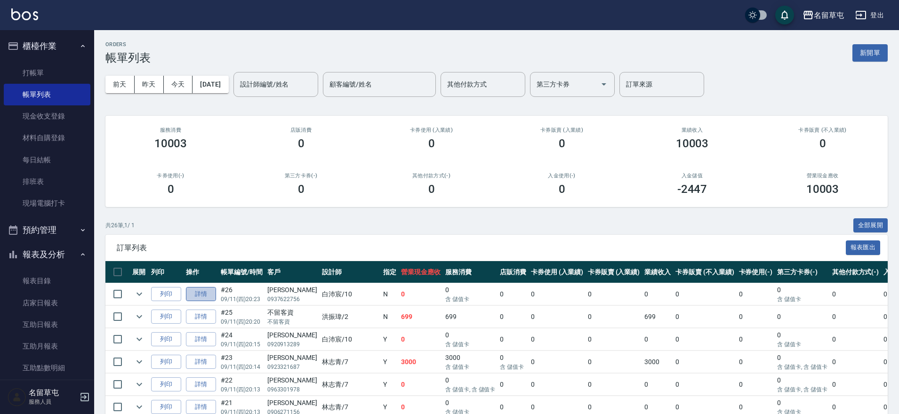
click at [208, 299] on link "詳情" at bounding box center [201, 294] width 30 height 15
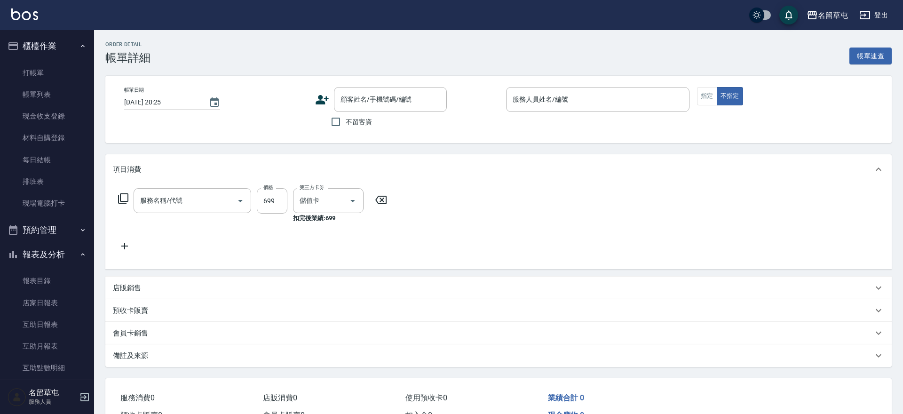
type input "[DATE] 20:23"
type input "[PERSON_NAME]-10"
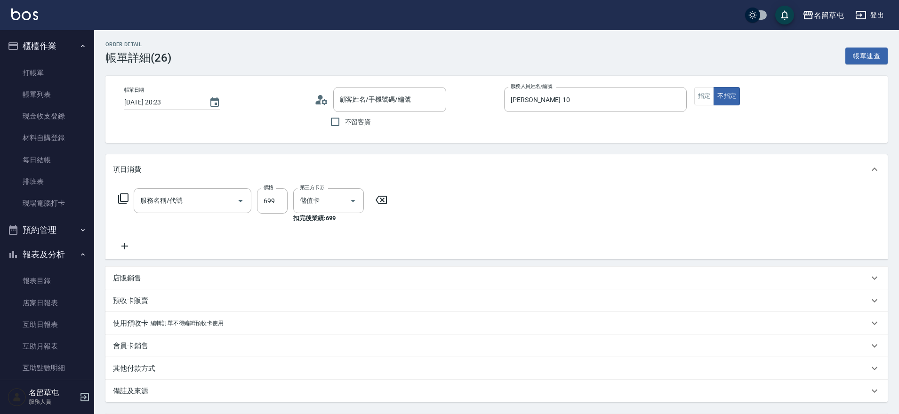
type input "精油699(669)"
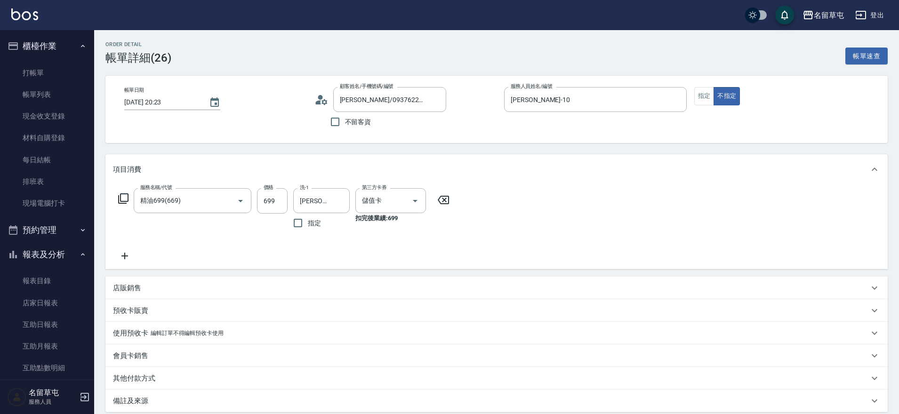
type input "[PERSON_NAME]/0937622756/"
click at [712, 94] on button "指定" at bounding box center [704, 96] width 20 height 18
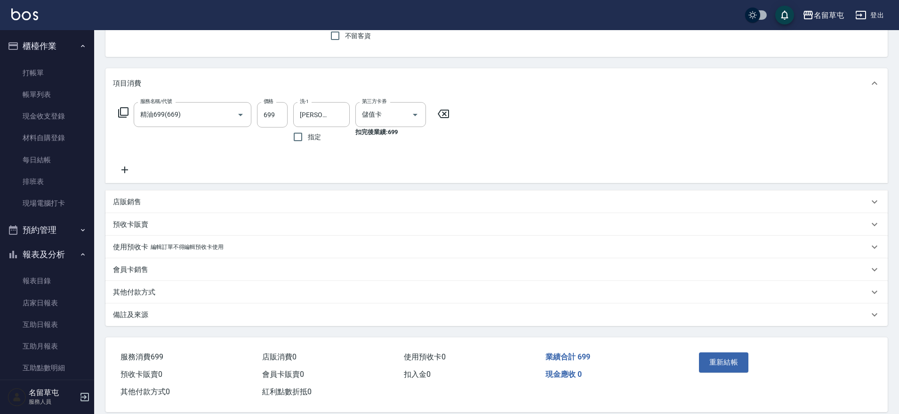
scroll to position [100, 0]
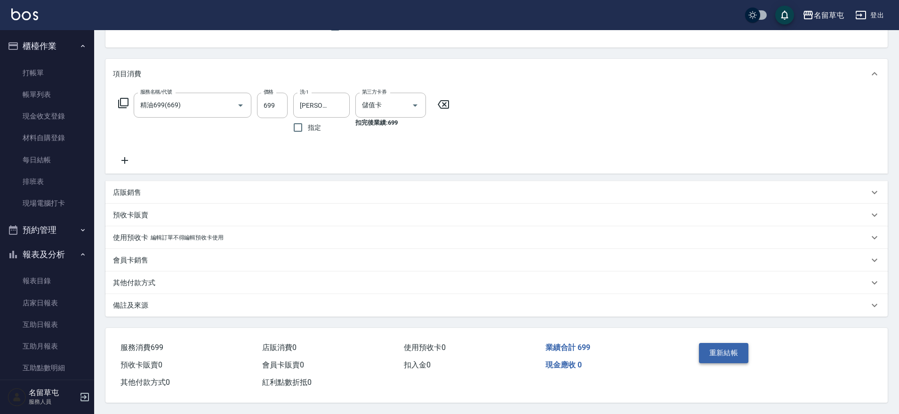
click at [733, 352] on button "重新結帳" at bounding box center [724, 353] width 50 height 20
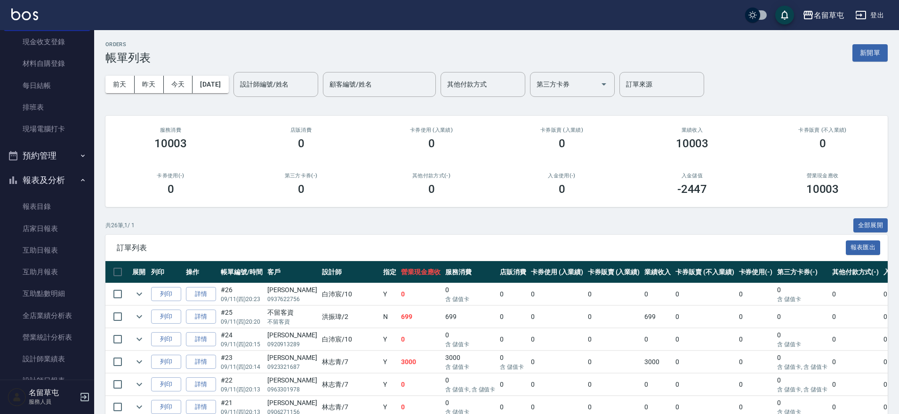
scroll to position [188, 0]
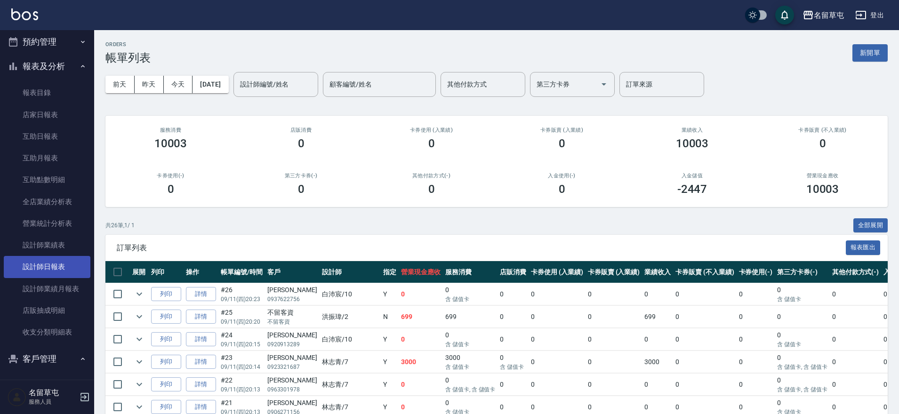
click at [35, 266] on link "設計師日報表" at bounding box center [47, 267] width 87 height 22
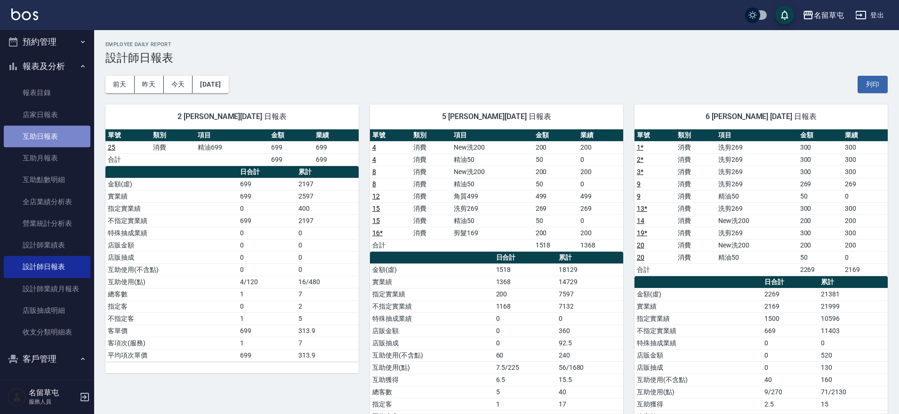
click at [51, 143] on link "互助日報表" at bounding box center [47, 137] width 87 height 22
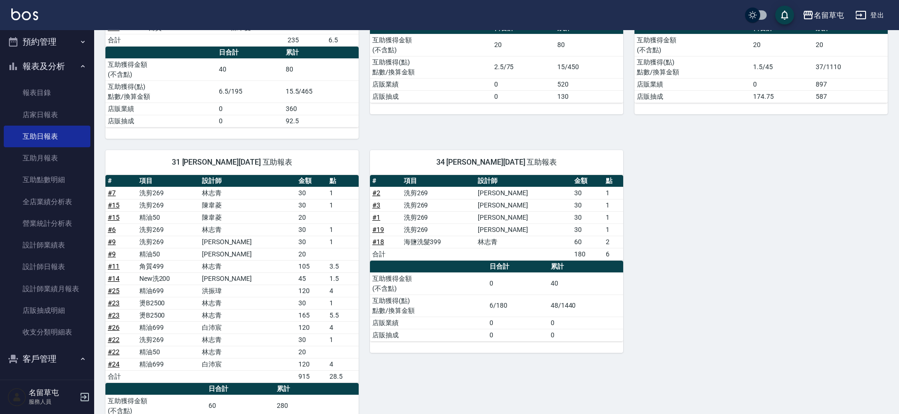
scroll to position [275, 0]
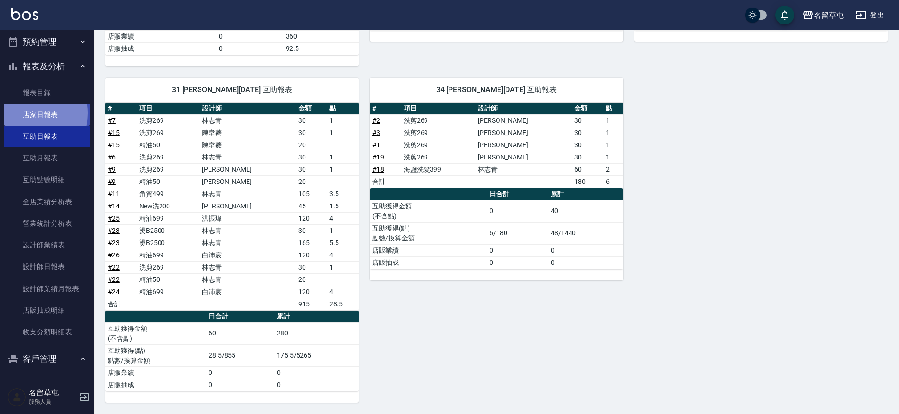
click at [19, 113] on link "店家日報表" at bounding box center [47, 115] width 87 height 22
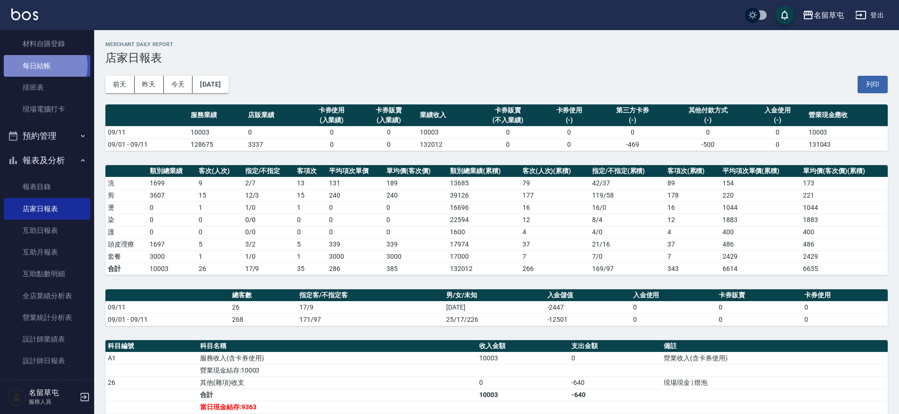
click at [35, 65] on link "每日結帳" at bounding box center [47, 66] width 87 height 22
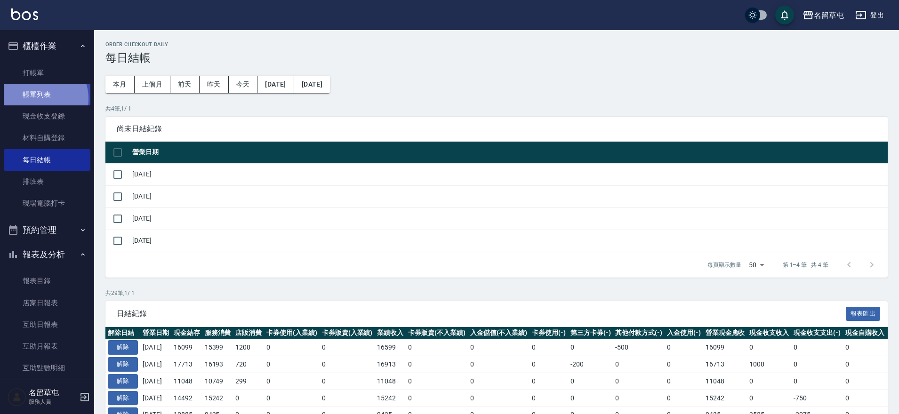
click at [40, 99] on link "帳單列表" at bounding box center [47, 95] width 87 height 22
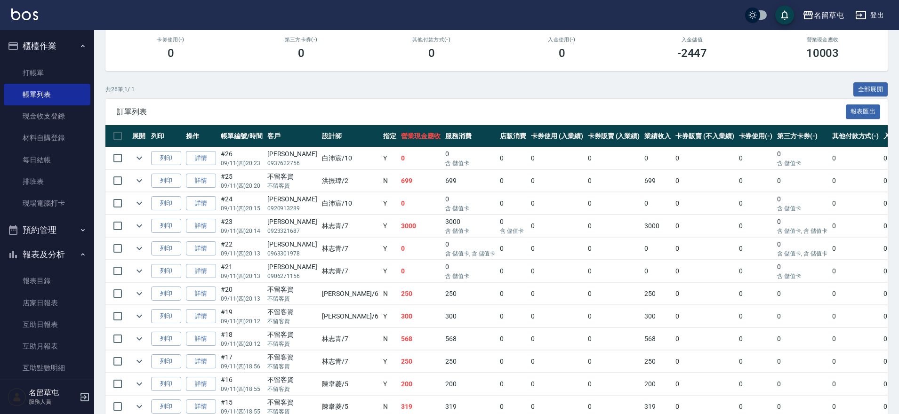
scroll to position [141, 0]
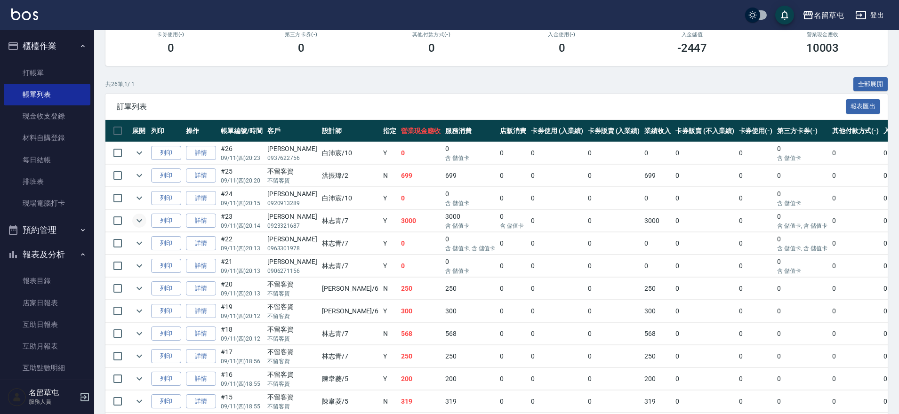
click at [136, 216] on icon "expand row" at bounding box center [139, 220] width 11 height 11
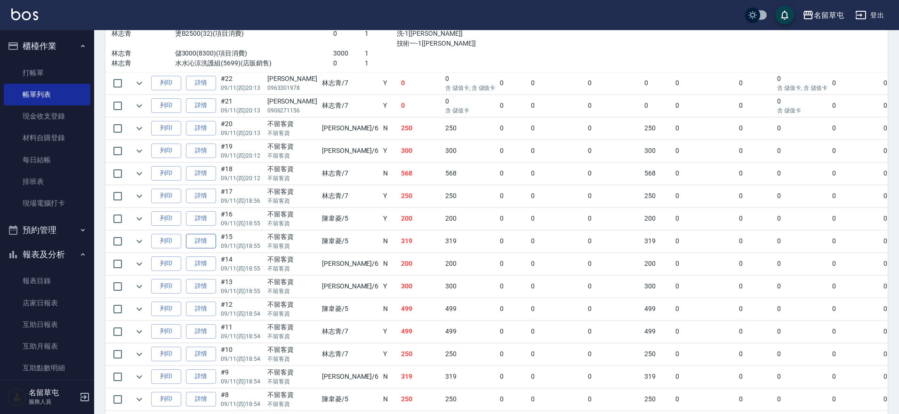
scroll to position [376, 0]
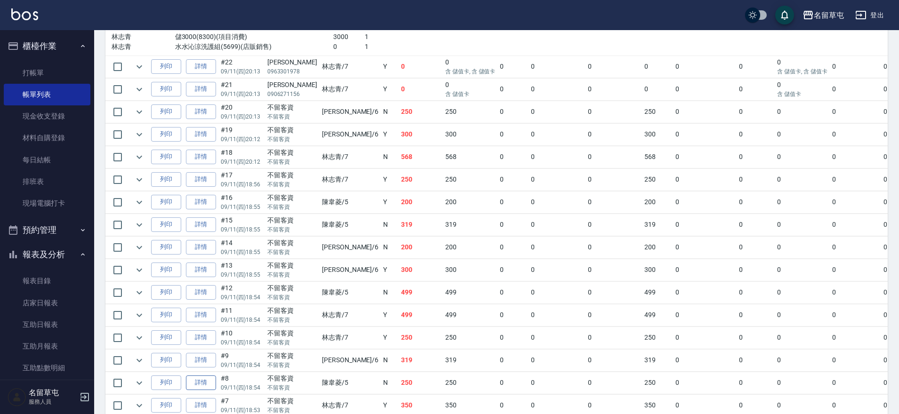
click at [206, 384] on link "詳情" at bounding box center [201, 383] width 30 height 15
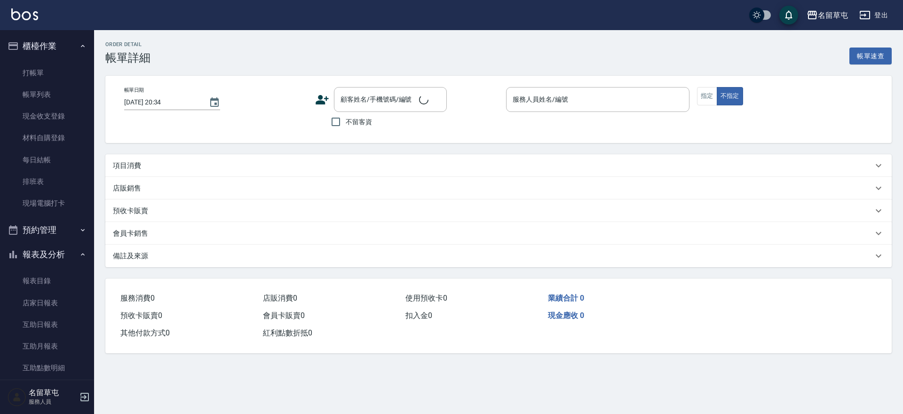
type input "[DATE] 18:54"
checkbox input "true"
type input "[PERSON_NAME]-5"
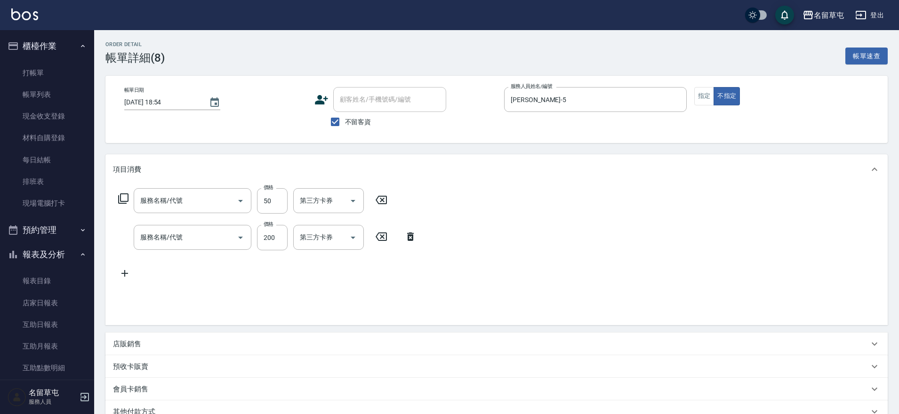
type input "精油50(105)"
type input "New洗200(120)"
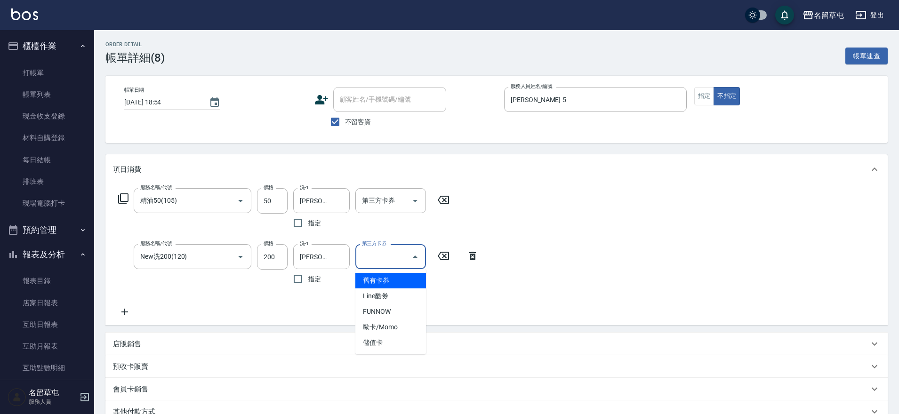
click at [395, 260] on input "第三方卡券" at bounding box center [384, 256] width 48 height 16
click at [384, 278] on span "舊有卡券" at bounding box center [390, 281] width 71 height 16
type input "舊有卡券"
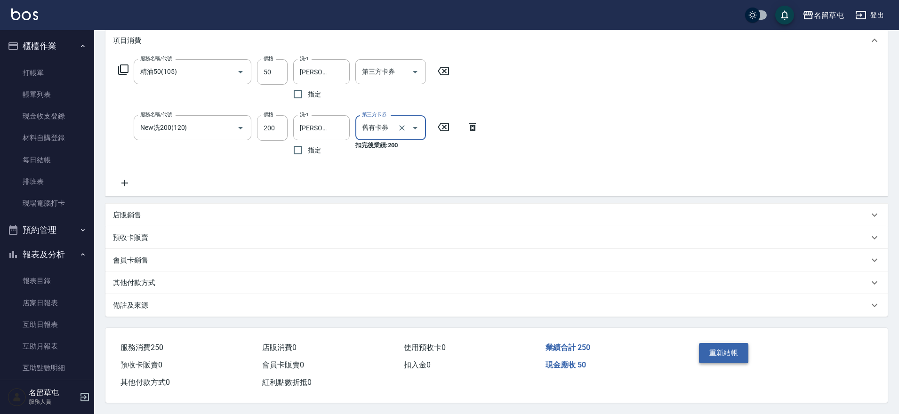
click at [709, 354] on button "重新結帳" at bounding box center [724, 353] width 50 height 20
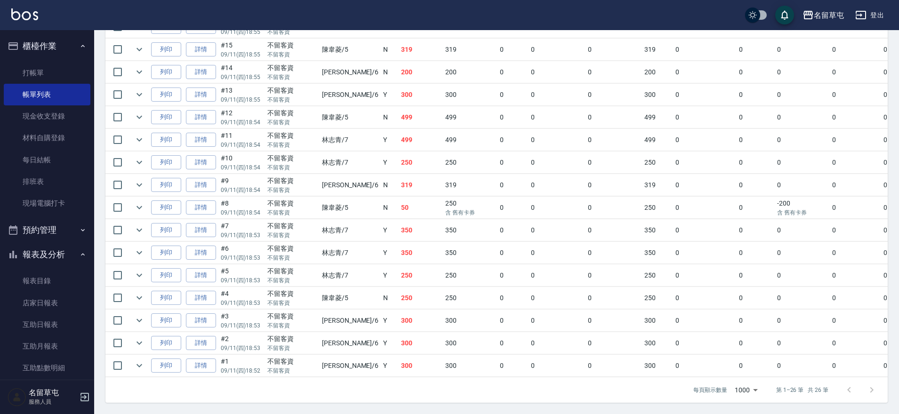
scroll to position [501, 0]
click at [33, 302] on link "店家日報表" at bounding box center [47, 303] width 87 height 22
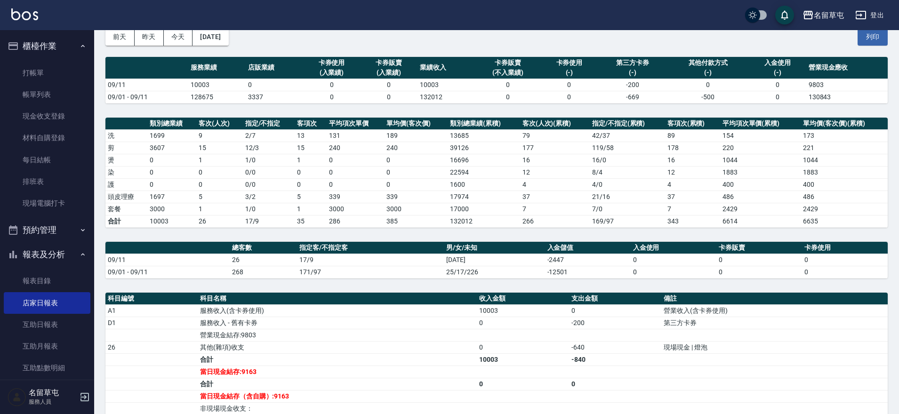
scroll to position [141, 0]
